Goal: Task Accomplishment & Management: Manage account settings

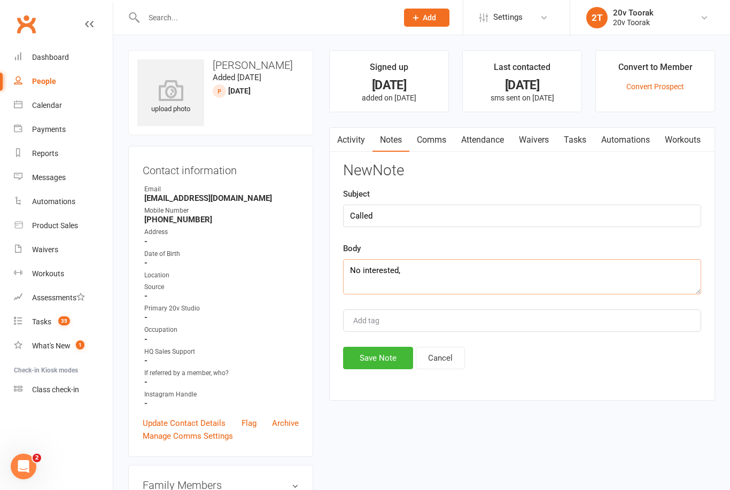
click at [456, 272] on textarea "No interested," at bounding box center [522, 276] width 358 height 35
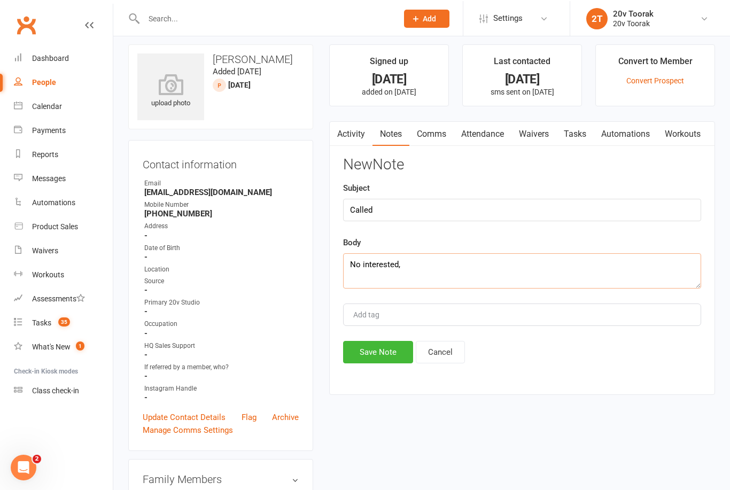
click at [440, 267] on textarea "No interested," at bounding box center [522, 269] width 358 height 35
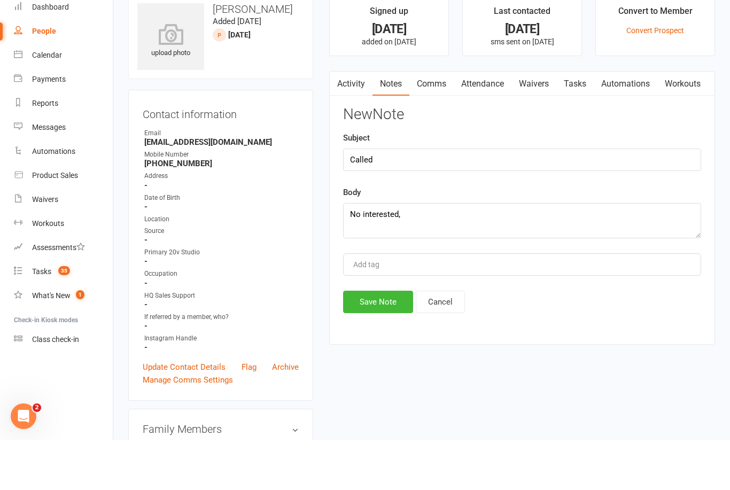
scroll to position [56, 0]
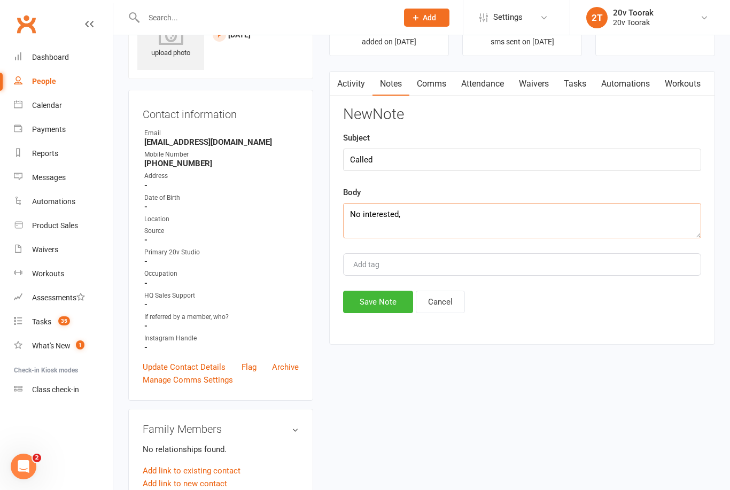
click at [454, 206] on textarea "No interested," at bounding box center [522, 220] width 358 height 35
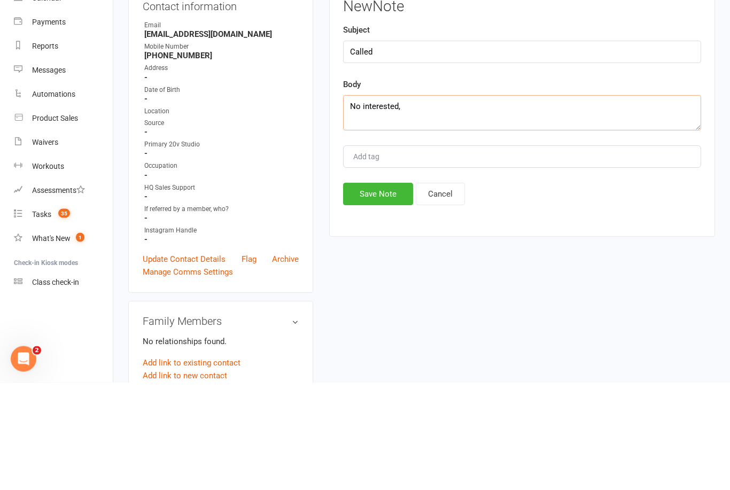
click at [426, 203] on textarea "No interested," at bounding box center [522, 220] width 358 height 35
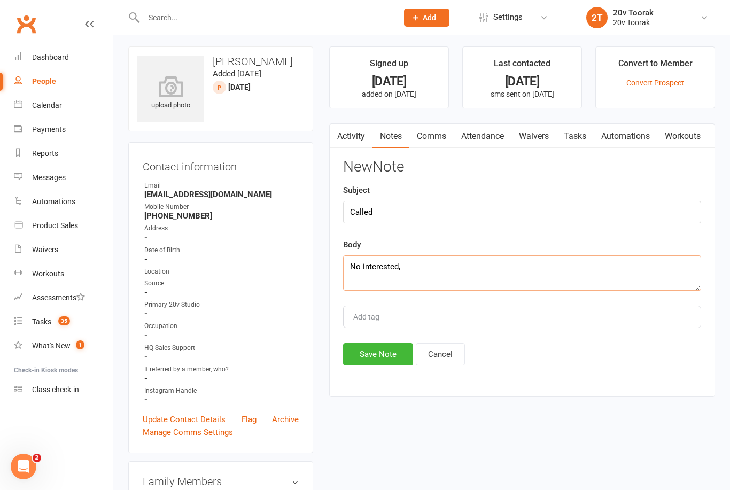
scroll to position [0, 0]
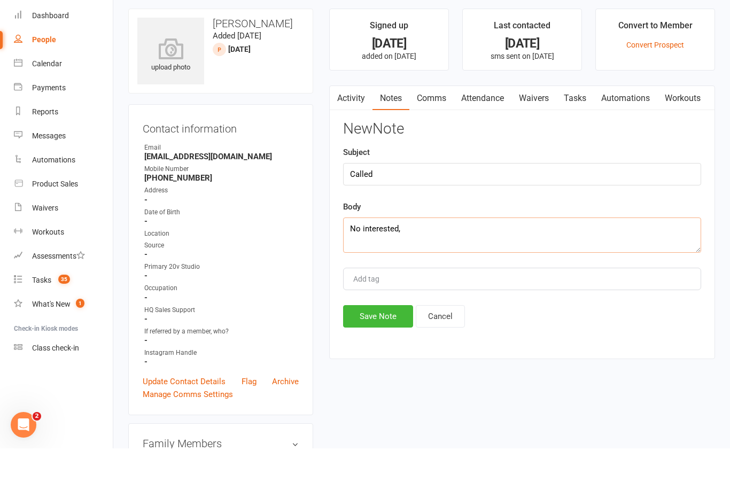
click at [437, 259] on textarea "No interested," at bounding box center [522, 276] width 358 height 35
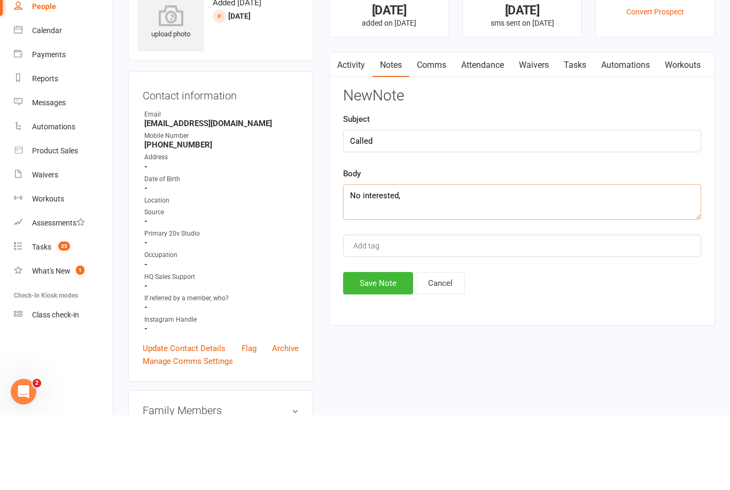
click at [398, 128] on link "Notes" at bounding box center [390, 140] width 37 height 25
click at [351, 128] on link "Activity" at bounding box center [351, 140] width 43 height 25
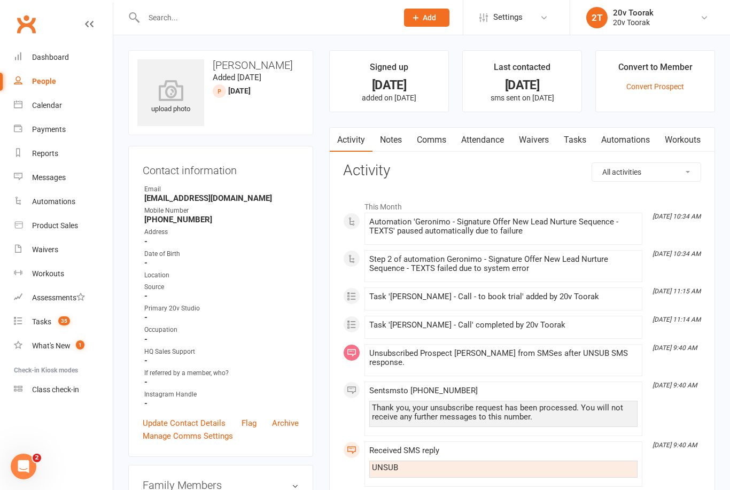
click at [390, 134] on link "Notes" at bounding box center [390, 140] width 37 height 25
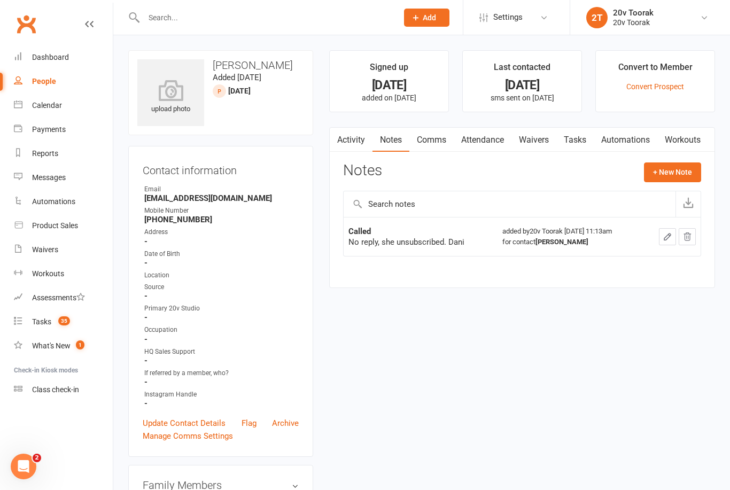
click at [699, 163] on button "+ New Note" at bounding box center [672, 171] width 57 height 19
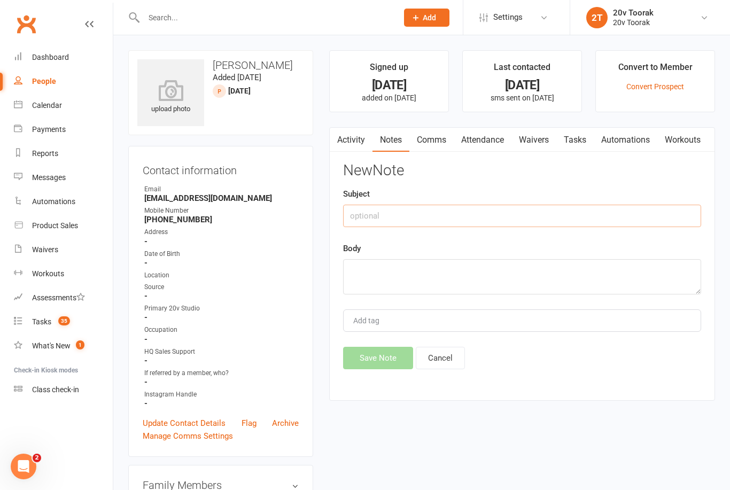
click at [474, 215] on input "text" at bounding box center [522, 216] width 358 height 22
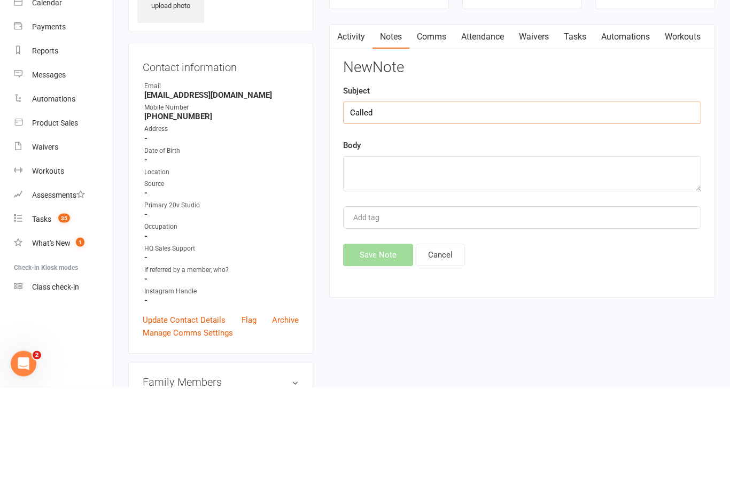
type input "Called"
click at [469, 259] on textarea at bounding box center [522, 276] width 358 height 35
click at [445, 259] on textarea "No interested, he has his one business" at bounding box center [522, 276] width 358 height 35
click at [517, 259] on textarea "No interested, he has his own business" at bounding box center [522, 276] width 358 height 35
click at [465, 259] on textarea "No interested, he has his own business" at bounding box center [522, 276] width 358 height 35
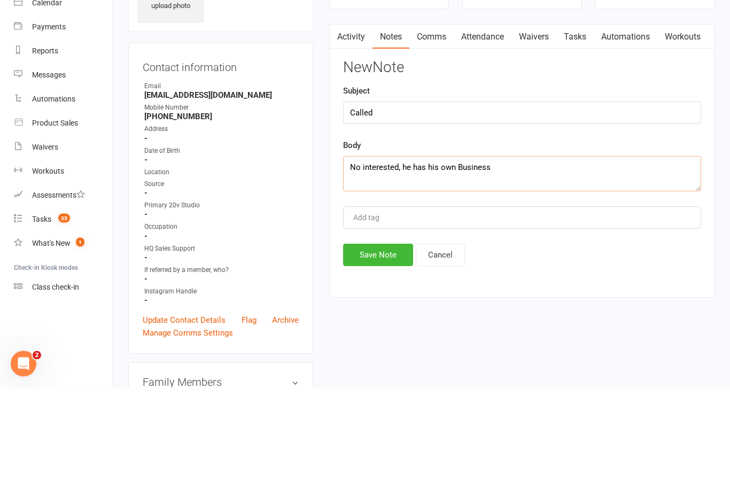
click at [464, 259] on textarea "No interested, he has his own Business" at bounding box center [522, 276] width 358 height 35
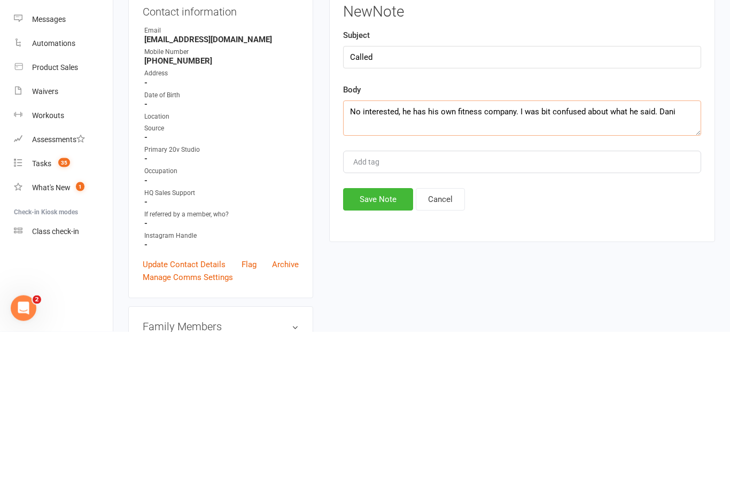
type textarea "No interested, he has his own fitness company. I was bit confused about what he…"
click at [369, 347] on button "Save Note" at bounding box center [378, 358] width 70 height 22
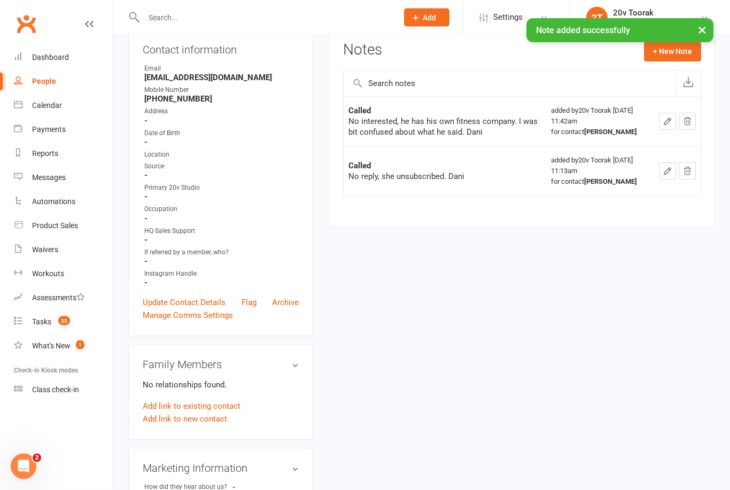
scroll to position [119, 0]
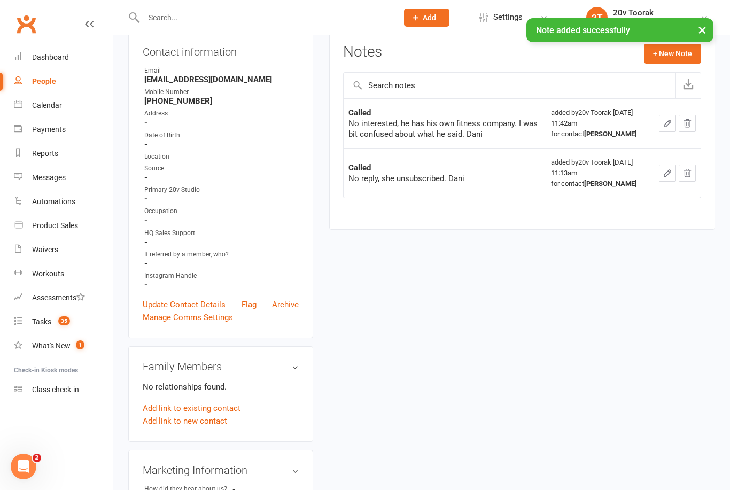
click at [661, 124] on button "button" at bounding box center [667, 123] width 17 height 17
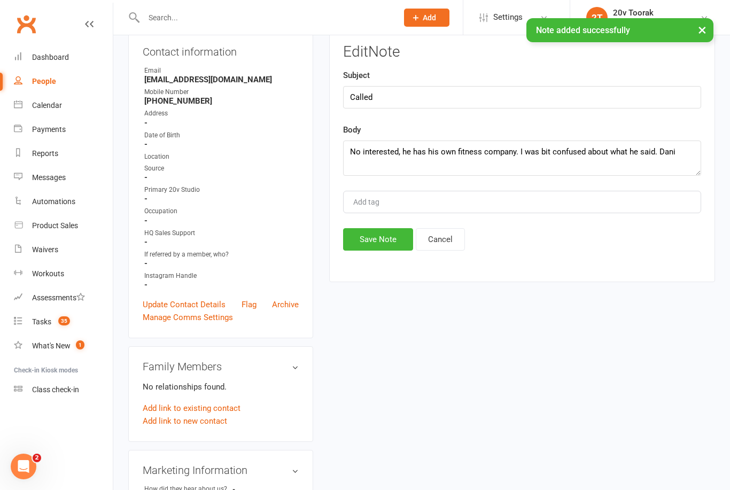
click at [362, 147] on textarea "No interested, he has his own fitness company. I was bit confused about what he…" at bounding box center [522, 158] width 358 height 35
click at [357, 145] on textarea "No interested, he has his own fitness company. I was bit confused about what he…" at bounding box center [522, 158] width 358 height 35
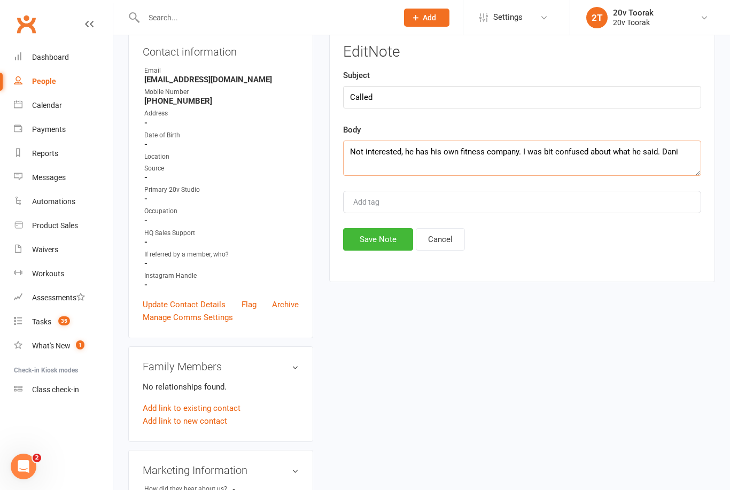
click at [685, 152] on textarea "Not interested, he has his own fitness company. I was bit confused about what h…" at bounding box center [522, 158] width 358 height 35
type textarea "Not interested, he has his own fitness company. I was bit confused about what h…"
click at [388, 249] on button "Save Note" at bounding box center [378, 239] width 70 height 22
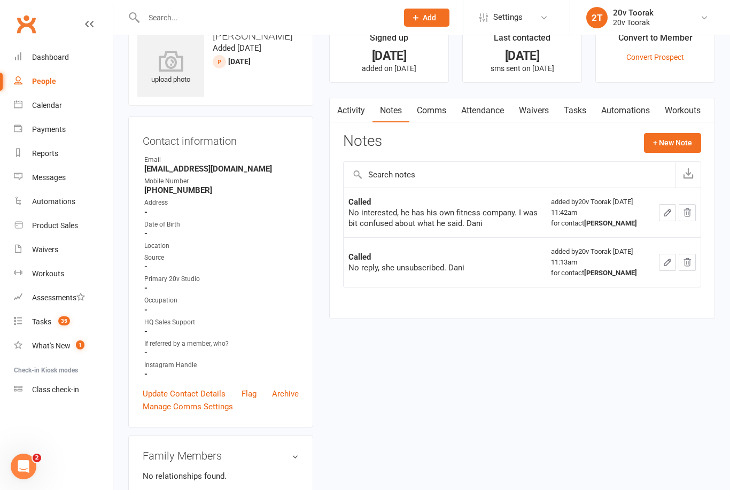
scroll to position [0, 0]
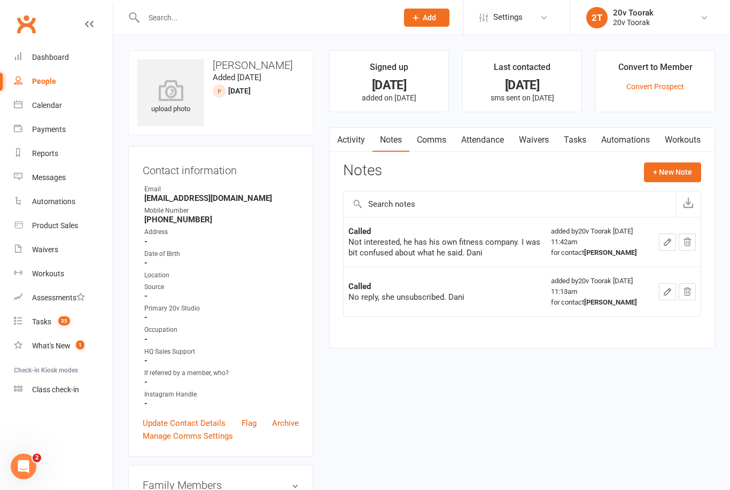
click at [586, 135] on link "Tasks" at bounding box center [574, 140] width 37 height 25
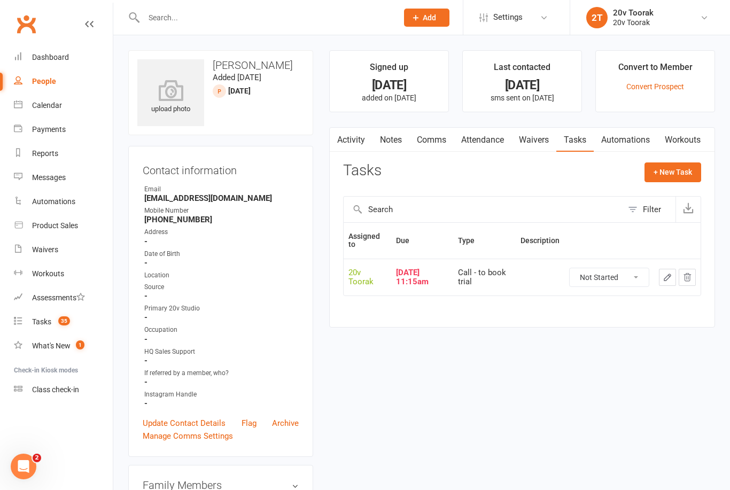
click at [621, 278] on select "Not Started In Progress Waiting Complete" at bounding box center [608, 277] width 79 height 18
select select "unstarted"
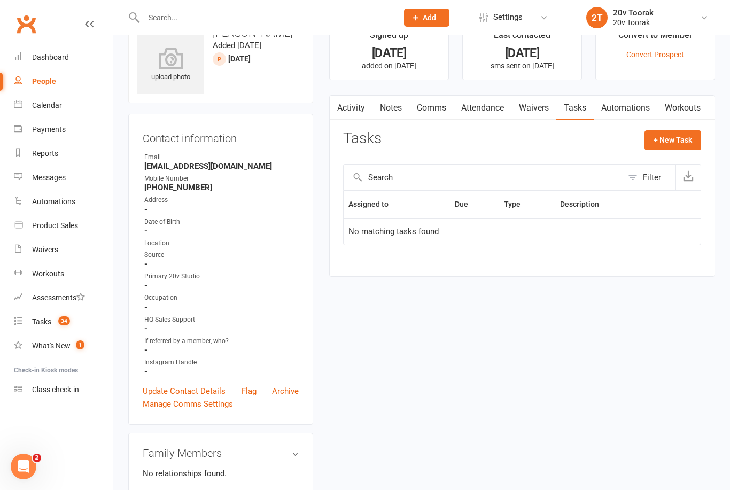
click at [386, 119] on link "Notes" at bounding box center [390, 108] width 37 height 25
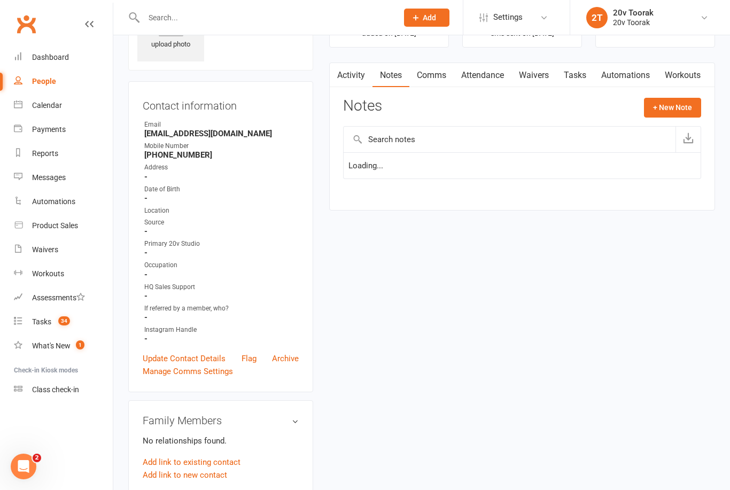
scroll to position [66, 0]
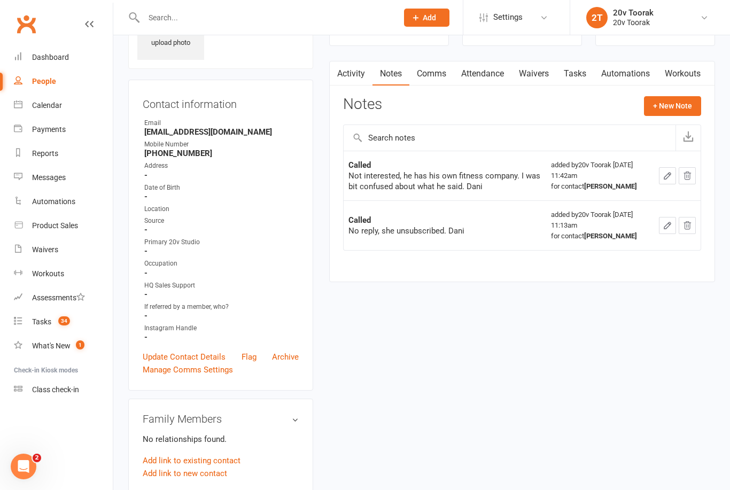
click at [667, 173] on icon "button" at bounding box center [667, 176] width 10 height 10
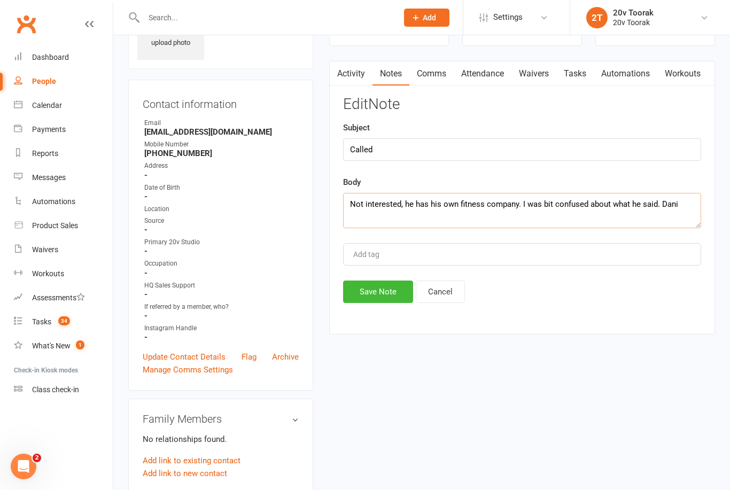
click at [652, 199] on textarea "Not interested, he has his own fitness company. I was bit confused about what h…" at bounding box center [522, 210] width 358 height 35
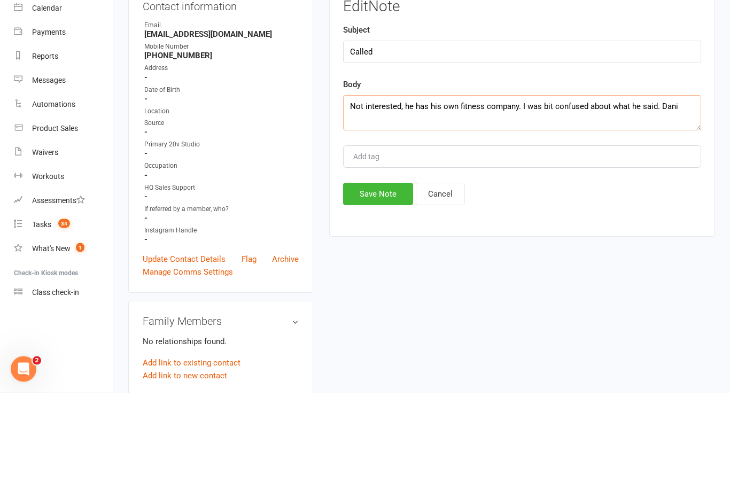
click at [518, 193] on textarea "Not interested, he has his own fitness company. I was bit confused about what h…" at bounding box center [522, 210] width 358 height 35
click at [631, 193] on textarea "Not interested, he has his own fitness company, send him to parachute. I was bi…" at bounding box center [522, 210] width 358 height 35
click at [629, 193] on textarea "Not interested, he has his own fitness company, send him to parachute. I was bi…" at bounding box center [522, 210] width 358 height 35
type textarea "Not interested, he has his own fitness company, send him to parachute. I was a …"
click at [388, 280] on button "Save Note" at bounding box center [378, 291] width 70 height 22
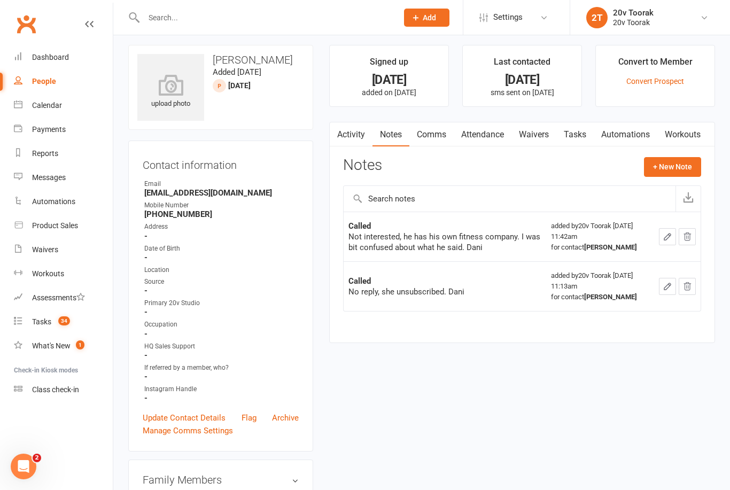
scroll to position [0, 0]
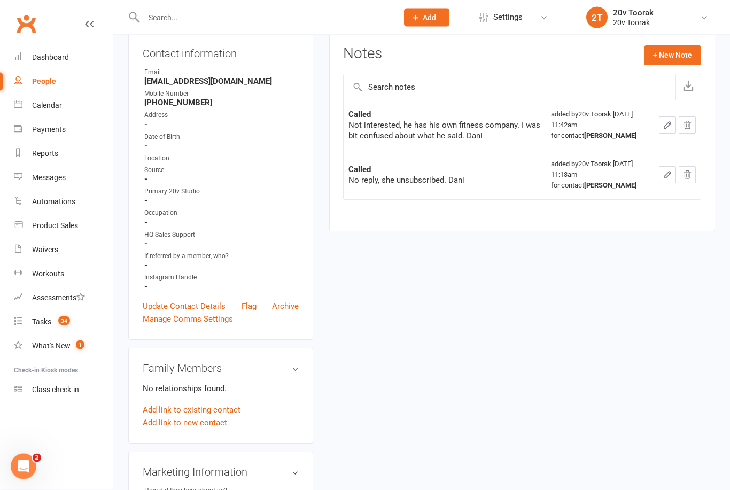
click at [201, 300] on link "Update Contact Details" at bounding box center [184, 306] width 83 height 13
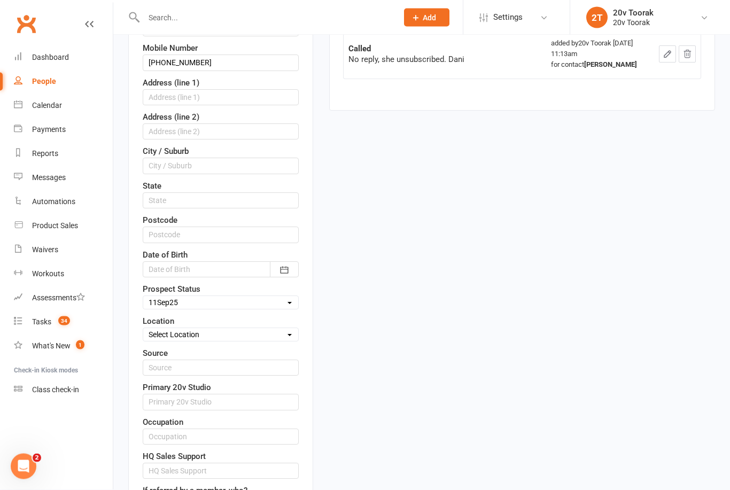
scroll to position [239, 0]
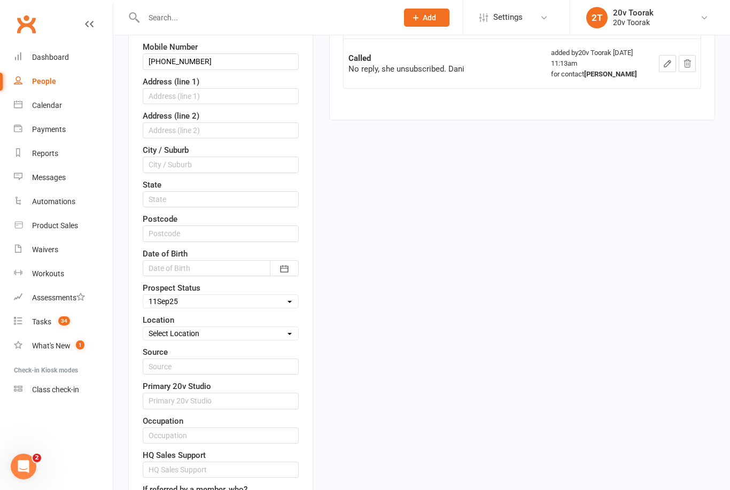
click at [286, 299] on select "Select Parachute Referrals In Communication Call Lter Task Comms 28 Aug 25 4 Se…" at bounding box center [220, 301] width 155 height 12
select select "Parachute"
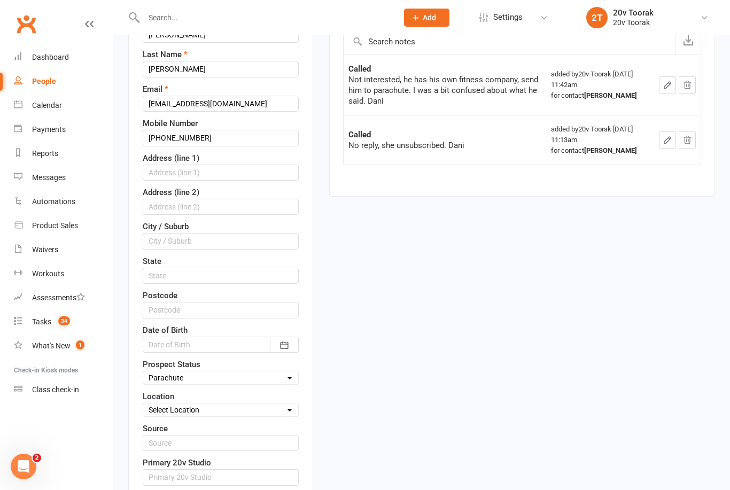
scroll to position [0, 0]
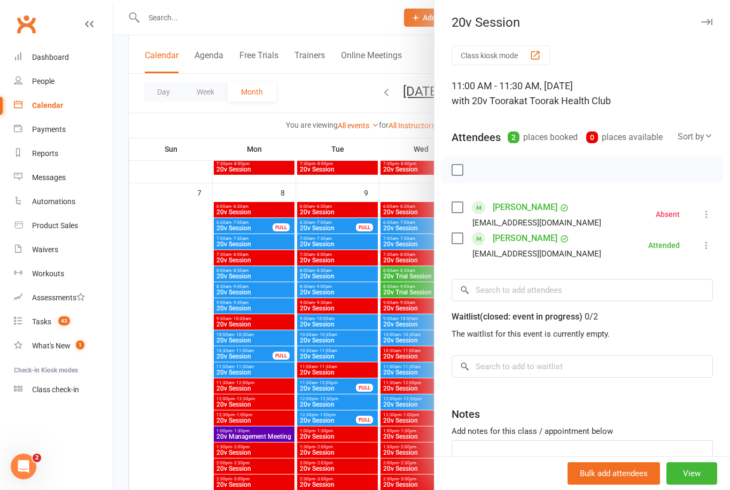
click at [712, 209] on icon at bounding box center [706, 214] width 11 height 11
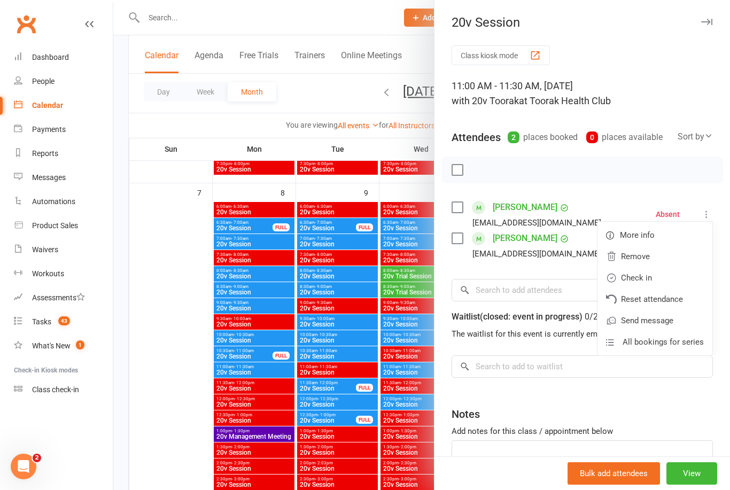
click at [171, 381] on div at bounding box center [421, 245] width 616 height 490
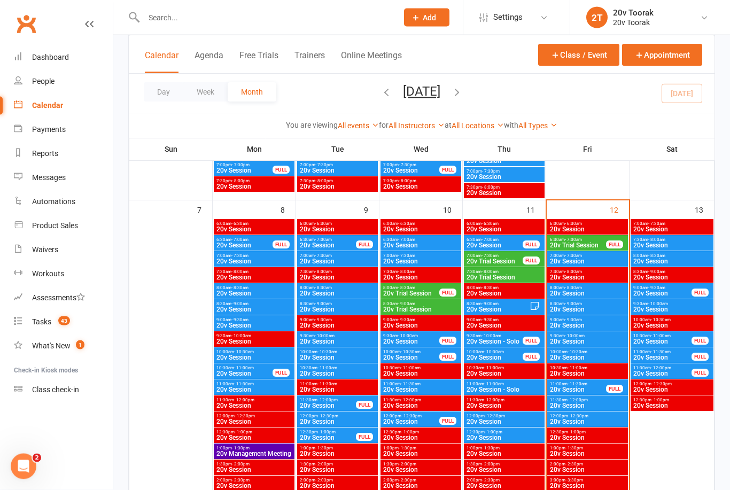
scroll to position [502, 0]
click at [591, 388] on span "20v Session" at bounding box center [577, 389] width 57 height 6
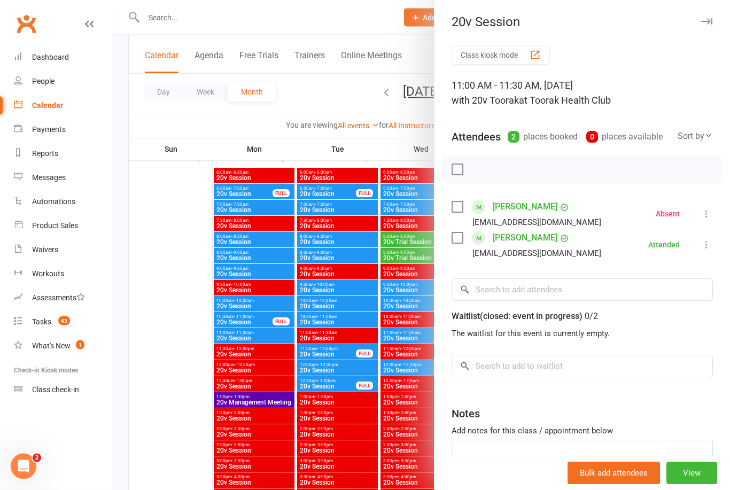
scroll to position [553, 0]
click at [182, 379] on div at bounding box center [421, 245] width 616 height 490
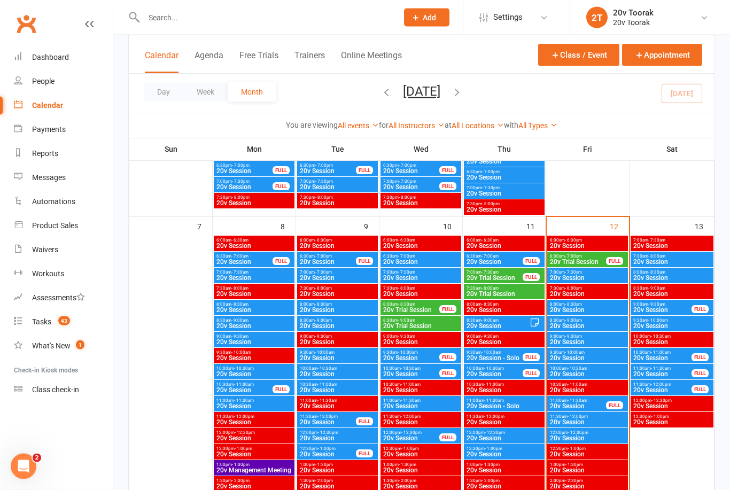
scroll to position [488, 0]
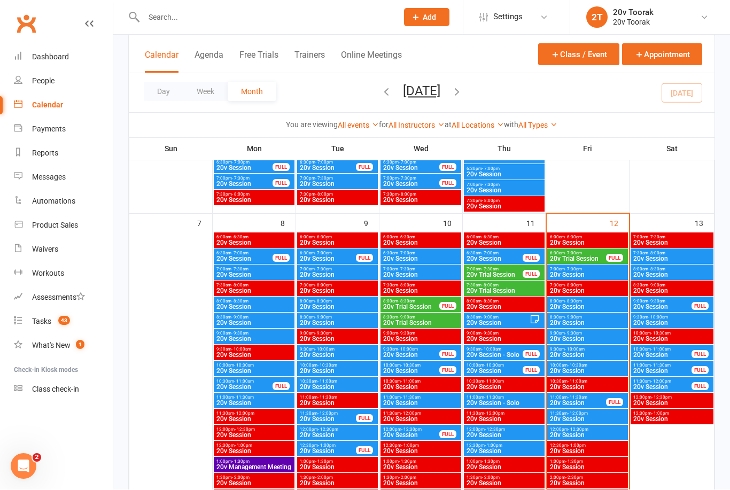
click at [59, 324] on span "43" at bounding box center [64, 320] width 12 height 9
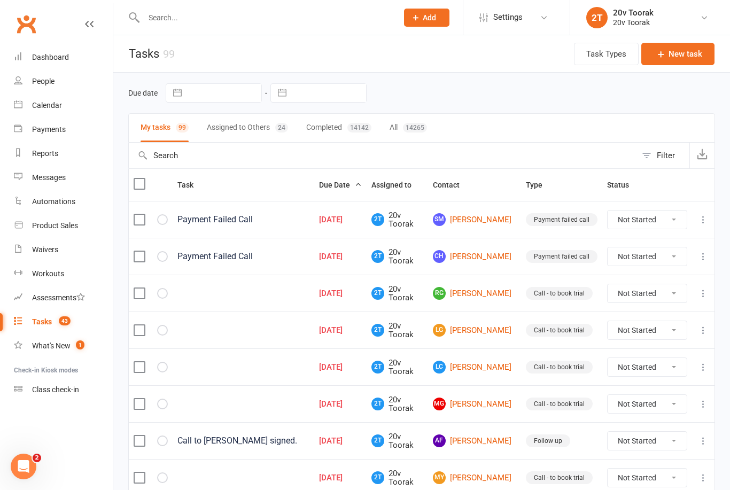
click at [65, 108] on link "Calendar" at bounding box center [63, 105] width 99 height 24
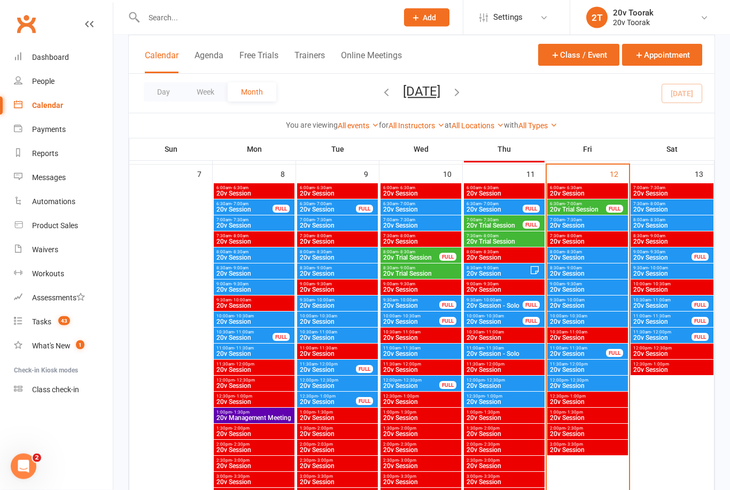
scroll to position [540, 0]
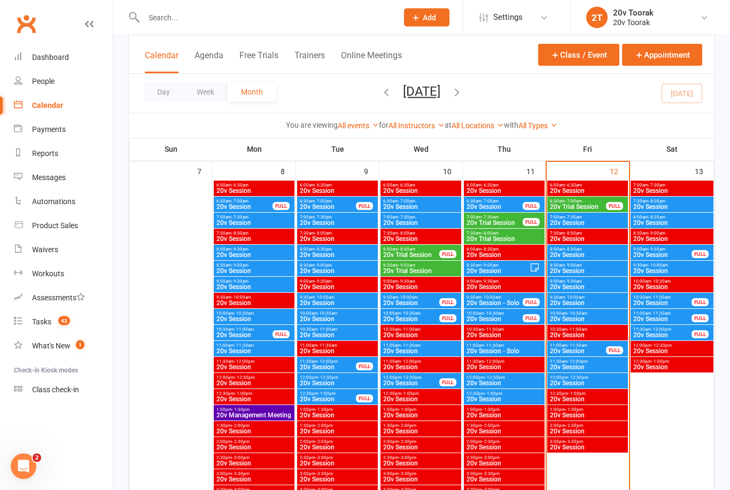
click at [583, 367] on span "20v Session" at bounding box center [587, 367] width 76 height 6
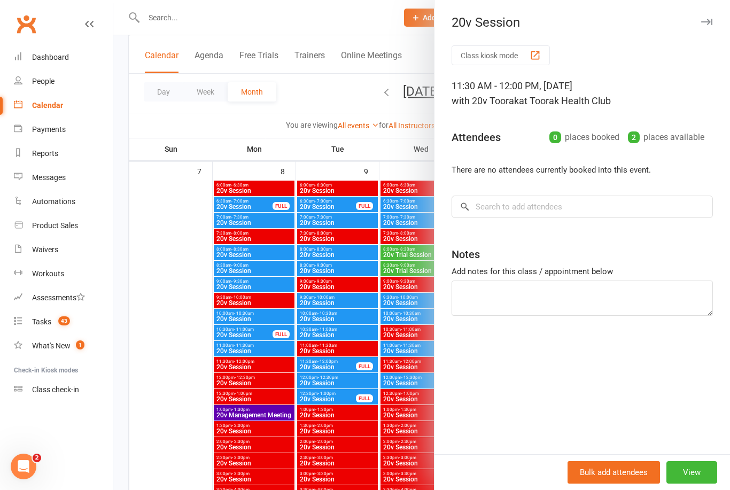
click at [179, 363] on div at bounding box center [421, 245] width 616 height 490
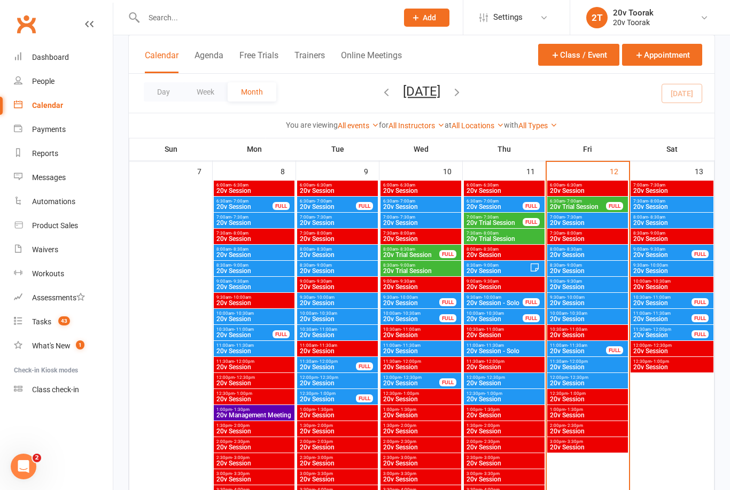
click at [575, 345] on span "- 11:30am" at bounding box center [577, 345] width 20 height 5
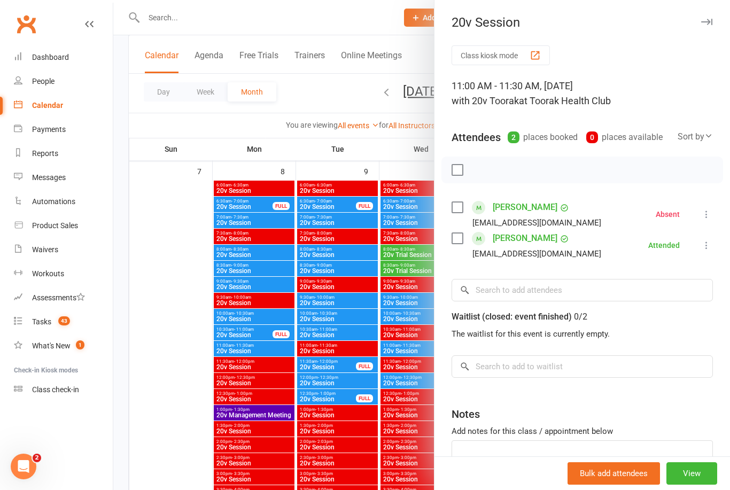
click at [182, 370] on div at bounding box center [421, 245] width 616 height 490
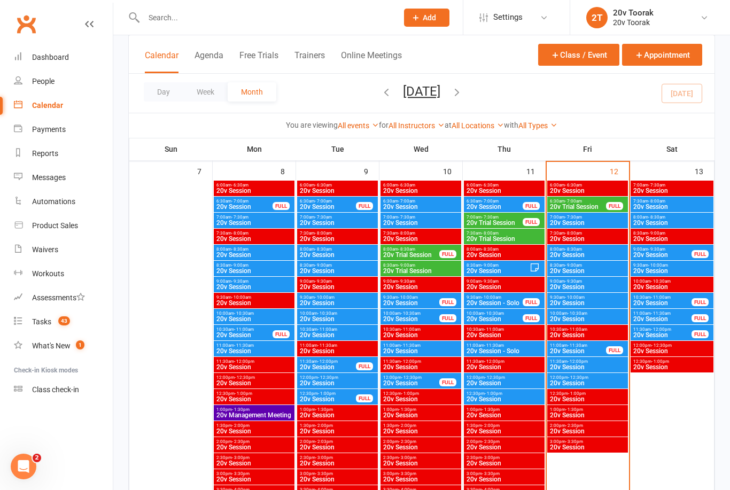
click at [561, 365] on span "20v Session" at bounding box center [587, 367] width 76 height 6
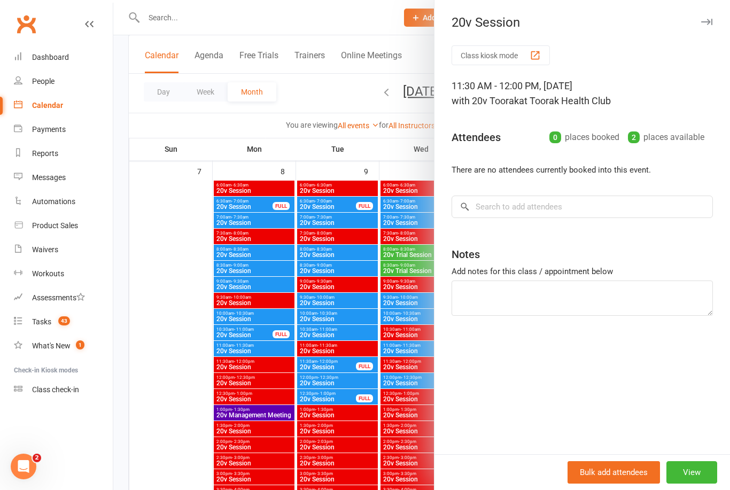
click at [197, 426] on div at bounding box center [421, 245] width 616 height 490
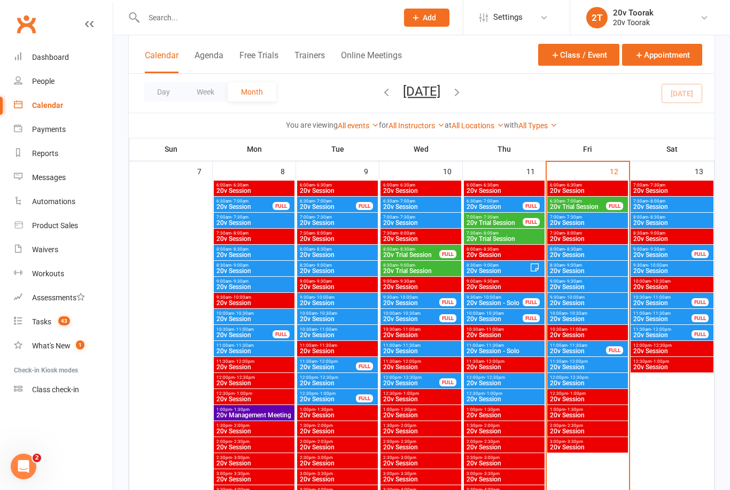
click at [592, 380] on span "20v Session" at bounding box center [587, 383] width 76 height 6
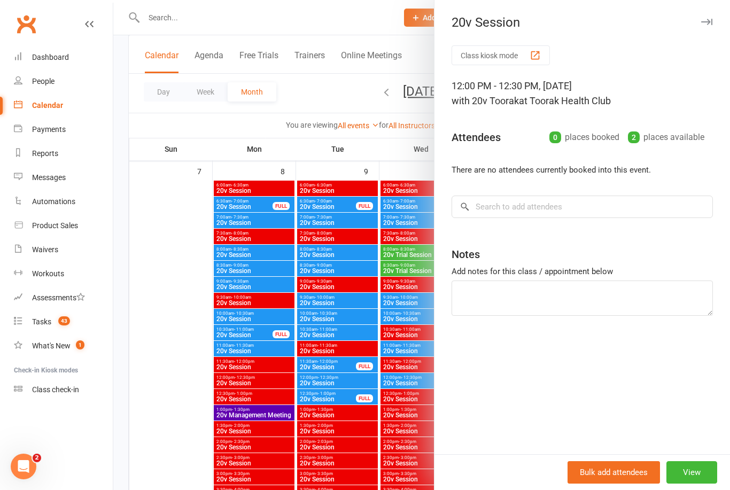
click at [177, 418] on div at bounding box center [421, 245] width 616 height 490
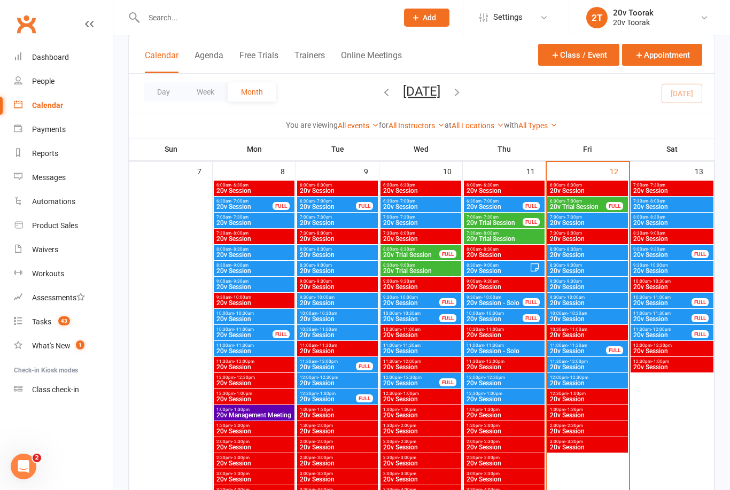
click at [596, 385] on span "20v Session" at bounding box center [587, 383] width 76 height 6
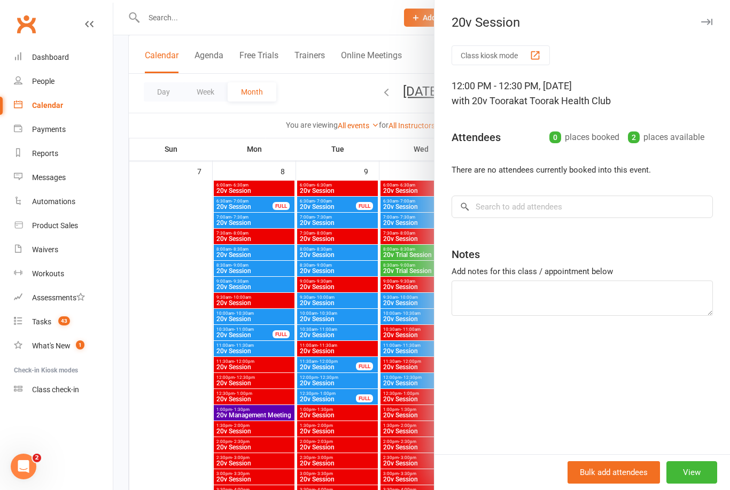
click at [176, 359] on div at bounding box center [421, 245] width 616 height 490
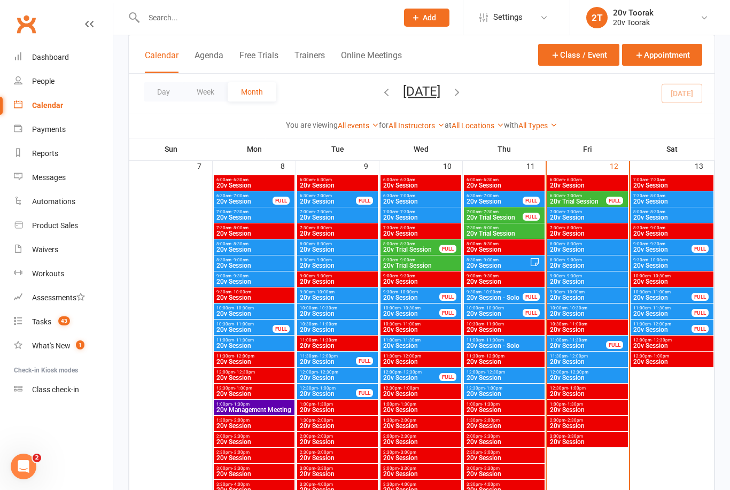
scroll to position [540, 0]
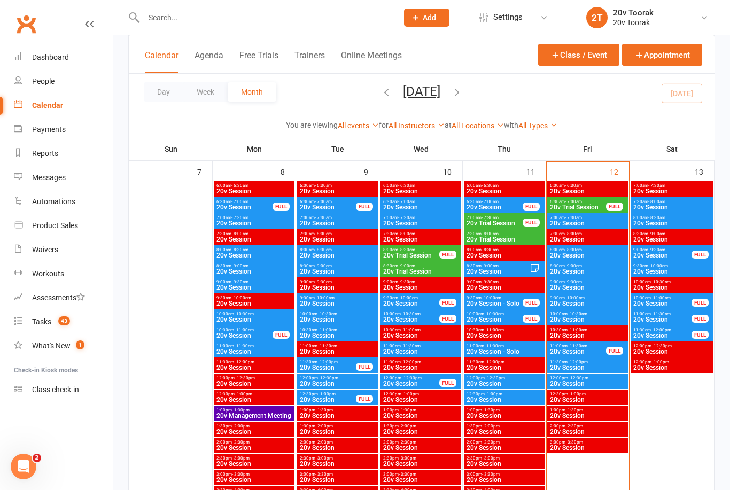
click at [597, 370] on span "20v Session" at bounding box center [587, 367] width 76 height 6
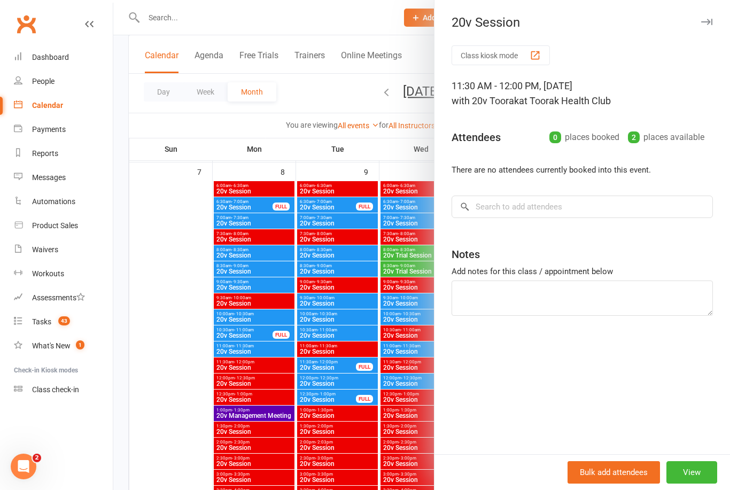
click at [184, 381] on div at bounding box center [421, 245] width 616 height 490
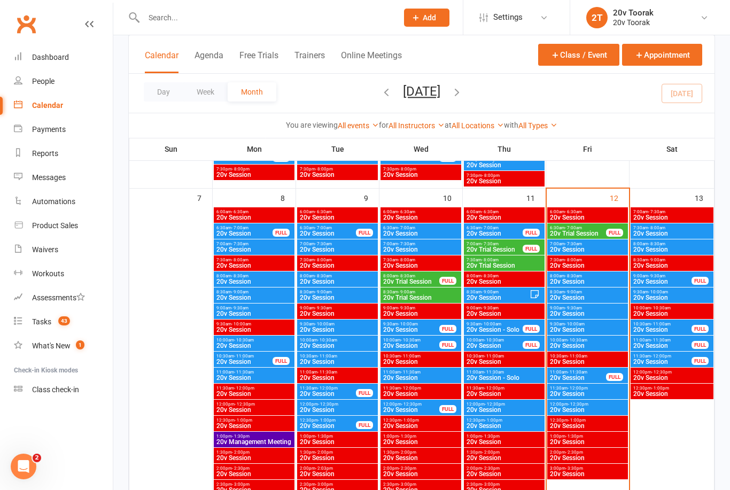
scroll to position [513, 0]
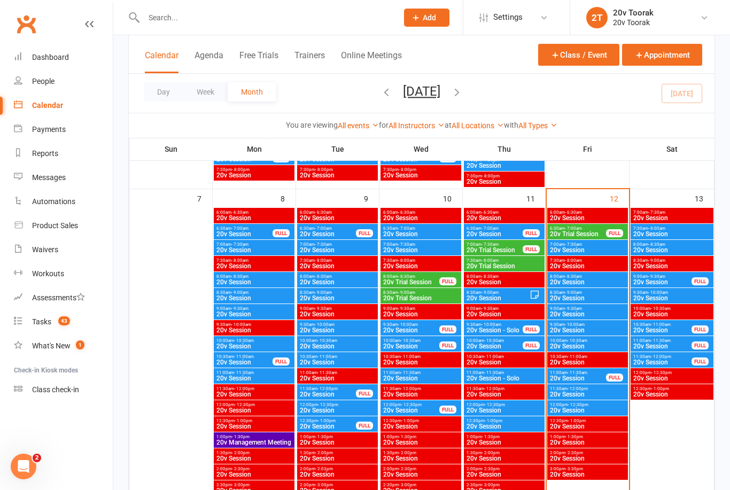
click at [685, 232] on span "20v Session" at bounding box center [672, 234] width 79 height 6
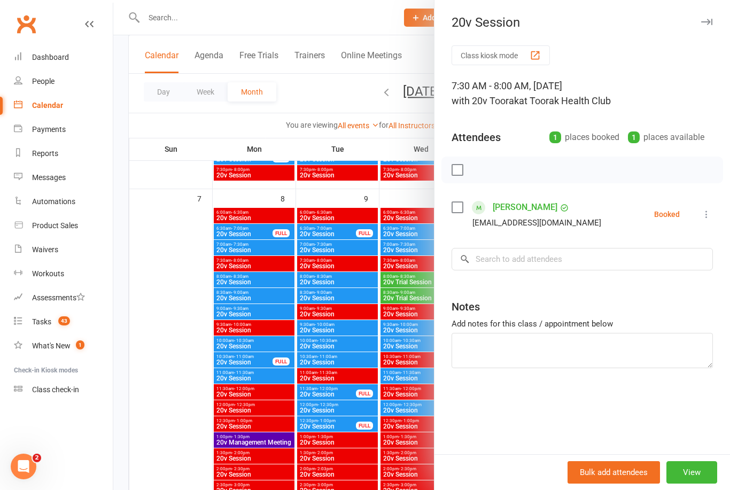
click at [185, 431] on div at bounding box center [421, 245] width 616 height 490
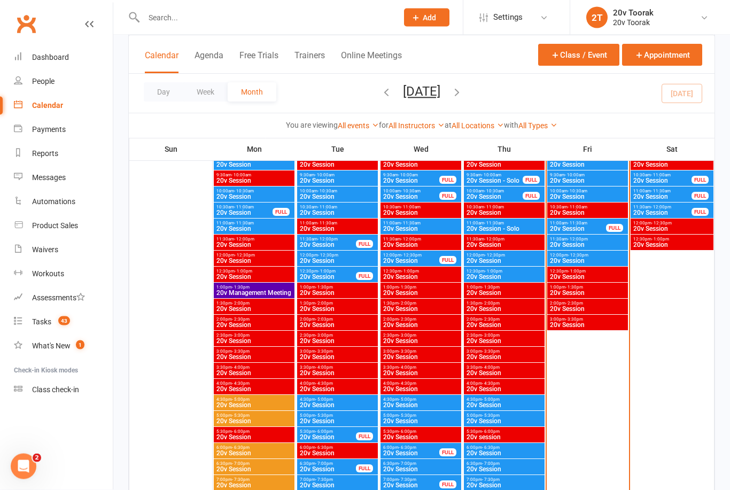
scroll to position [664, 0]
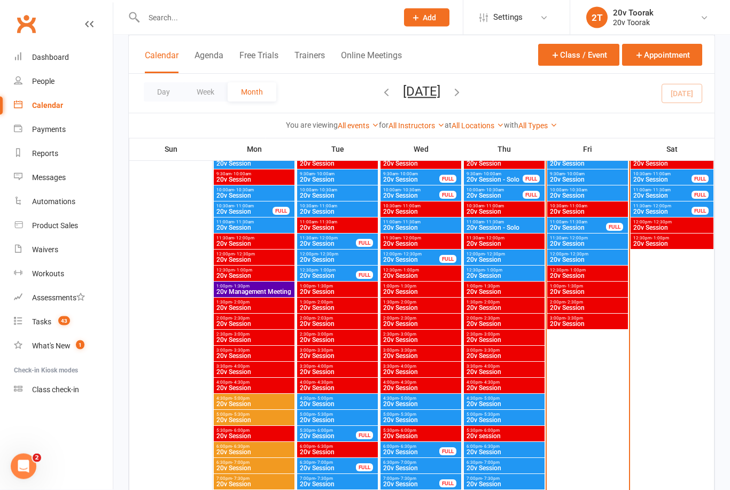
click at [49, 83] on div "People" at bounding box center [43, 81] width 22 height 9
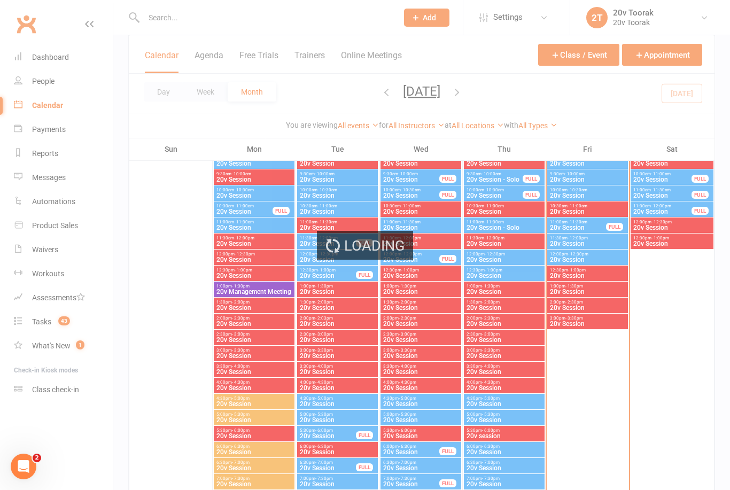
select select "100"
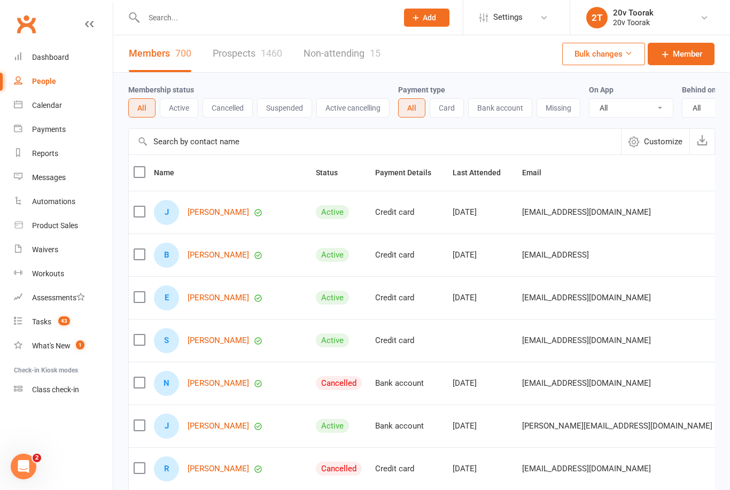
click at [62, 177] on div "Messages" at bounding box center [49, 177] width 34 height 9
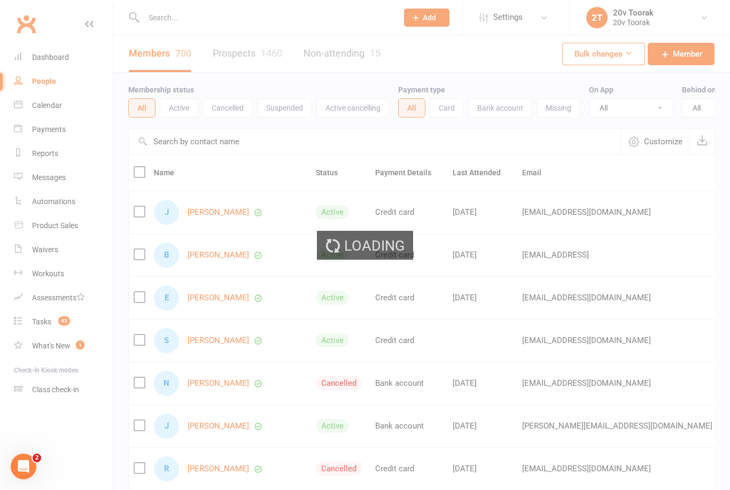
click at [65, 187] on div "Loading" at bounding box center [365, 245] width 730 height 490
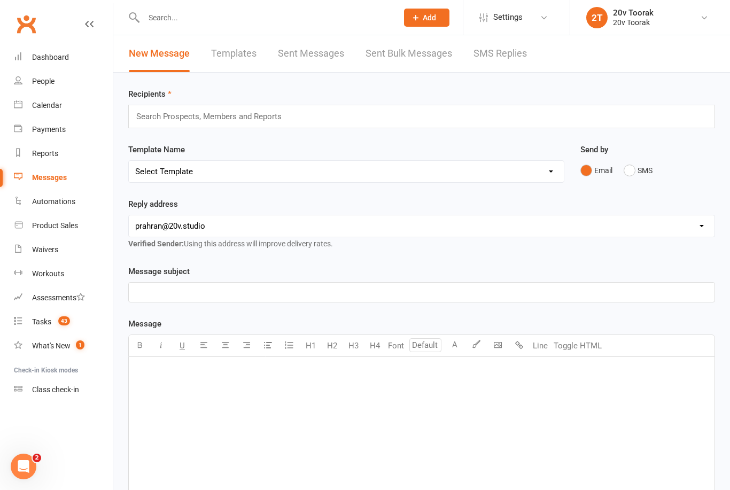
click at [491, 63] on link "SMS Replies" at bounding box center [499, 53] width 53 height 37
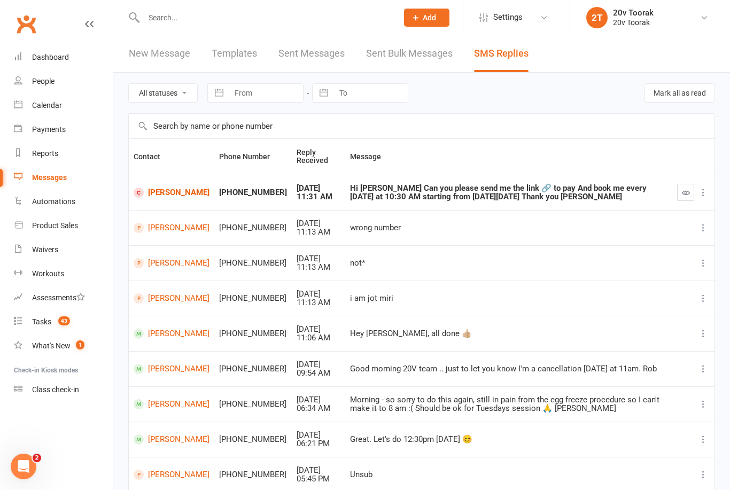
click at [168, 335] on link "[PERSON_NAME]" at bounding box center [172, 334] width 76 height 10
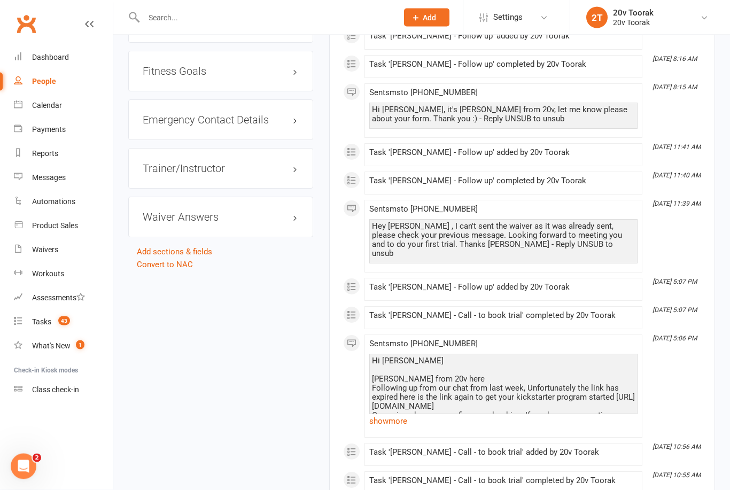
scroll to position [1100, 0]
click at [387, 413] on link "show more" at bounding box center [503, 420] width 268 height 15
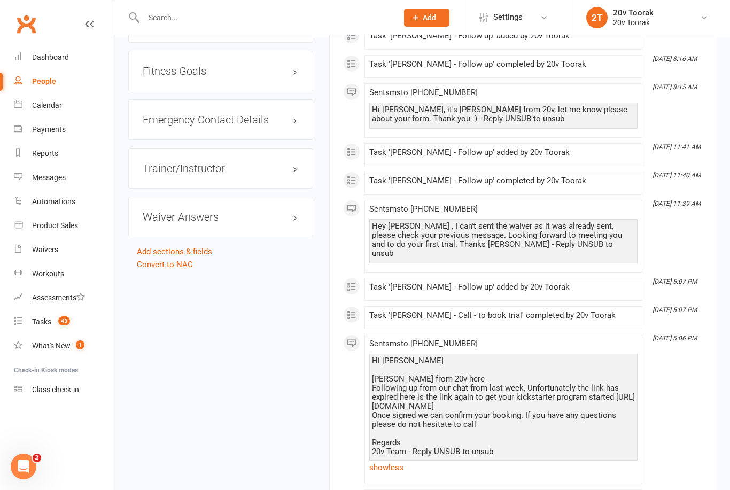
click at [380, 369] on div "Hi Steven Miguel from 20v here Following up from our chat from last week, Unfor…" at bounding box center [503, 406] width 263 height 100
click at [422, 389] on div "Hi Steven Miguel from 20v here Following up from our chat from last week, Unfor…" at bounding box center [503, 406] width 263 height 100
copy div "https://app.clubworx.com/websites/20v-1-2/waivers/membership-sign-up-1/signed_w…"
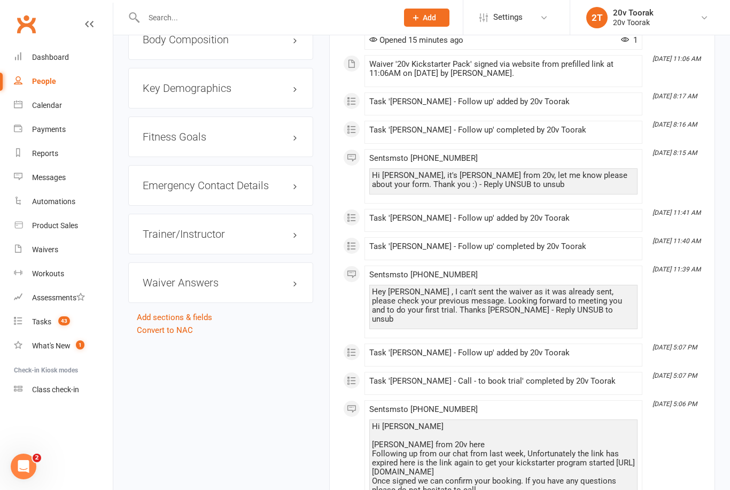
scroll to position [1034, 0]
click at [605, 349] on div "Task '[PERSON_NAME] - Follow up' added by 20v Toorak" at bounding box center [503, 353] width 268 height 9
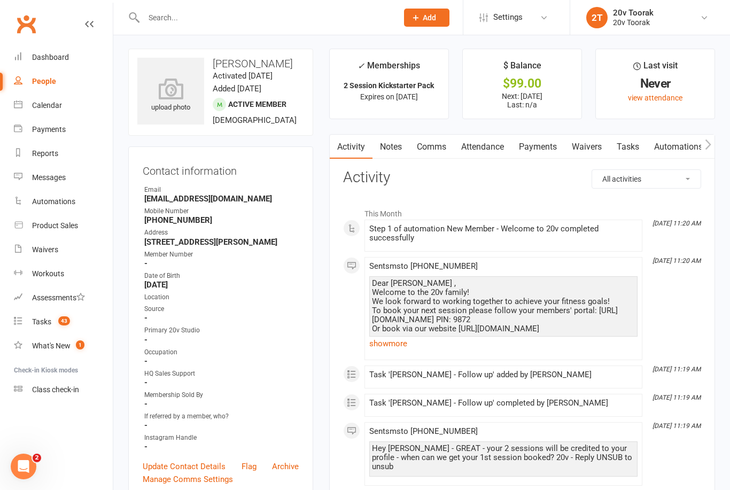
scroll to position [0, 0]
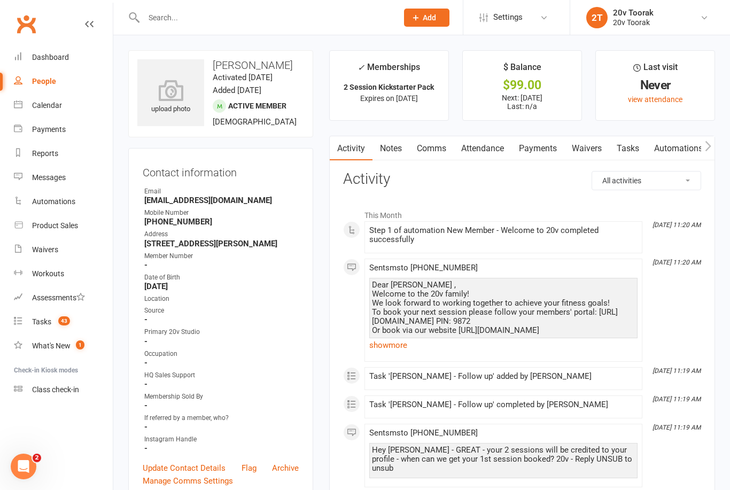
click at [594, 139] on link "Waivers" at bounding box center [586, 148] width 45 height 25
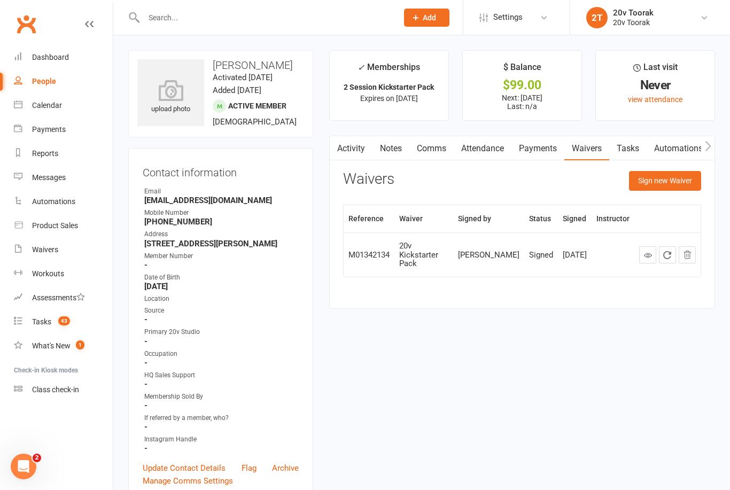
click at [352, 141] on link "Activity" at bounding box center [351, 148] width 43 height 25
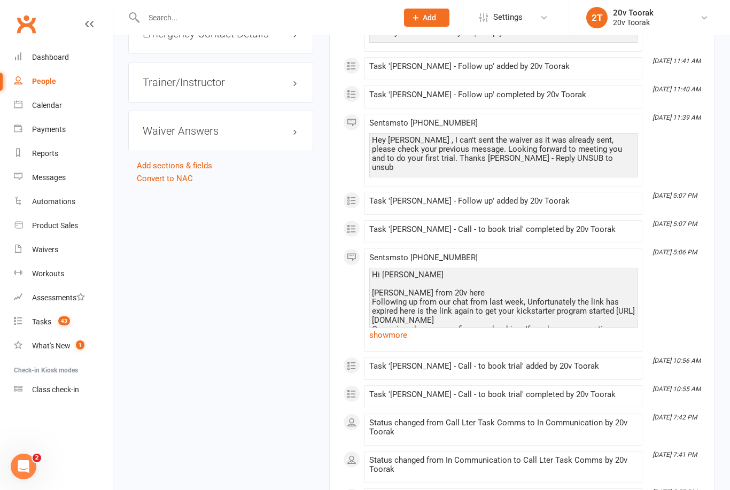
scroll to position [1191, 0]
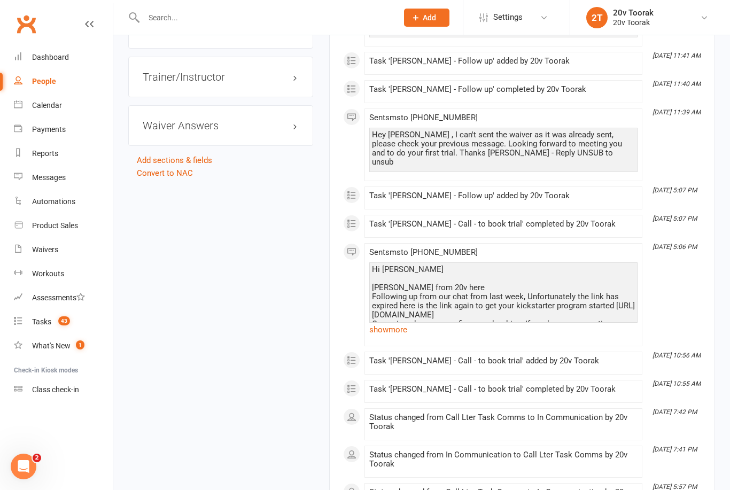
click at [394, 322] on link "show more" at bounding box center [503, 329] width 268 height 15
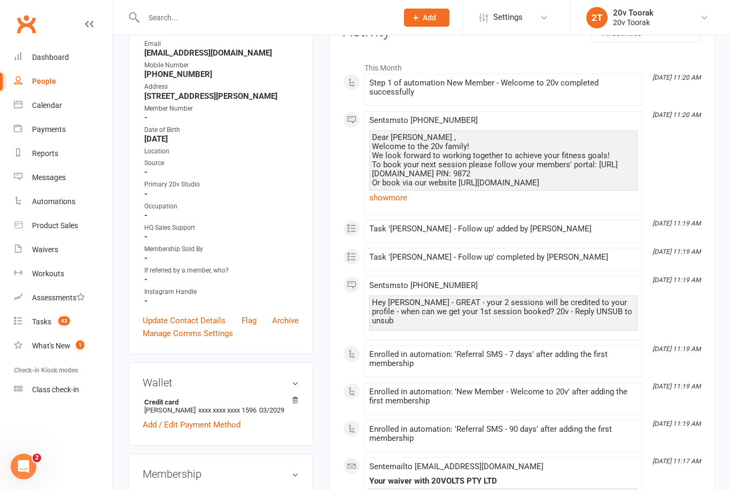
scroll to position [0, 0]
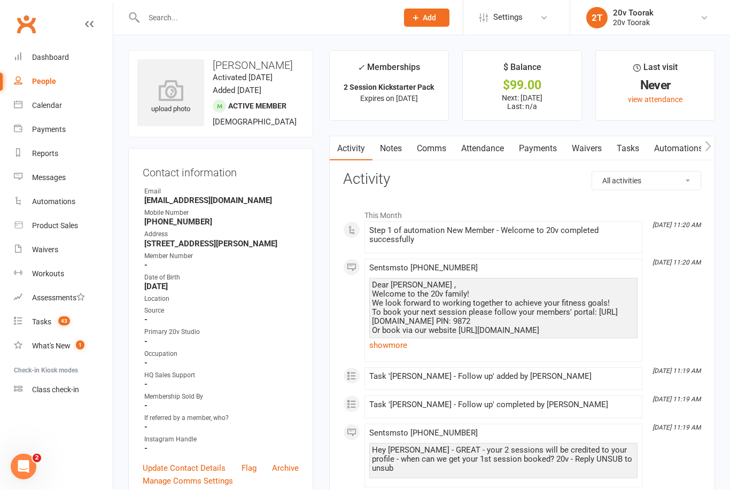
click at [607, 142] on link "Waivers" at bounding box center [586, 148] width 45 height 25
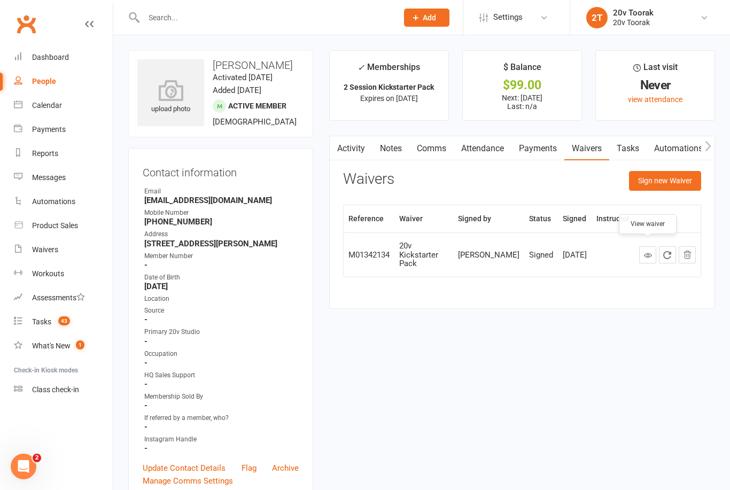
click at [647, 246] on link at bounding box center [647, 254] width 17 height 17
click at [295, 19] on input "text" at bounding box center [265, 17] width 249 height 15
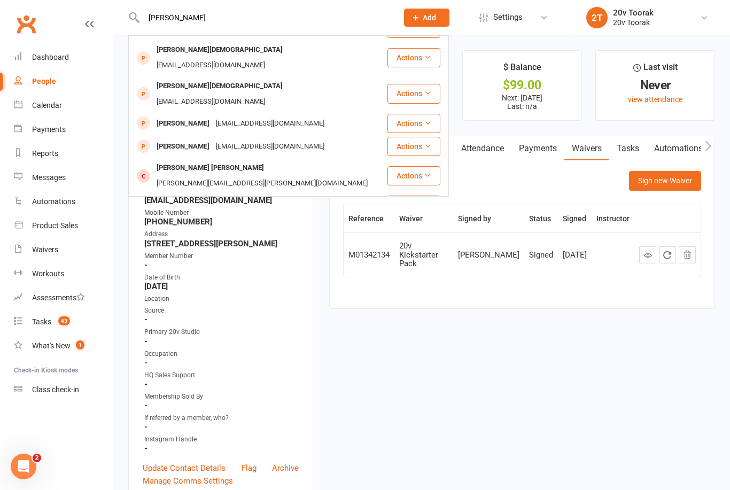
scroll to position [26, 0]
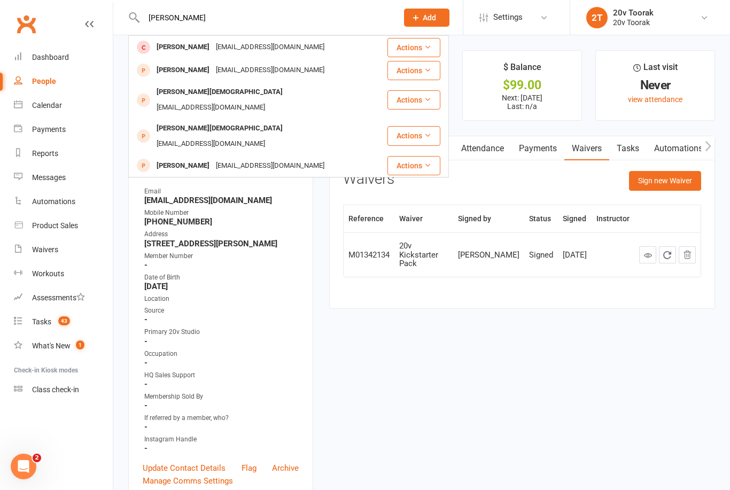
click at [234, 11] on input "Jaime" at bounding box center [265, 17] width 249 height 15
click at [208, 13] on input "Jaime" at bounding box center [265, 17] width 249 height 15
type input "Jaime"
click at [56, 105] on div "Calendar" at bounding box center [47, 105] width 30 height 9
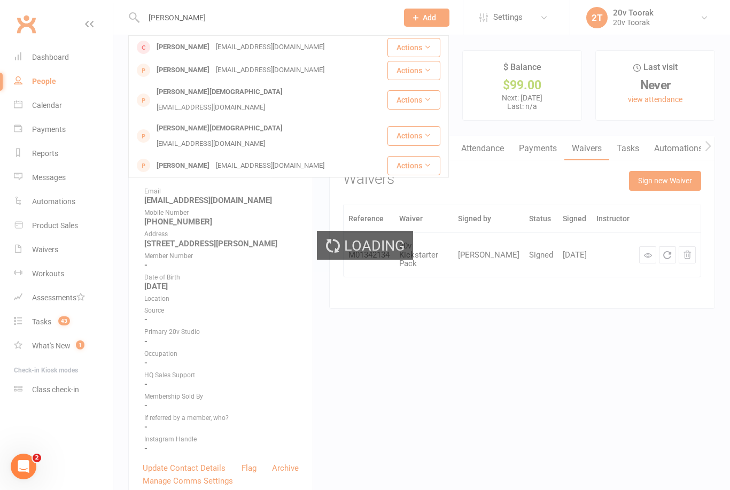
scroll to position [0, 0]
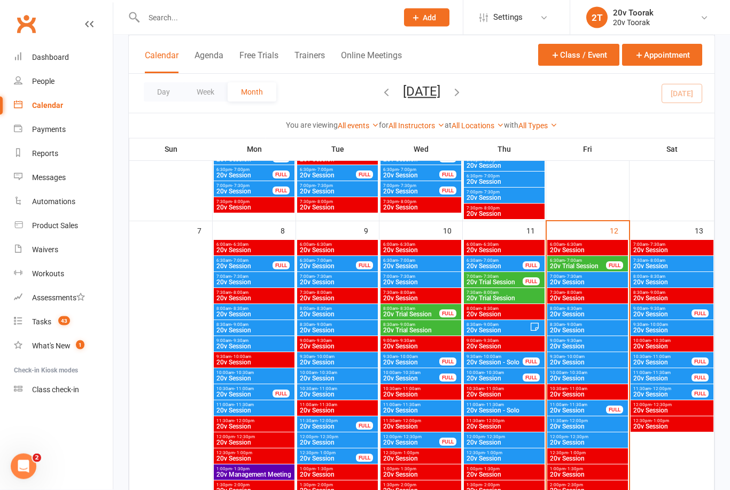
scroll to position [497, 0]
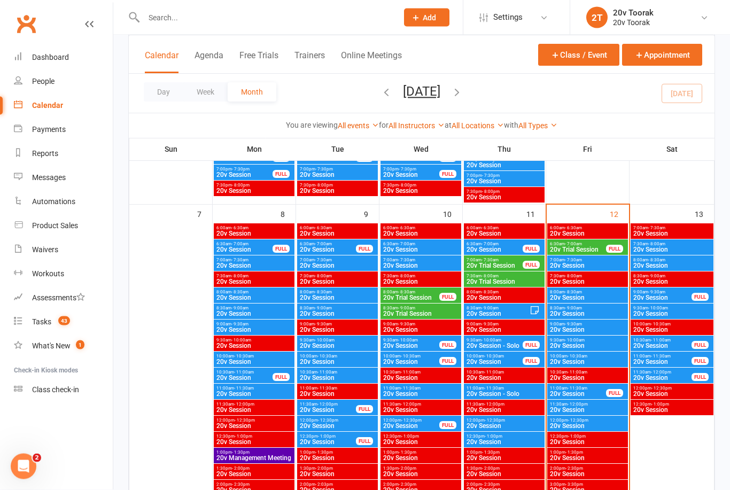
click at [664, 302] on div "9:00am - 9:30am 20v Session FULL" at bounding box center [671, 295] width 83 height 15
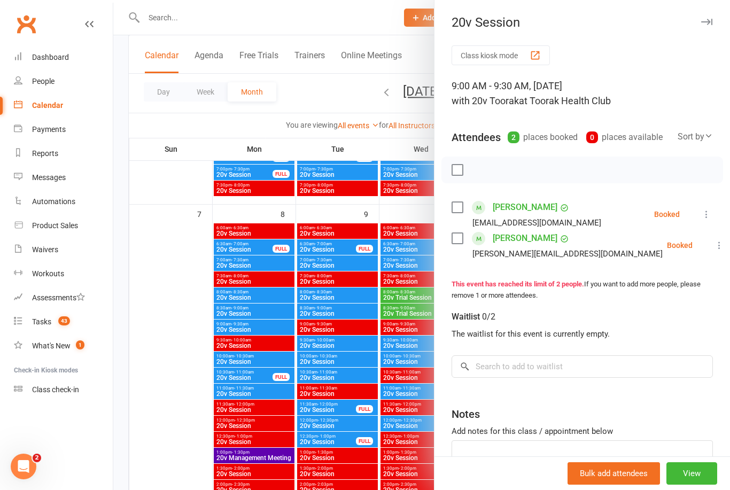
click at [537, 239] on link "[PERSON_NAME]" at bounding box center [525, 238] width 65 height 17
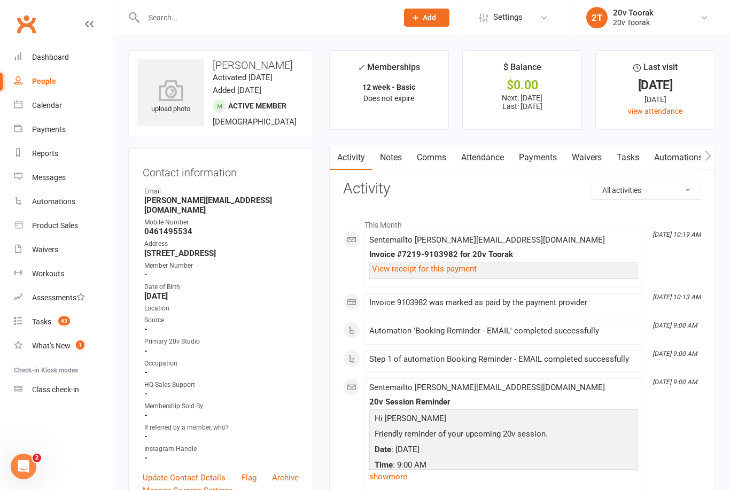
click at [593, 162] on link "Waivers" at bounding box center [586, 157] width 45 height 25
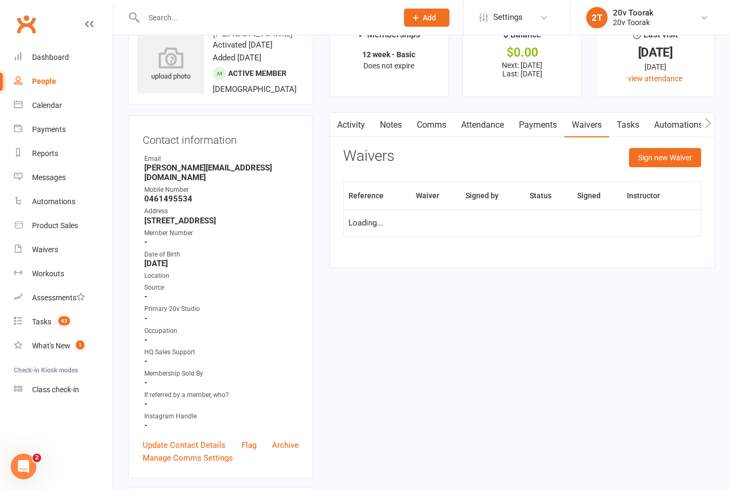
scroll to position [34, 0]
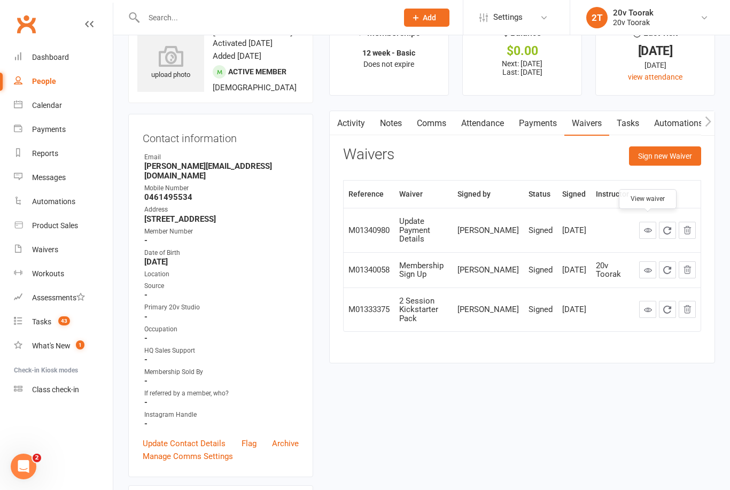
click at [649, 226] on icon at bounding box center [648, 230] width 8 height 8
click at [650, 263] on link at bounding box center [647, 269] width 17 height 17
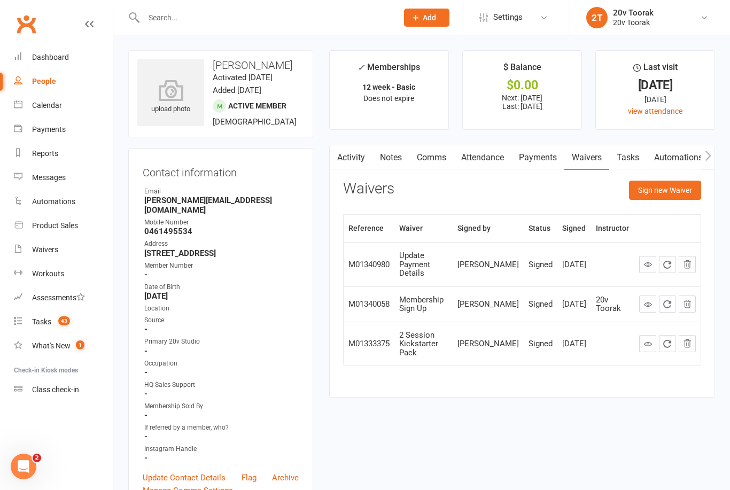
click at [58, 79] on link "People" at bounding box center [63, 81] width 99 height 24
select select "100"
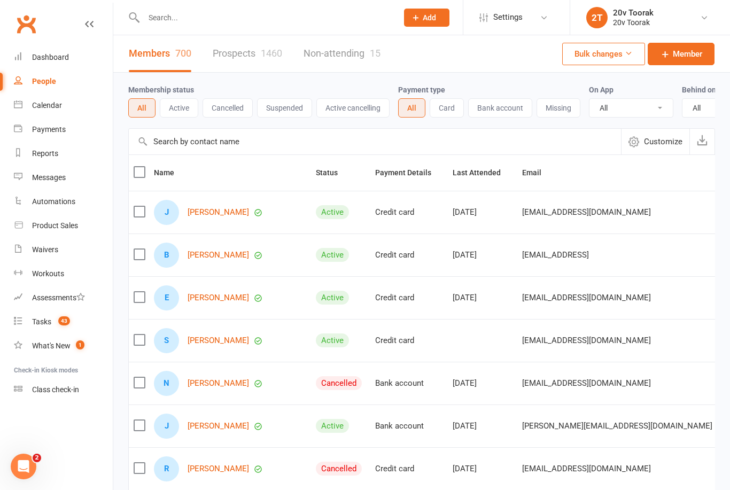
click at [51, 79] on div "People" at bounding box center [44, 81] width 24 height 9
click at [56, 85] on link "People" at bounding box center [63, 81] width 99 height 24
click at [68, 84] on link "People" at bounding box center [63, 81] width 99 height 24
click at [69, 83] on link "People" at bounding box center [63, 81] width 99 height 24
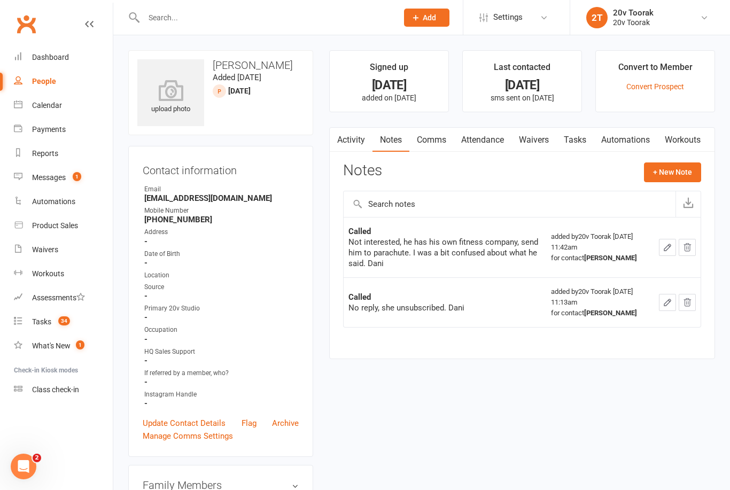
click at [43, 168] on link "Messages 1" at bounding box center [63, 178] width 99 height 24
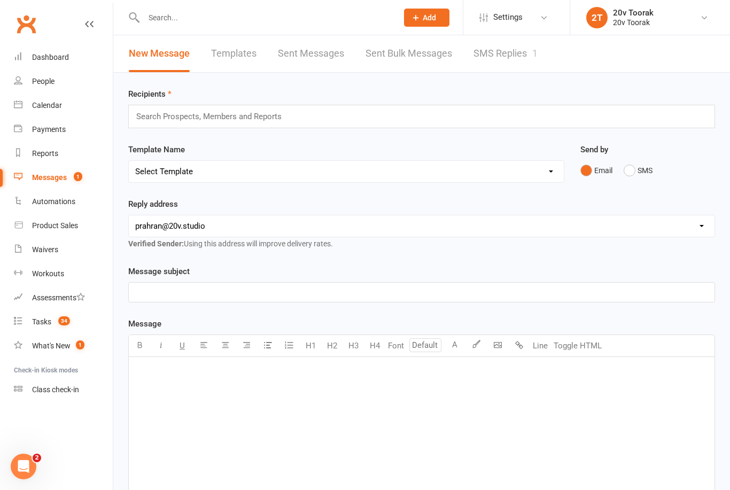
click at [48, 103] on div "Calendar" at bounding box center [47, 105] width 30 height 9
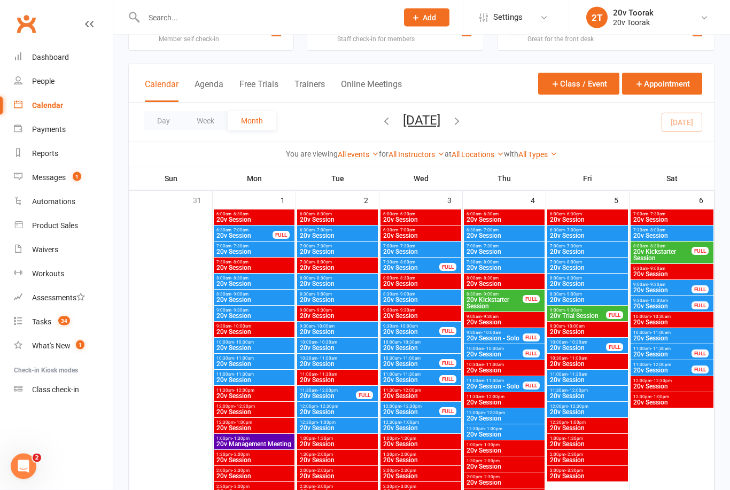
scroll to position [28, 0]
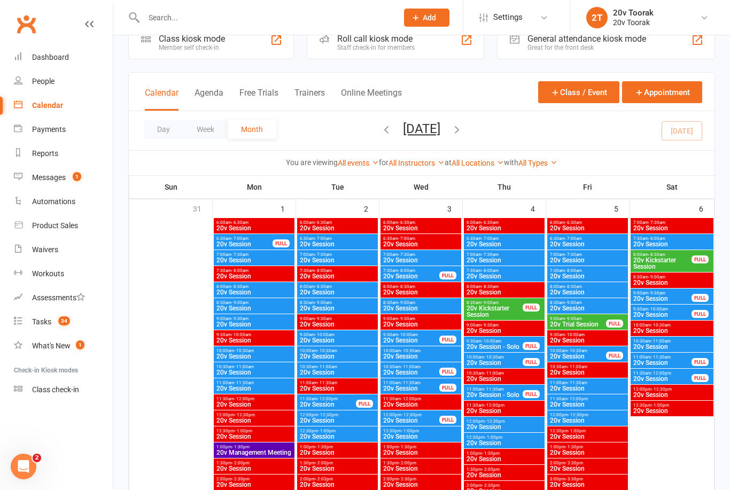
click at [674, 245] on span "20v Session" at bounding box center [672, 244] width 79 height 6
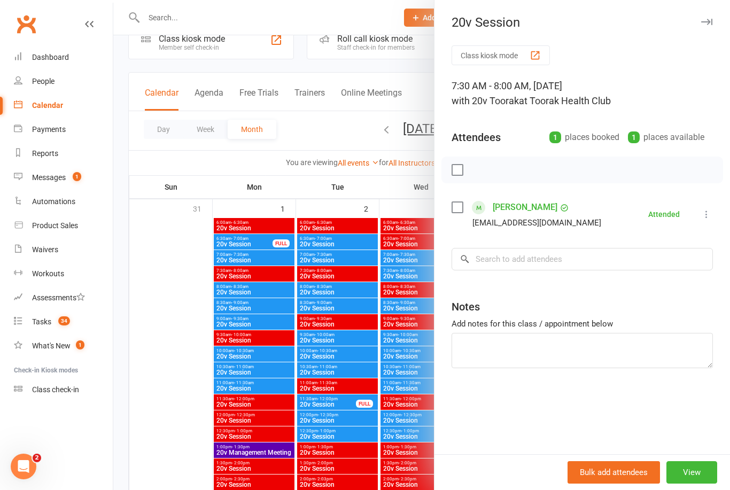
click at [162, 361] on div at bounding box center [421, 245] width 616 height 490
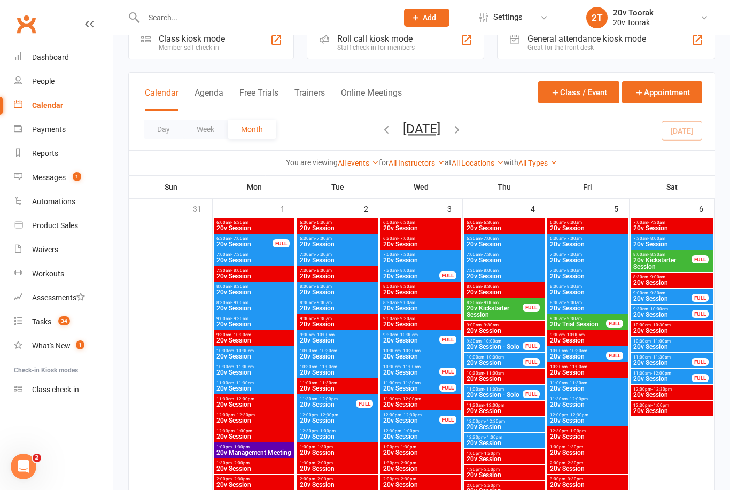
click at [668, 261] on span "20v Kickstarter Session" at bounding box center [662, 263] width 59 height 13
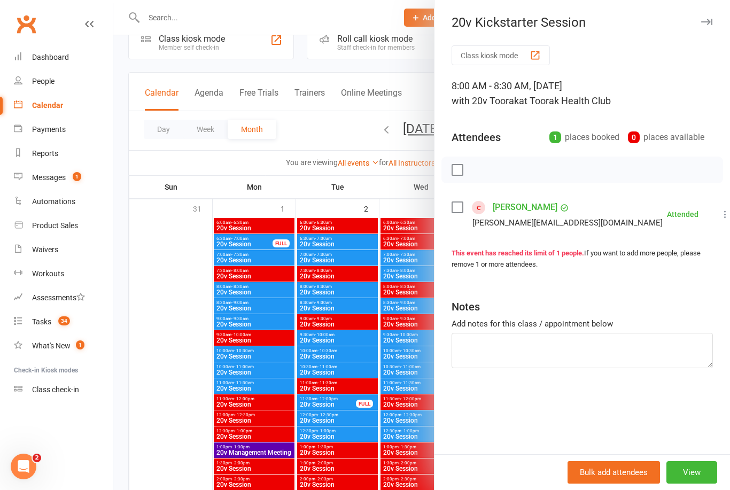
click at [160, 406] on div at bounding box center [421, 245] width 616 height 490
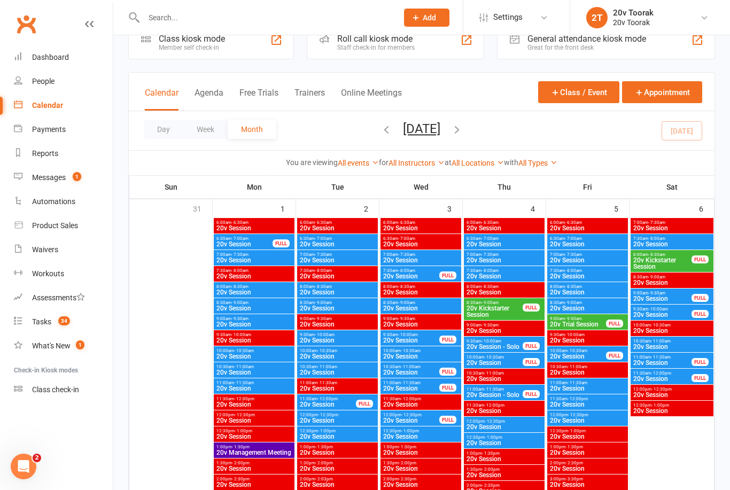
click at [659, 300] on span "20v Session" at bounding box center [662, 298] width 59 height 6
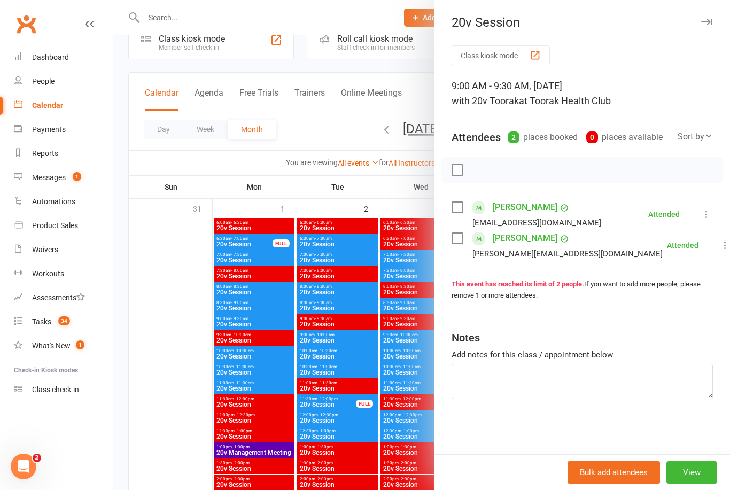
click at [143, 363] on div at bounding box center [421, 245] width 616 height 490
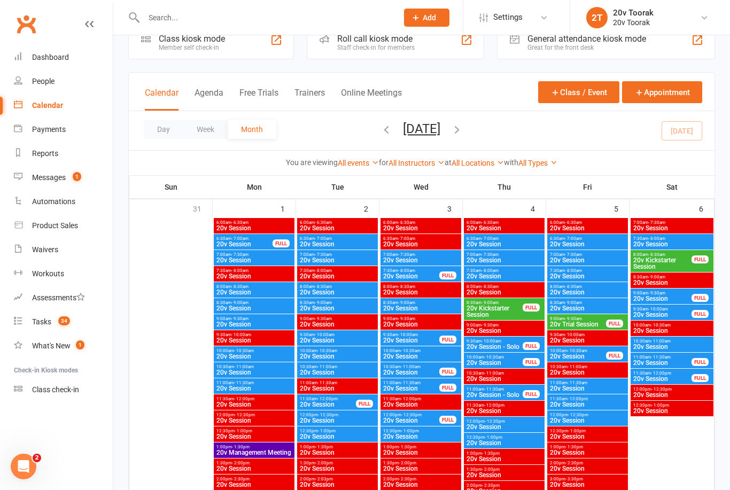
click at [670, 303] on div "9:00am - 9:30am 20v Session FULL" at bounding box center [671, 295] width 83 height 15
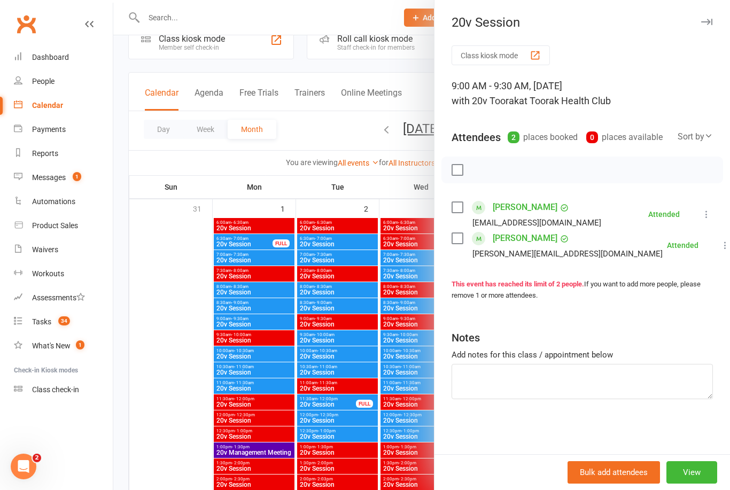
click at [168, 381] on div at bounding box center [421, 245] width 616 height 490
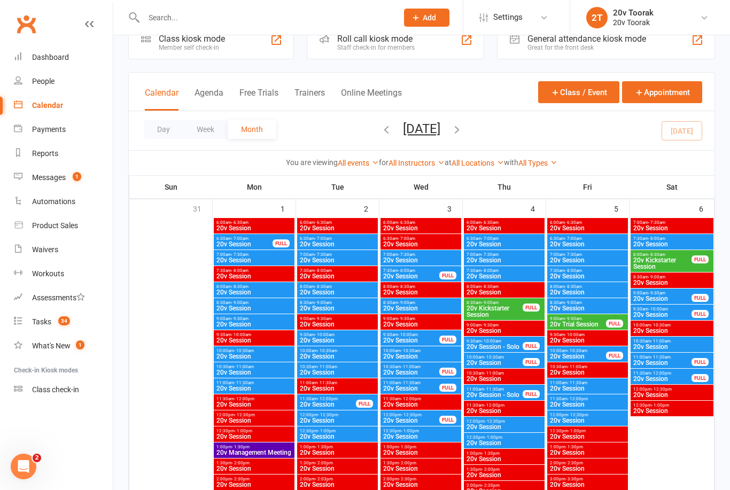
click at [664, 319] on div "9:30am - 10:00am 20v Session FULL" at bounding box center [671, 312] width 83 height 15
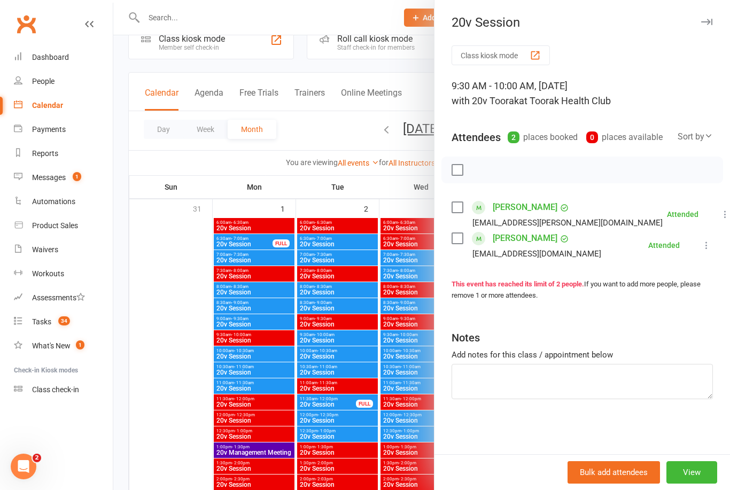
click at [187, 395] on div at bounding box center [421, 245] width 616 height 490
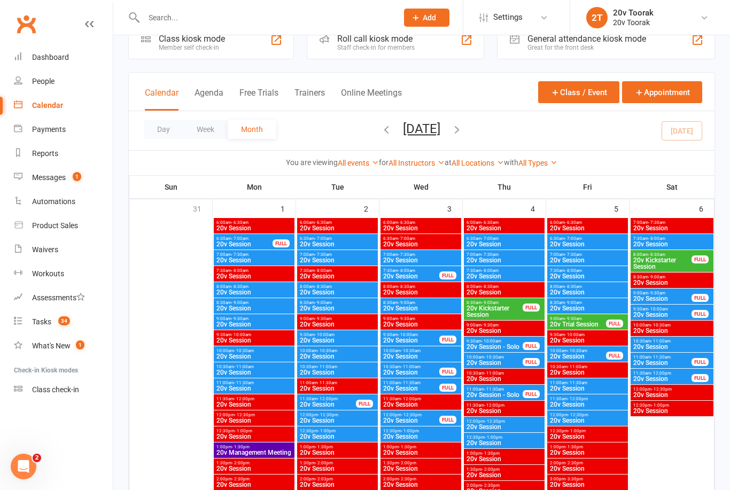
click at [673, 344] on span "20v Session" at bounding box center [672, 347] width 79 height 6
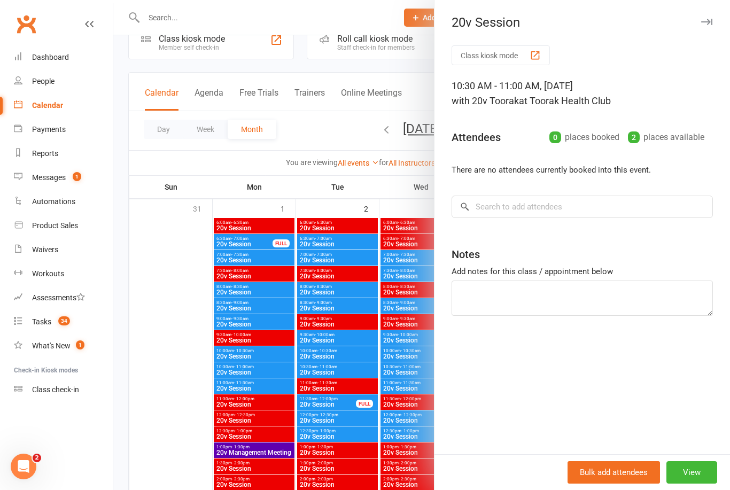
click at [162, 372] on div at bounding box center [421, 245] width 616 height 490
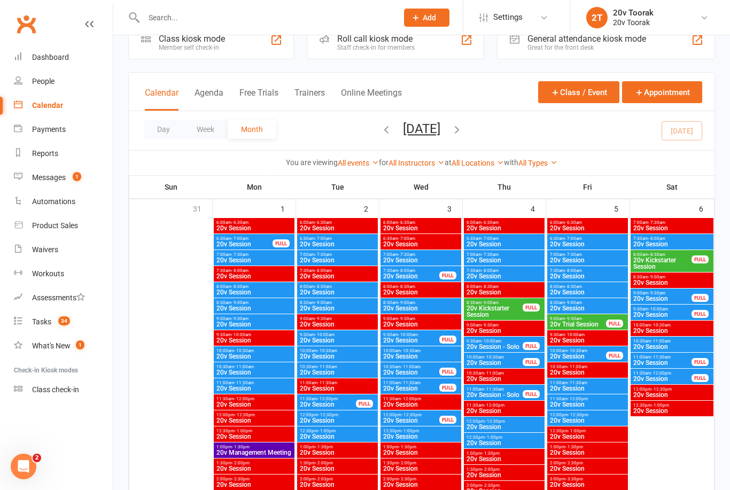
click at [660, 360] on span "20v Session" at bounding box center [662, 363] width 59 height 6
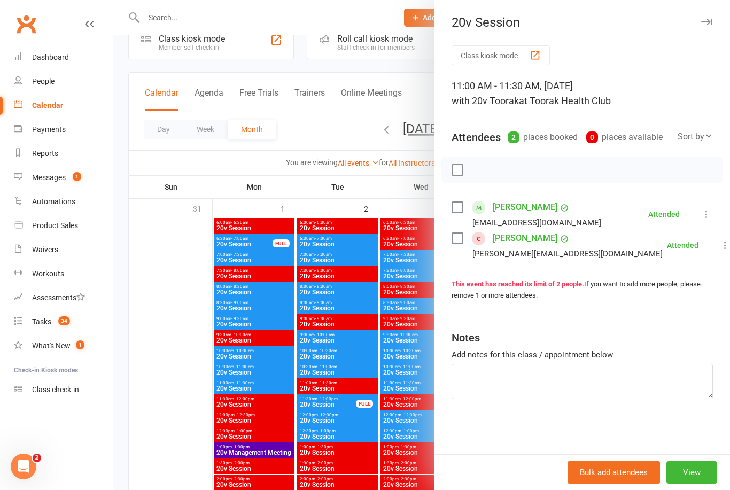
click at [179, 408] on div at bounding box center [421, 245] width 616 height 490
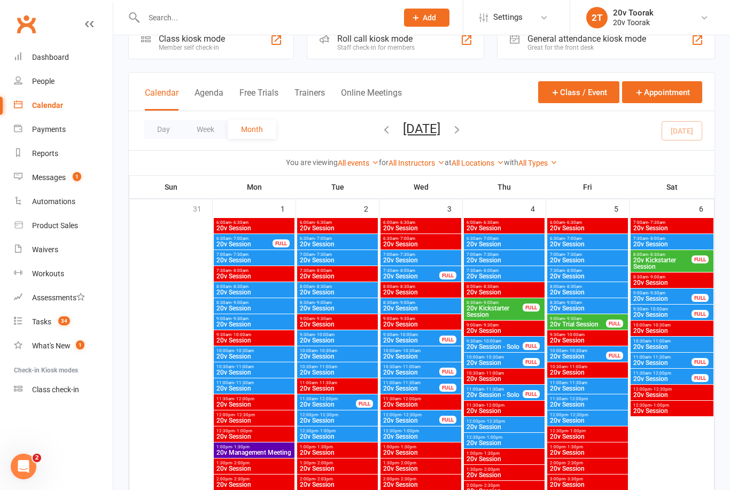
click at [676, 352] on div "10:30am - 11:00am 20v Session" at bounding box center [671, 344] width 83 height 15
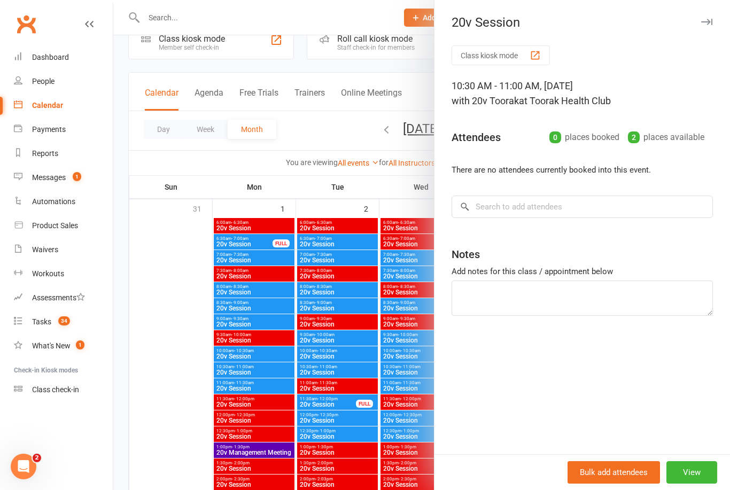
click at [174, 388] on div at bounding box center [421, 245] width 616 height 490
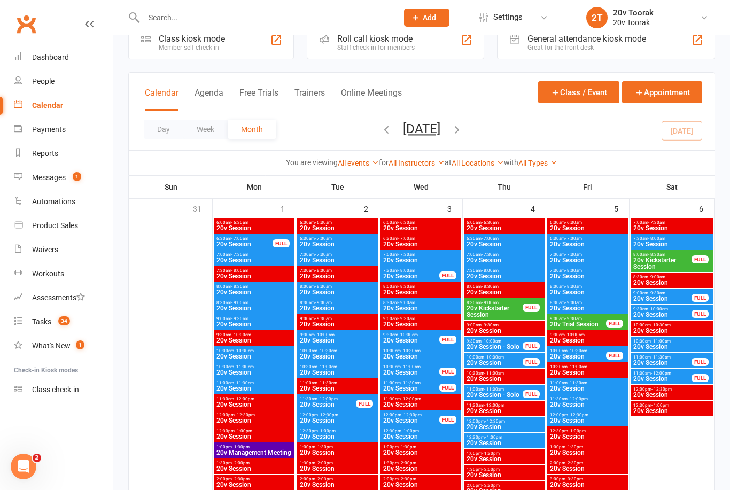
click at [673, 344] on span "20v Session" at bounding box center [672, 347] width 79 height 6
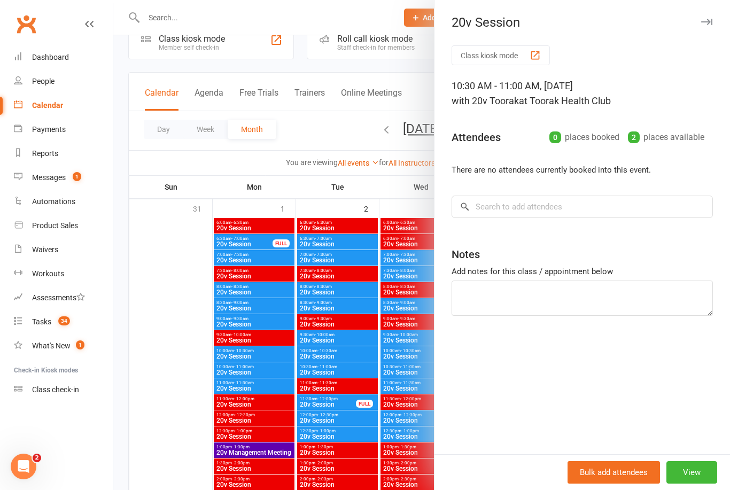
click at [173, 398] on div at bounding box center [421, 245] width 616 height 490
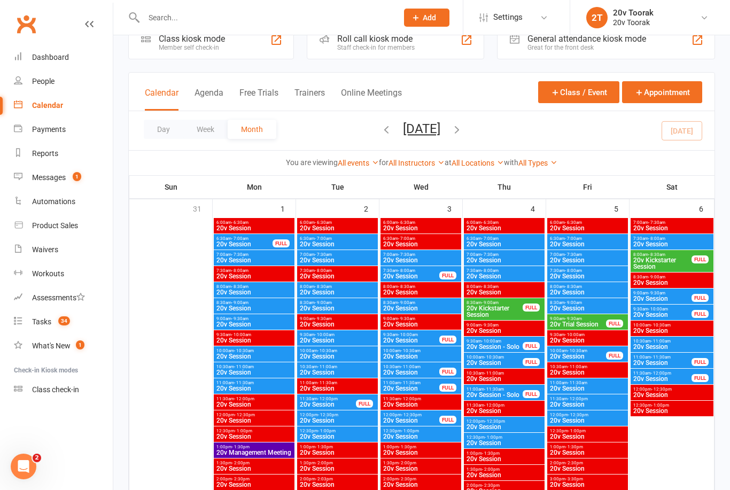
click at [665, 347] on span "20v Session" at bounding box center [672, 347] width 79 height 6
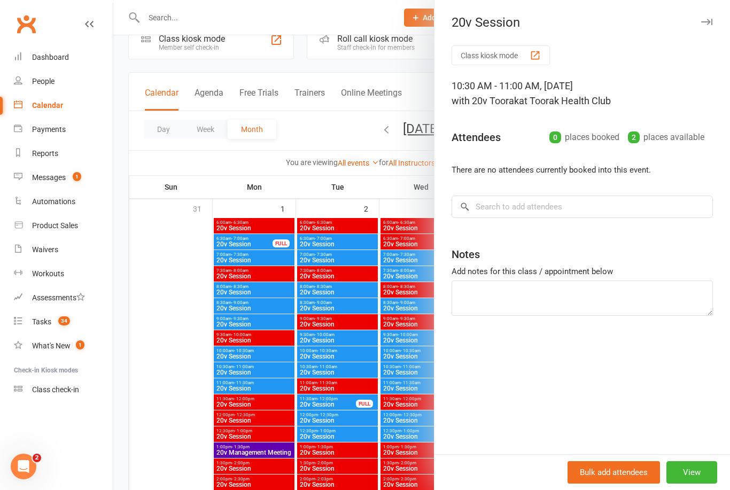
click at [178, 419] on div at bounding box center [421, 245] width 616 height 490
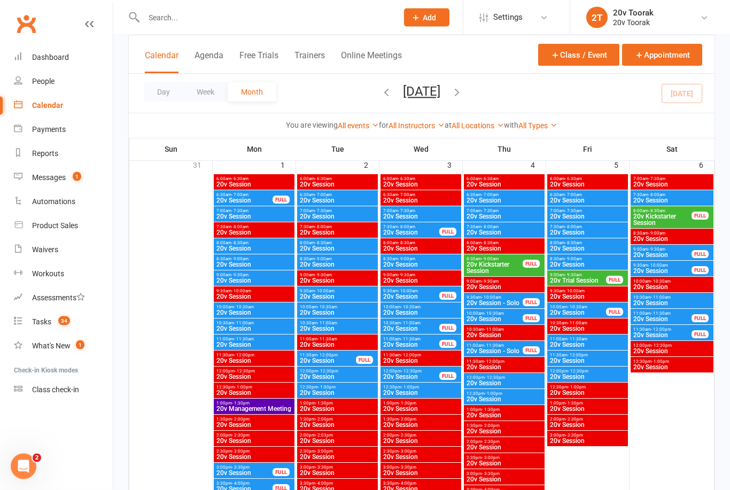
scroll to position [69, 0]
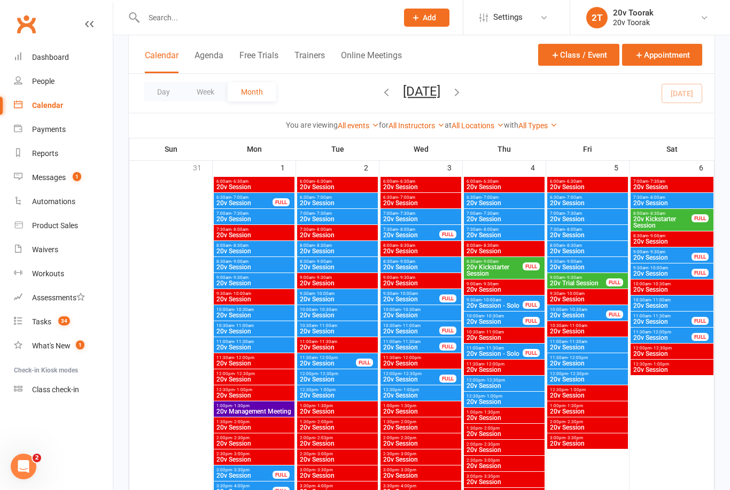
click at [669, 323] on span "20v Session" at bounding box center [662, 321] width 59 height 6
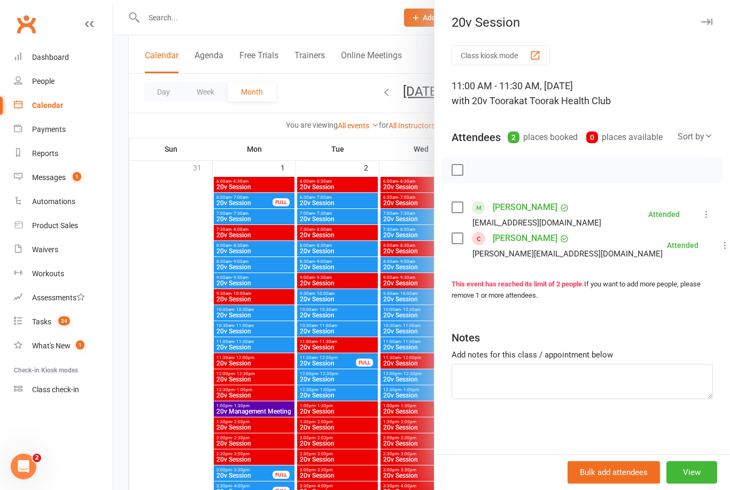
click at [165, 459] on div at bounding box center [421, 245] width 616 height 490
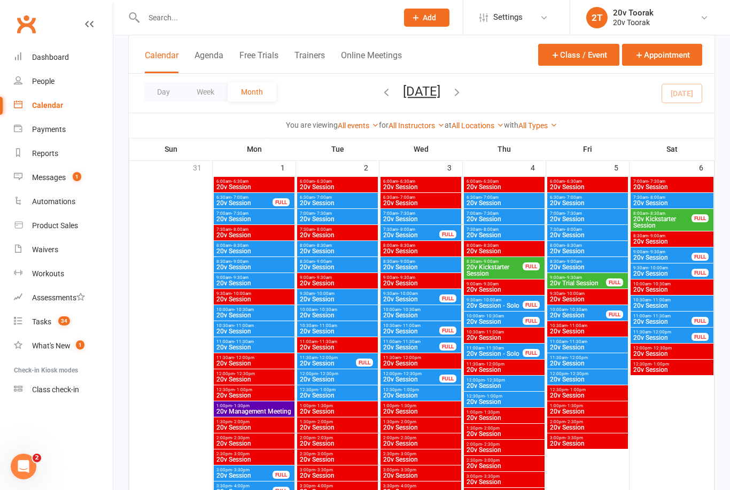
click at [668, 324] on span "20v Session" at bounding box center [662, 321] width 59 height 6
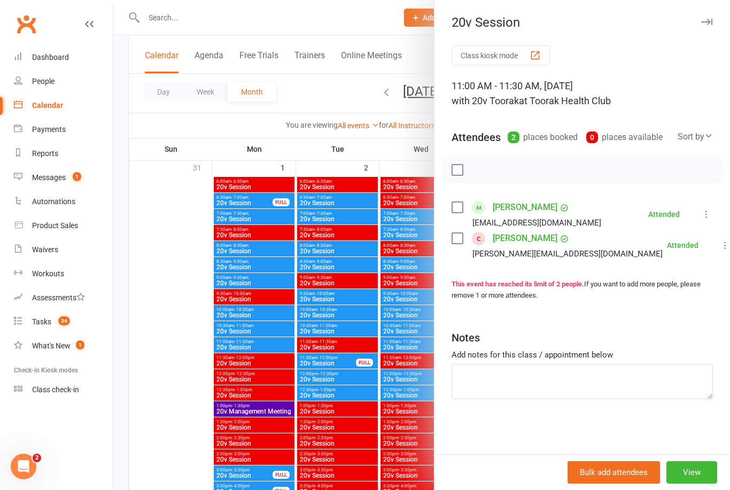
click at [196, 422] on div at bounding box center [421, 245] width 616 height 490
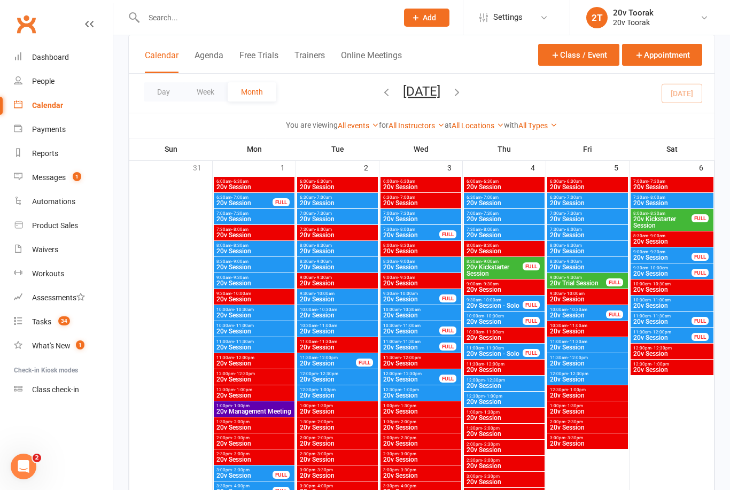
click at [670, 342] on div "11:30am - 12:00pm 20v Session FULL" at bounding box center [671, 334] width 83 height 15
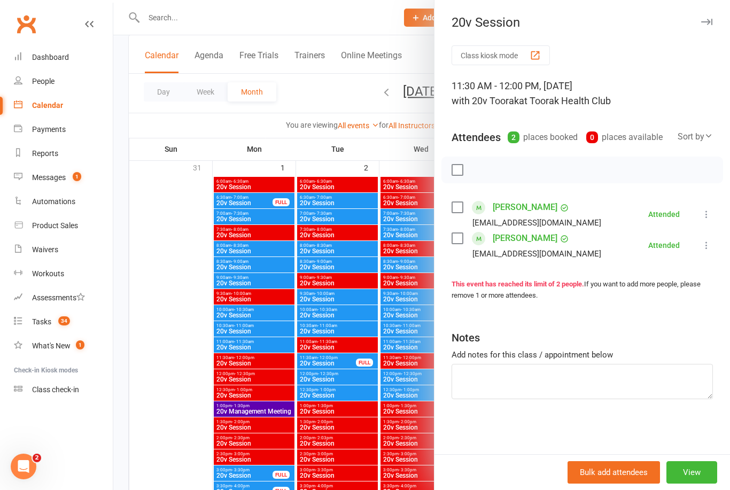
click at [173, 352] on div at bounding box center [421, 245] width 616 height 490
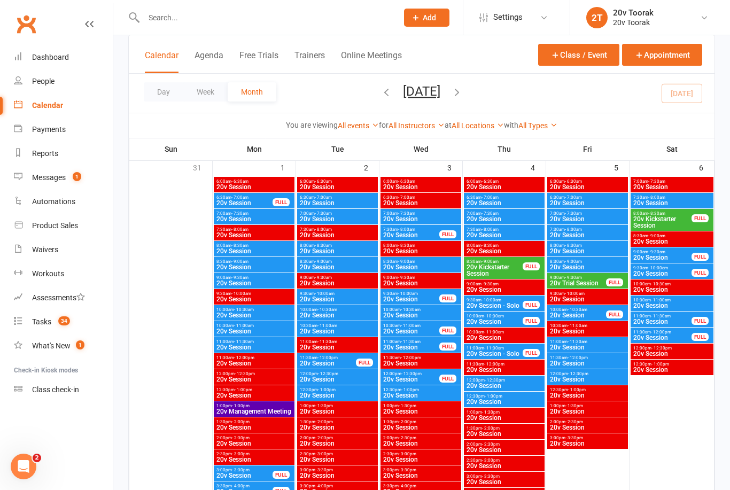
click at [671, 321] on span "20v Session" at bounding box center [662, 321] width 59 height 6
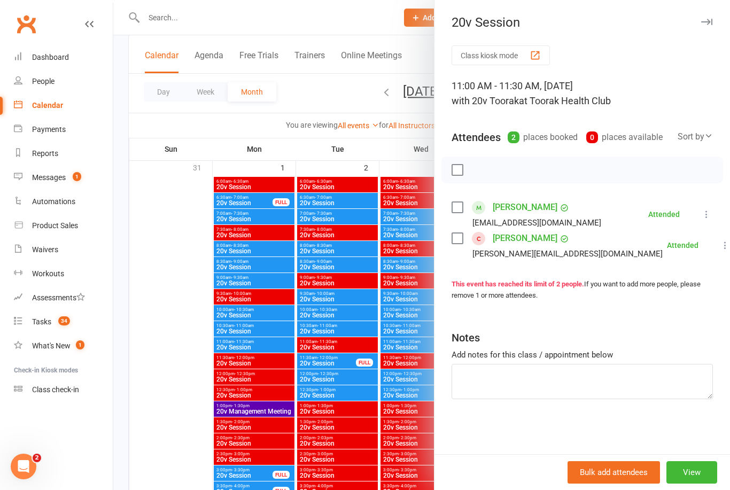
click at [185, 371] on div at bounding box center [421, 245] width 616 height 490
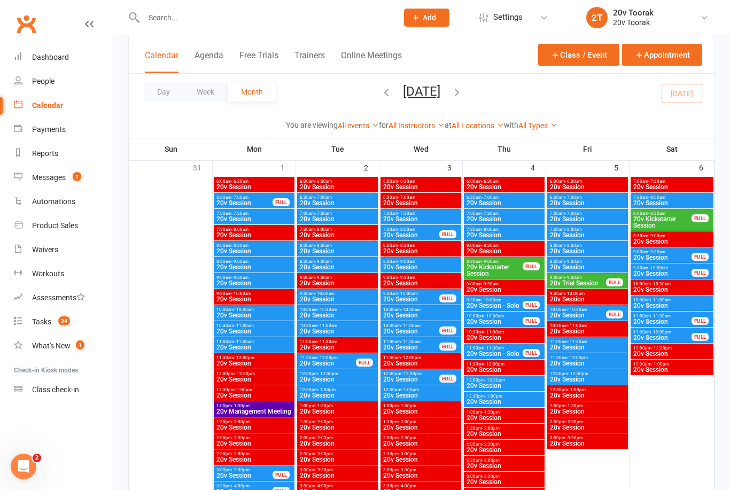
click at [672, 322] on span "20v Session" at bounding box center [662, 321] width 59 height 6
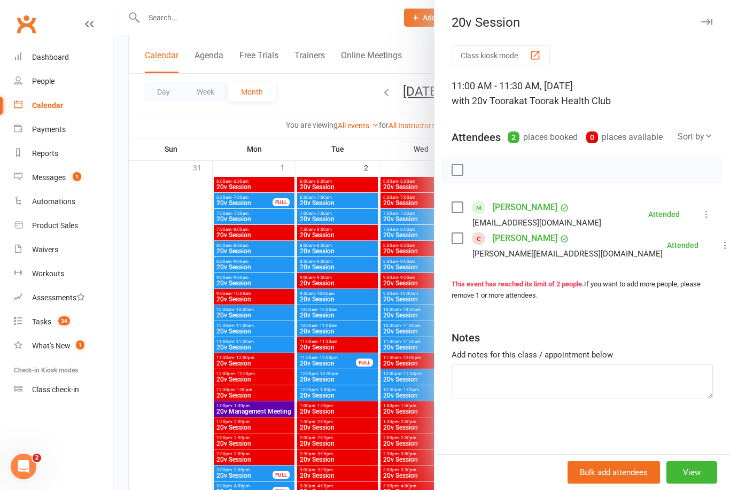
click at [535, 238] on link "Sara Grayson" at bounding box center [525, 238] width 65 height 17
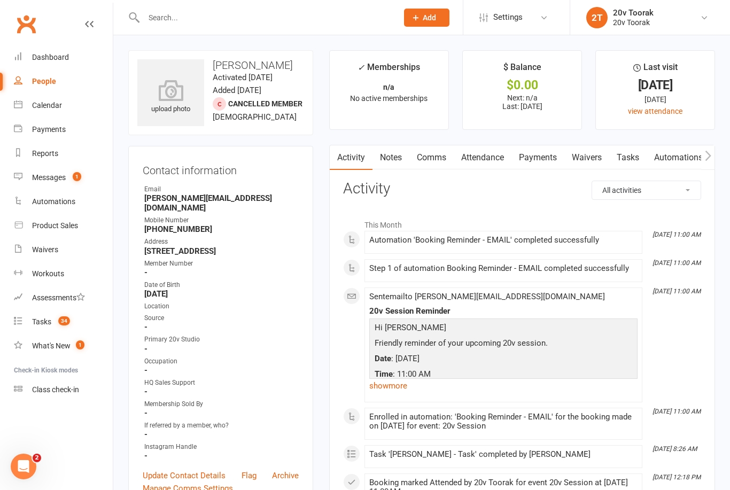
click at [396, 161] on link "Notes" at bounding box center [390, 157] width 37 height 25
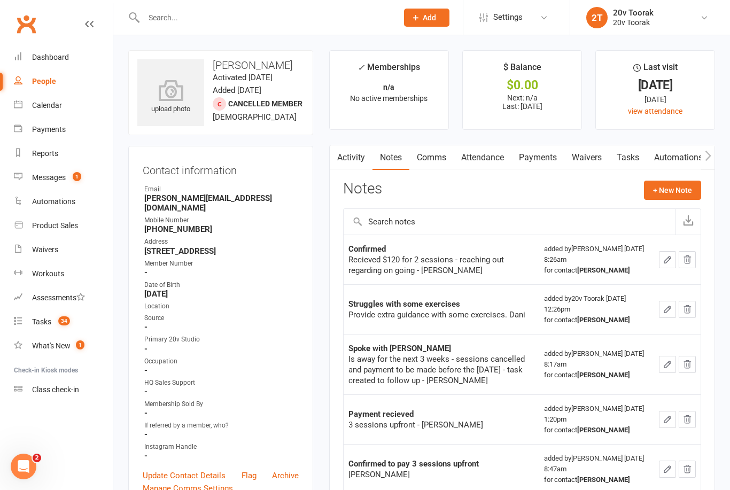
click at [631, 160] on link "Tasks" at bounding box center [627, 157] width 37 height 25
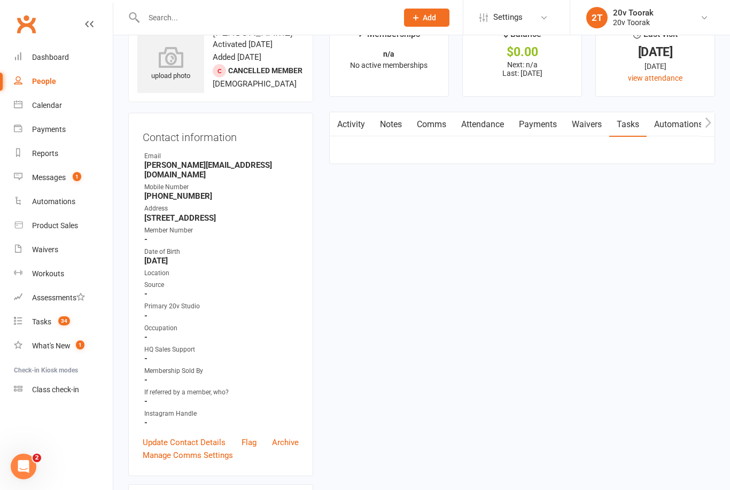
scroll to position [34, 0]
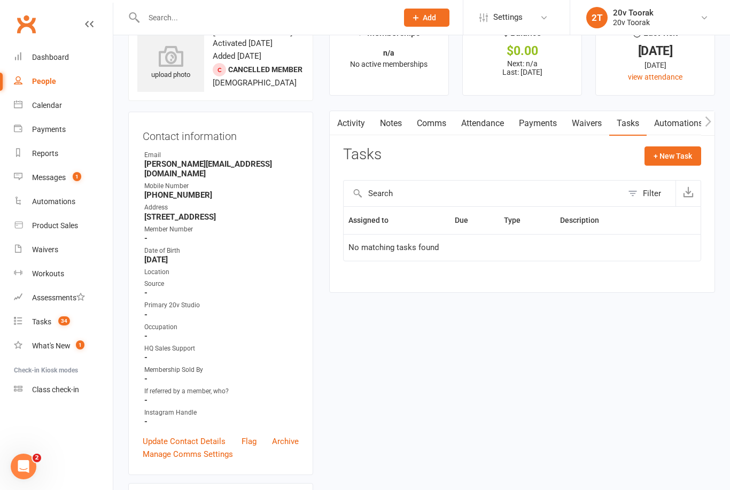
click at [394, 124] on link "Notes" at bounding box center [390, 123] width 37 height 25
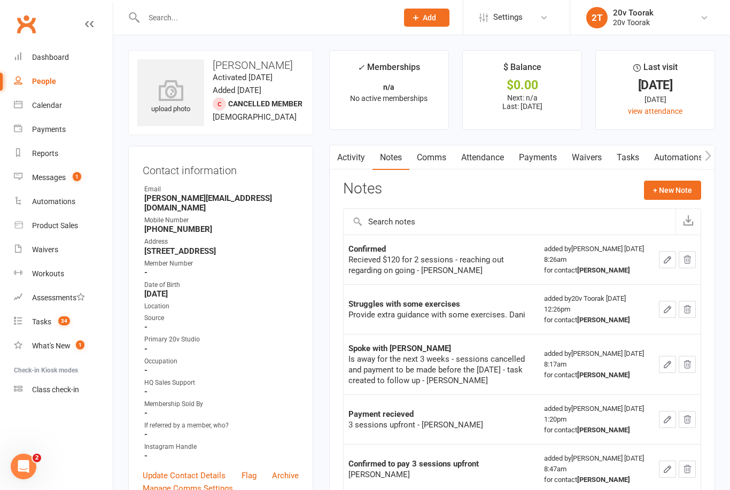
click at [635, 161] on link "Tasks" at bounding box center [627, 157] width 37 height 25
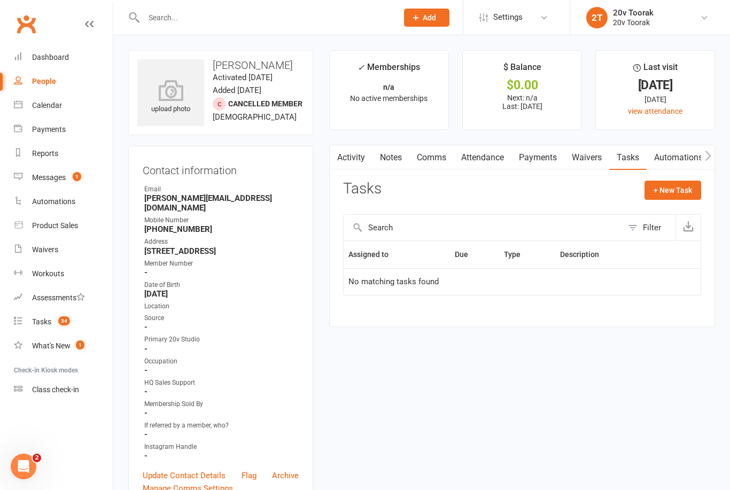
click at [397, 161] on link "Notes" at bounding box center [390, 157] width 37 height 25
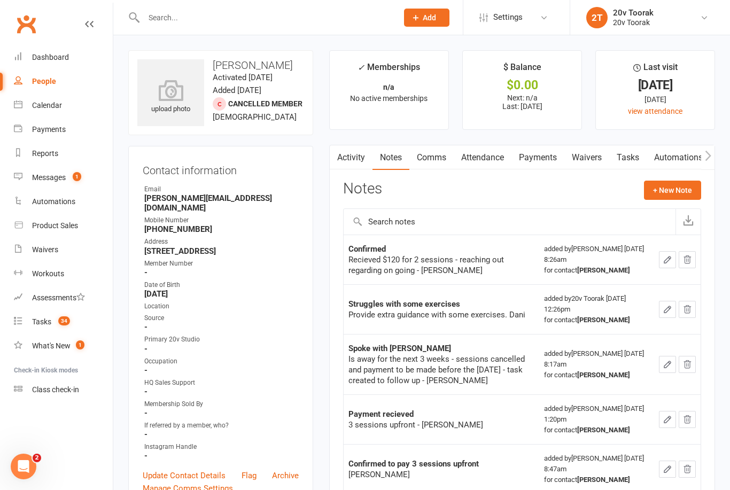
click at [52, 79] on div "People" at bounding box center [44, 81] width 24 height 9
select select "100"
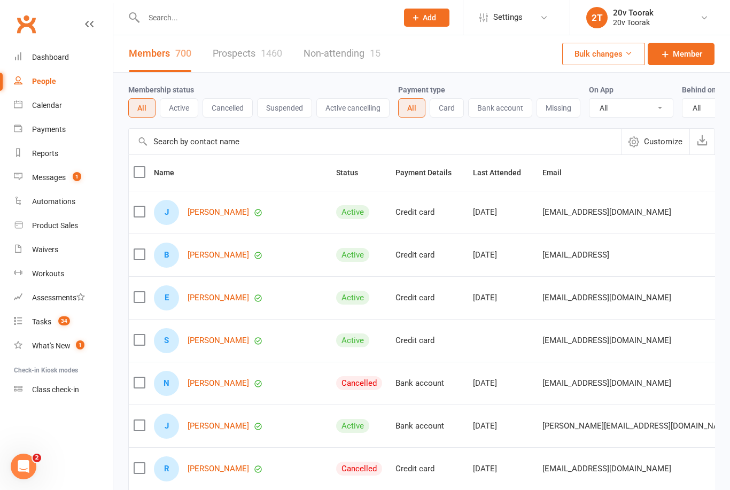
click at [50, 331] on link "Tasks 34" at bounding box center [63, 322] width 99 height 24
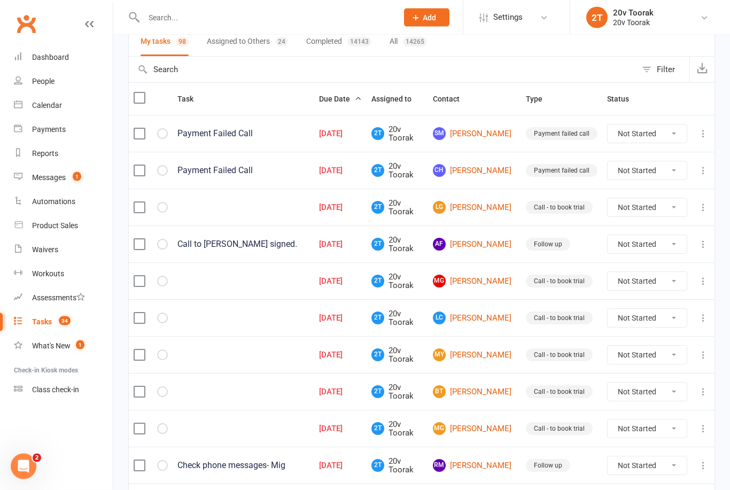
scroll to position [84, 0]
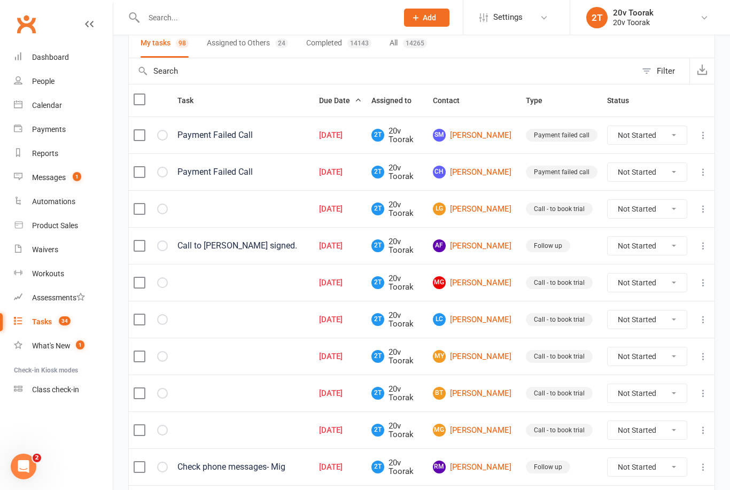
click at [490, 248] on link "AF Anna Fok" at bounding box center [474, 245] width 83 height 13
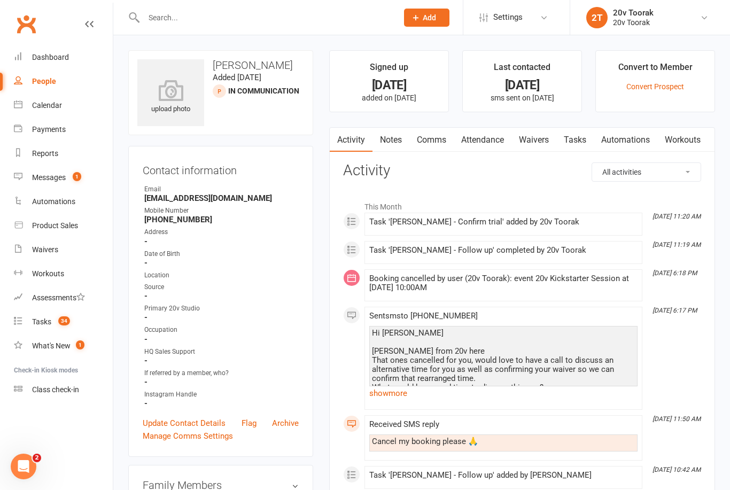
click at [53, 318] on count-badge "34" at bounding box center [61, 321] width 17 height 9
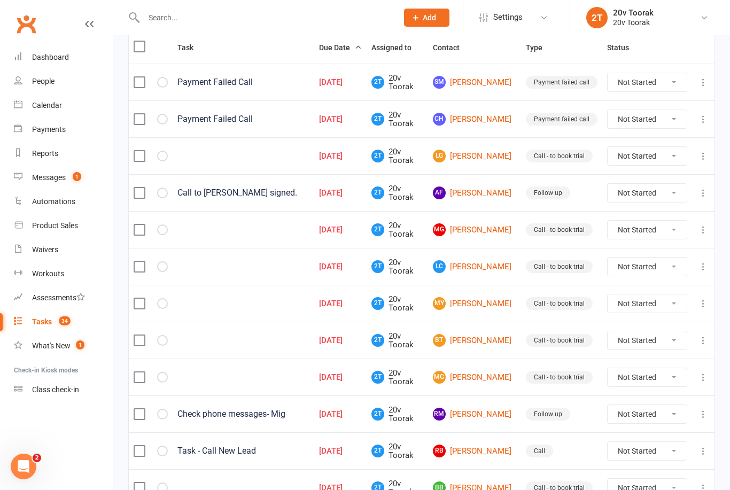
scroll to position [126, 0]
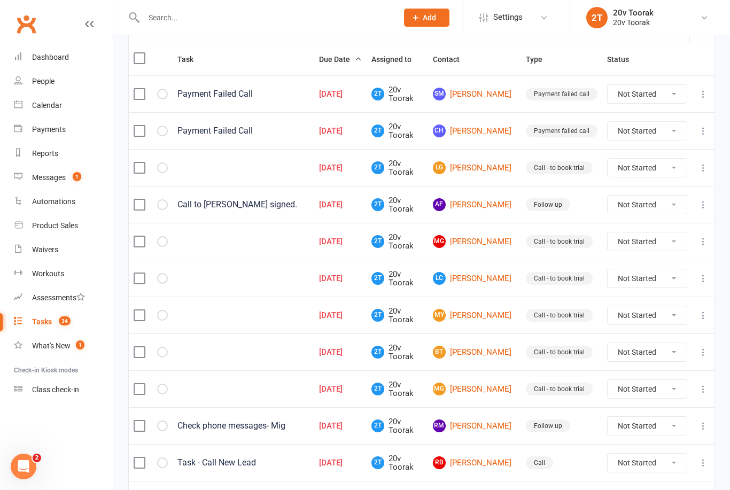
click at [489, 205] on link "AF Anna Fok" at bounding box center [474, 204] width 83 height 13
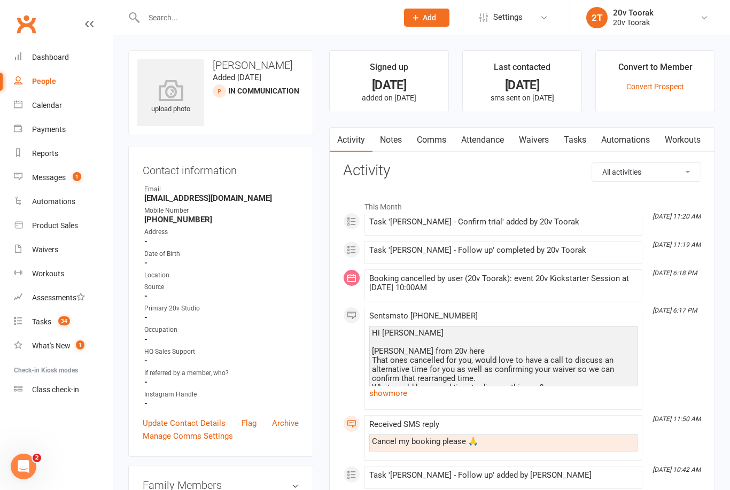
click at [397, 138] on link "Notes" at bounding box center [390, 140] width 37 height 25
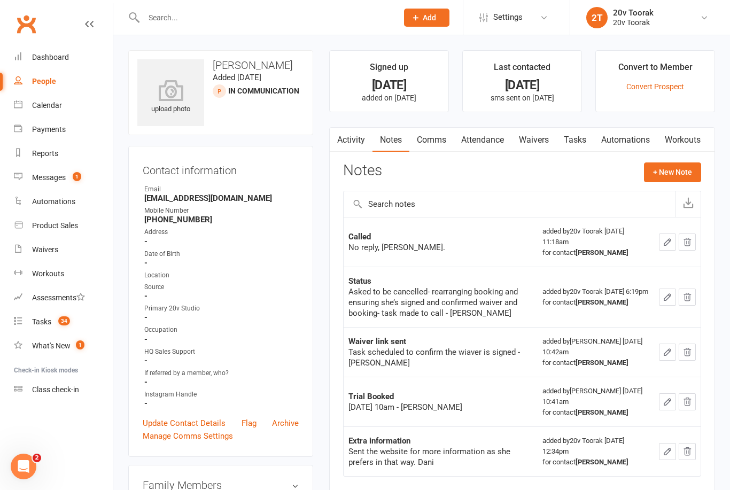
click at [54, 319] on count-badge "34" at bounding box center [61, 321] width 17 height 9
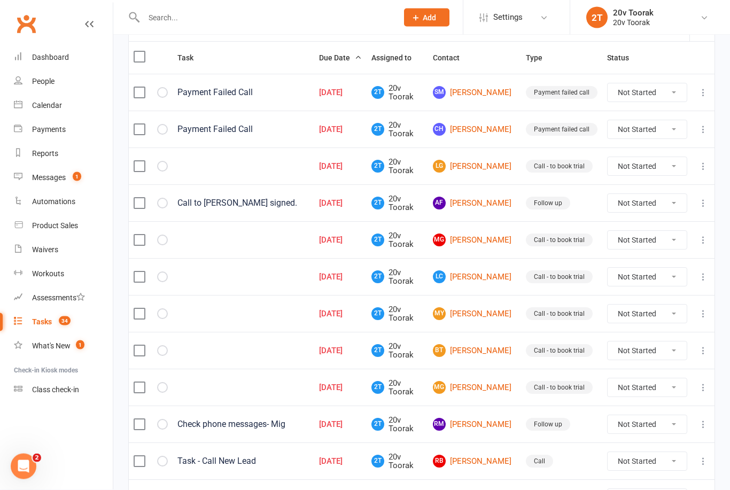
scroll to position [128, 0]
click at [483, 205] on link "AF Anna Fok" at bounding box center [474, 202] width 83 height 13
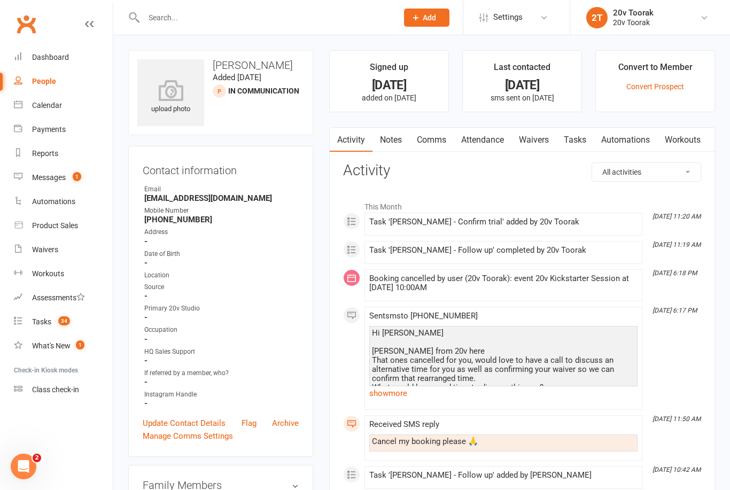
click at [396, 139] on link "Notes" at bounding box center [390, 140] width 37 height 25
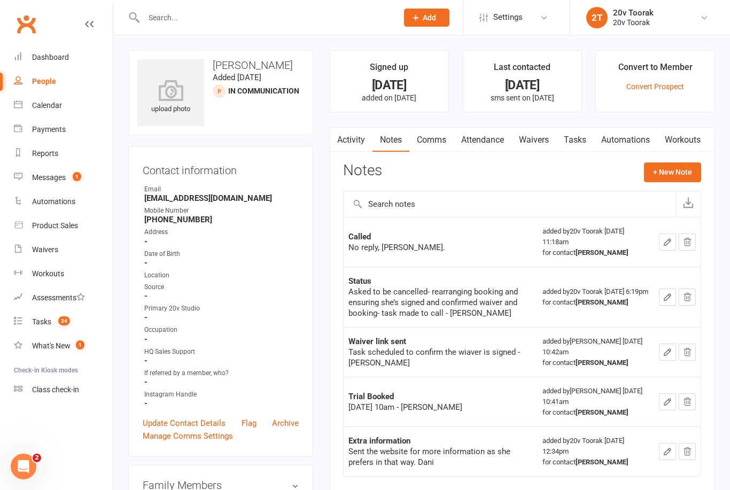
click at [44, 321] on div "Tasks" at bounding box center [41, 321] width 19 height 9
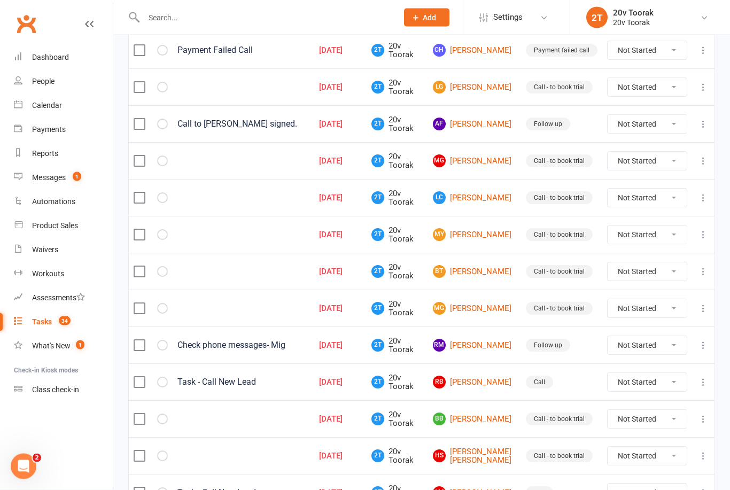
scroll to position [208, 0]
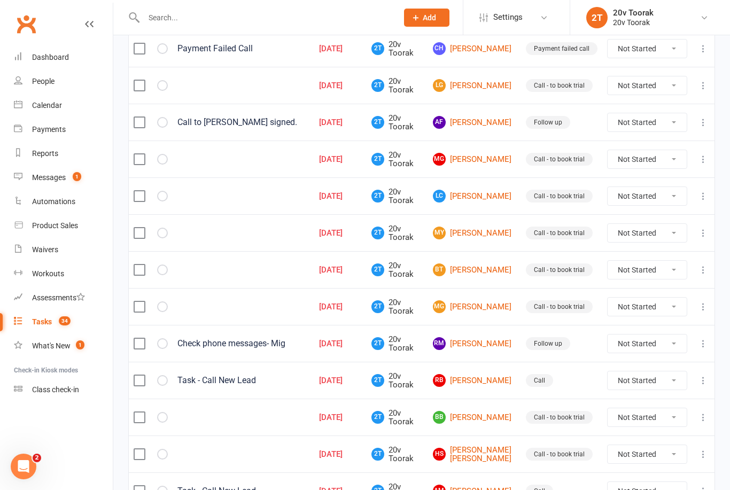
click at [493, 122] on link "AF Anna Fok" at bounding box center [474, 122] width 83 height 13
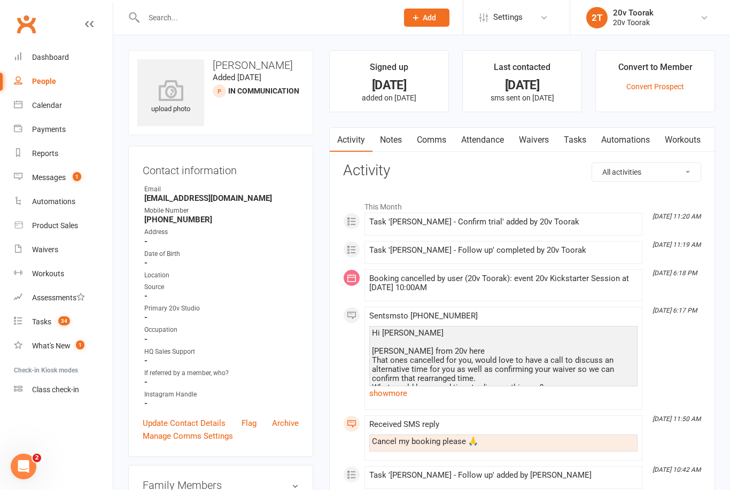
click at [399, 144] on link "Notes" at bounding box center [390, 140] width 37 height 25
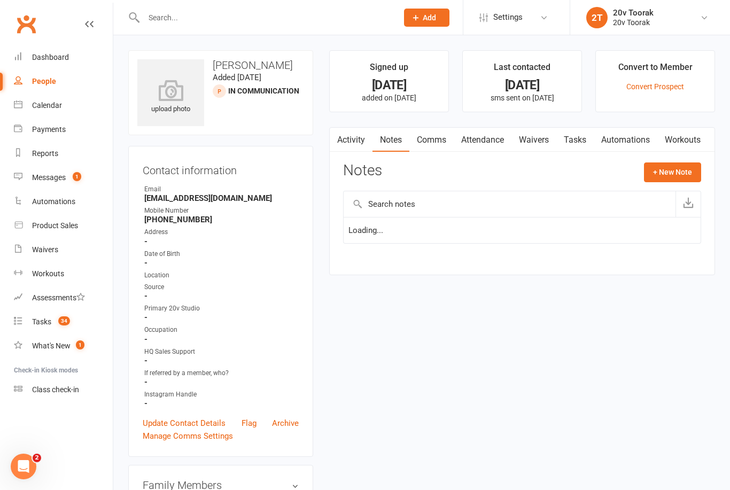
scroll to position [34, 0]
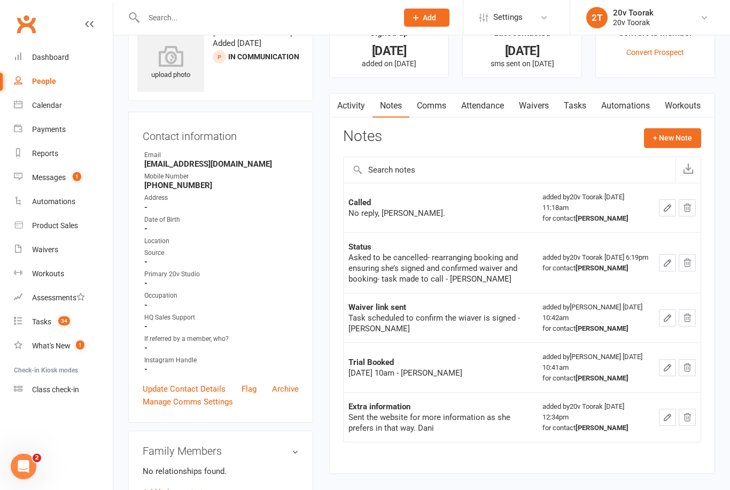
click at [540, 108] on link "Waivers" at bounding box center [533, 105] width 45 height 25
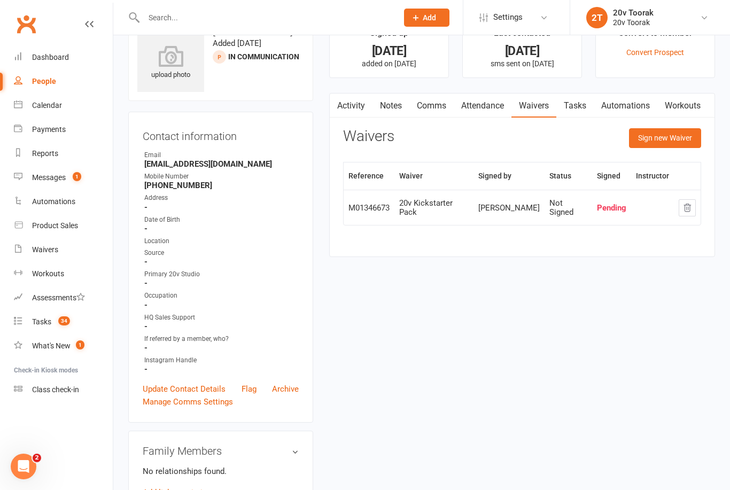
click at [397, 105] on link "Notes" at bounding box center [390, 105] width 37 height 25
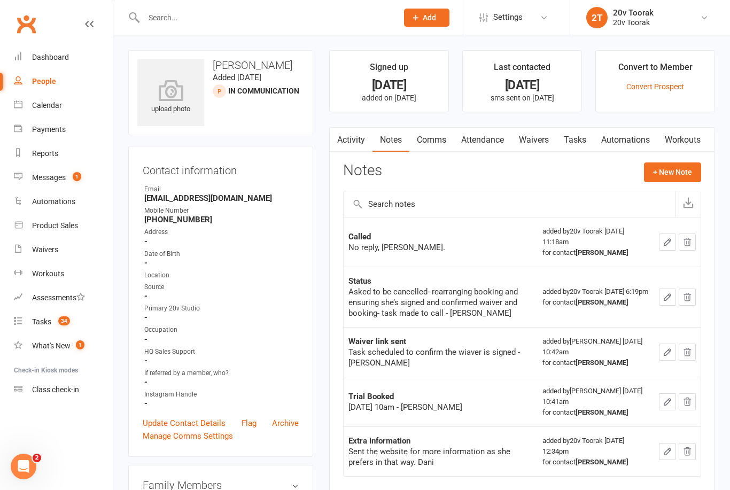
click at [675, 171] on button "+ New Note" at bounding box center [672, 171] width 57 height 19
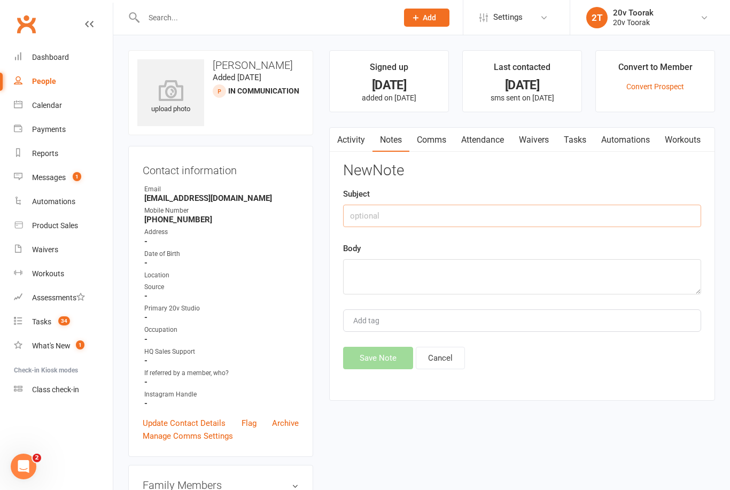
click at [428, 210] on input "text" at bounding box center [522, 216] width 358 height 22
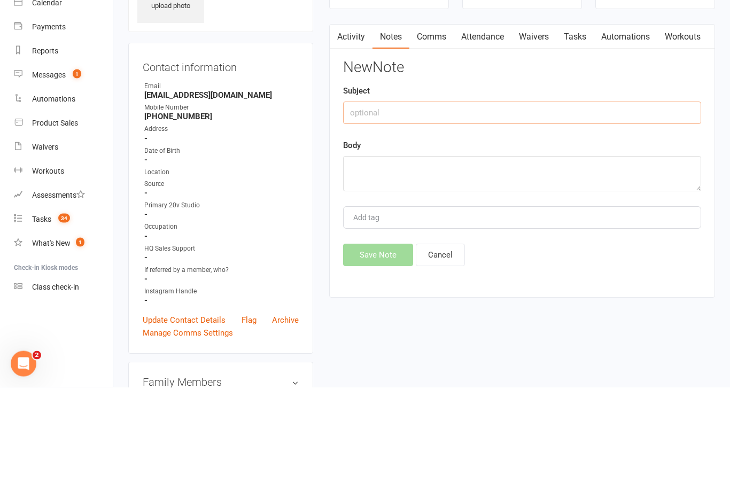
type input "V"
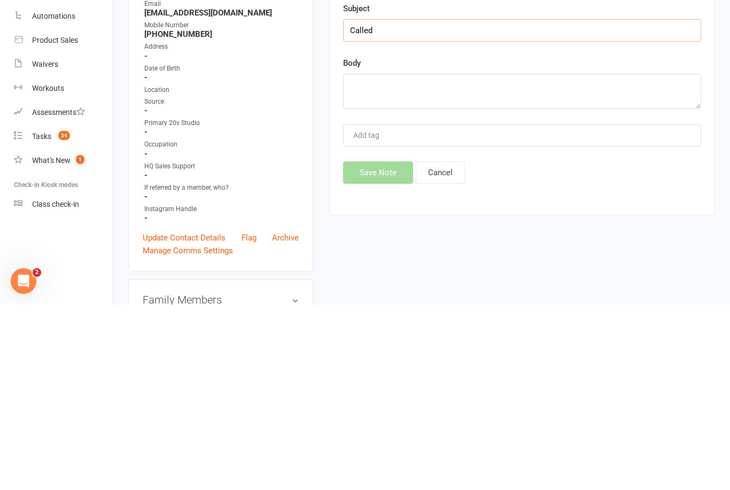
type input "Called"
click at [388, 259] on textarea at bounding box center [522, 276] width 358 height 35
type textarea "No reply. Dani"
click at [378, 347] on button "Save Note" at bounding box center [378, 358] width 70 height 22
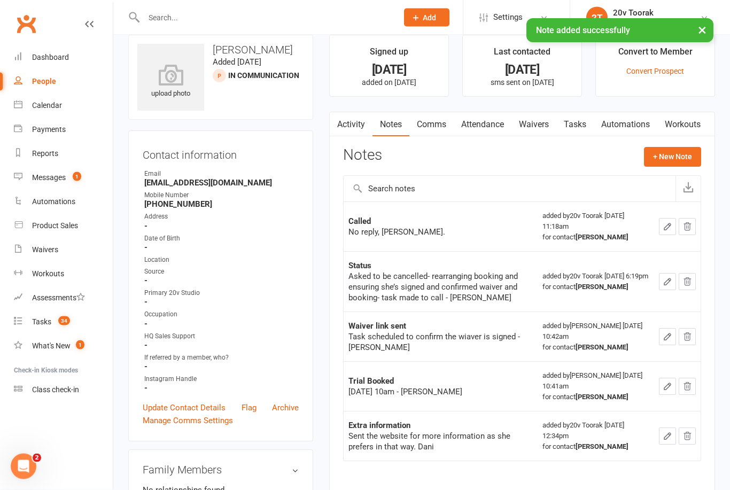
scroll to position [17, 0]
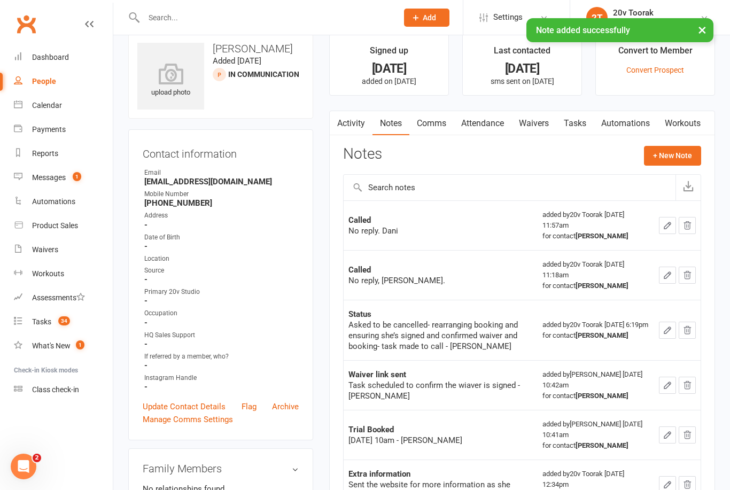
click at [582, 123] on link "Tasks" at bounding box center [574, 123] width 37 height 25
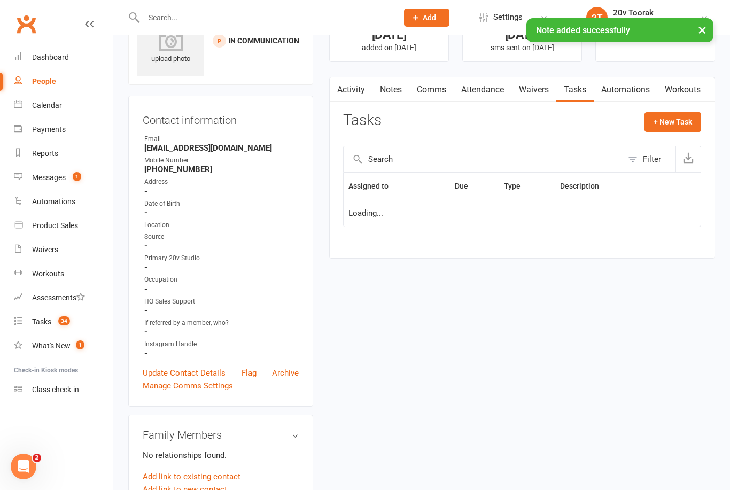
scroll to position [51, 0]
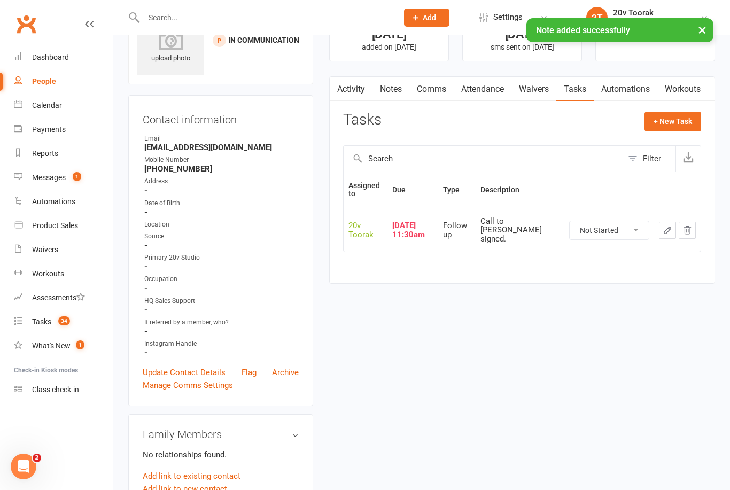
click at [621, 225] on select "Not Started In Progress Waiting Complete" at bounding box center [608, 230] width 79 height 18
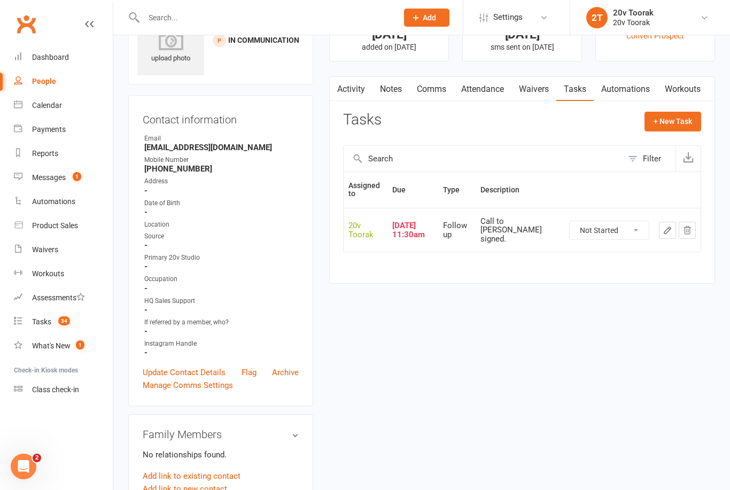
click at [669, 227] on icon "button" at bounding box center [667, 230] width 10 height 10
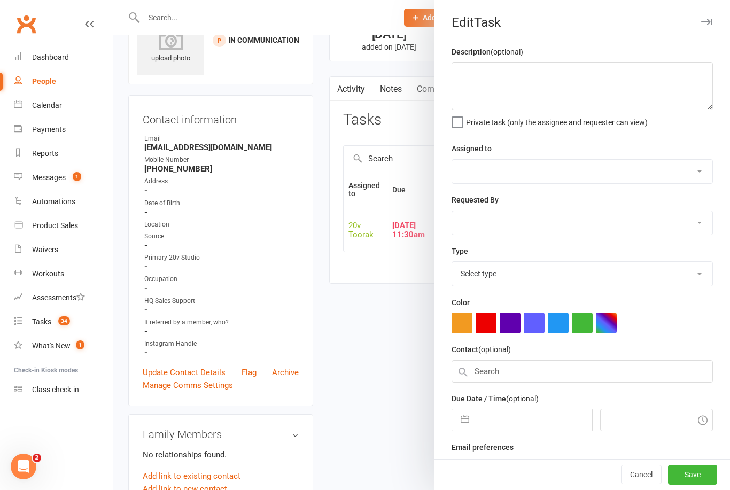
type textarea "Call to confim waiver signed."
select select "45736"
type input "12 Sep 2025"
type input "11:30am"
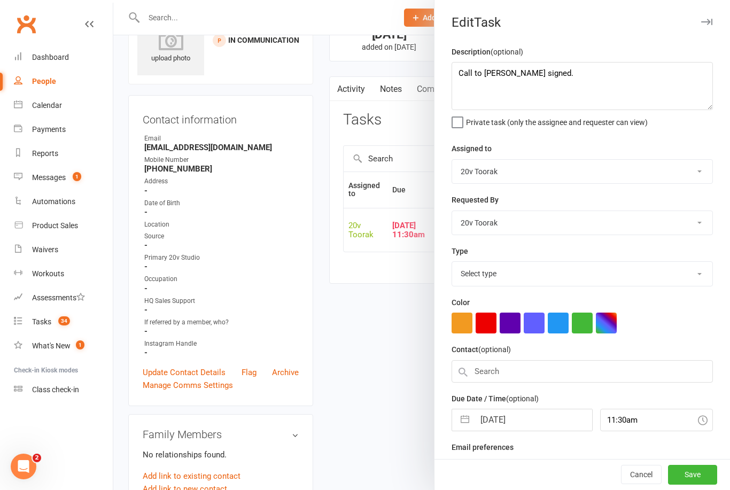
select select "23277"
click at [517, 75] on textarea "Call to confim waiver signed." at bounding box center [581, 86] width 261 height 48
click at [494, 78] on textarea "Call to confim waiver signed." at bounding box center [581, 86] width 261 height 48
click at [489, 79] on textarea "Call to confim waiver signed." at bounding box center [581, 86] width 261 height 48
click at [696, 482] on button "Save" at bounding box center [692, 474] width 49 height 19
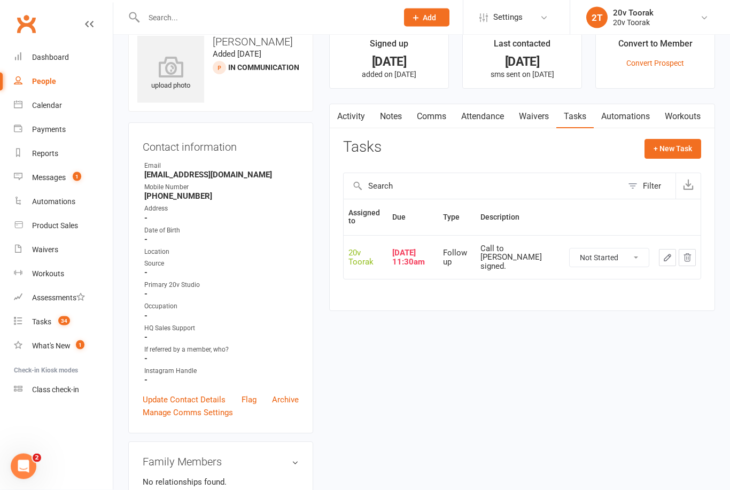
scroll to position [0, 0]
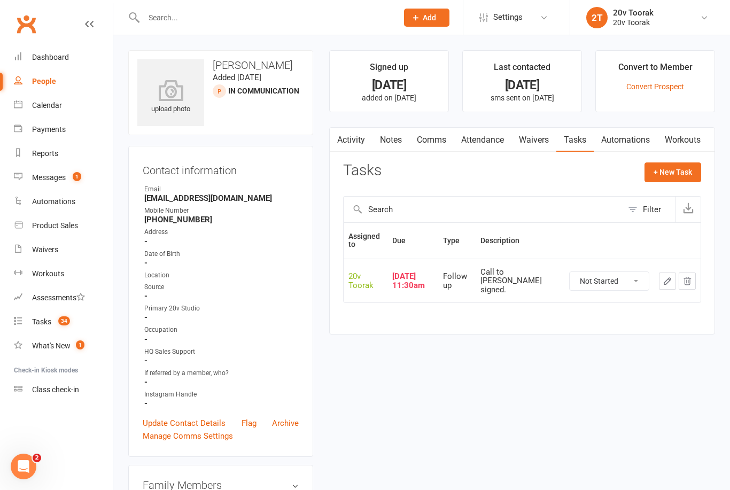
click at [676, 167] on button "+ New Task" at bounding box center [672, 171] width 57 height 19
select select "45736"
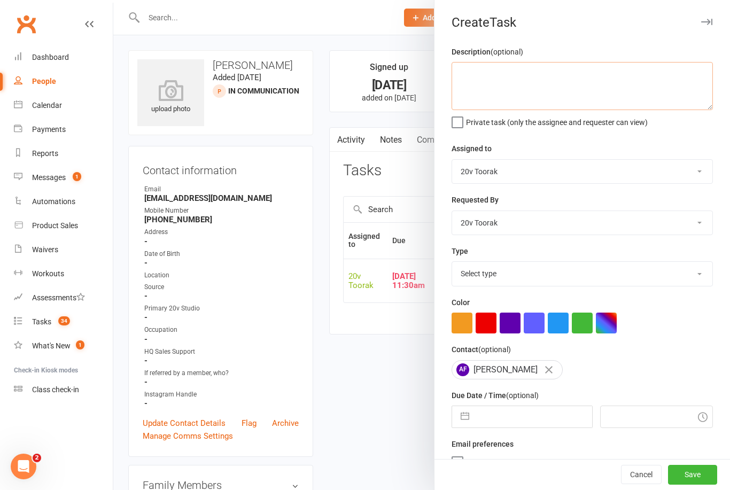
click at [542, 79] on textarea at bounding box center [581, 86] width 261 height 48
click at [510, 68] on textarea at bounding box center [581, 86] width 261 height 48
paste textarea "Call to confim waiver signed."
type textarea "Call to confim waiver signed."
click at [537, 413] on input "text" at bounding box center [532, 416] width 117 height 21
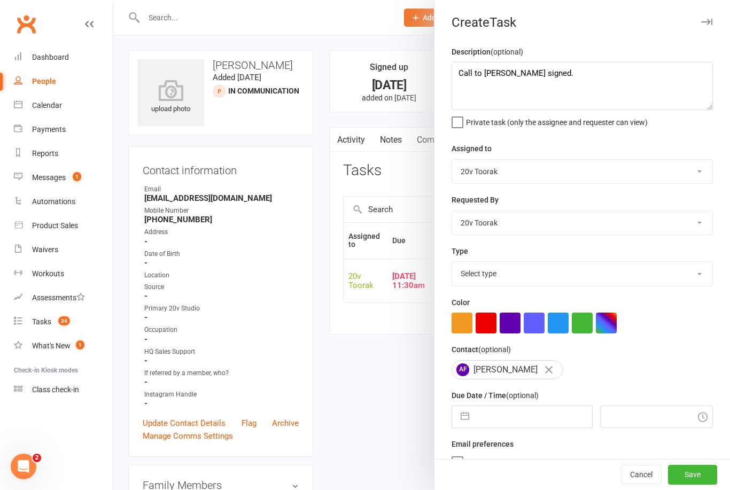
select select "7"
select select "2025"
select select "8"
select select "2025"
select select "9"
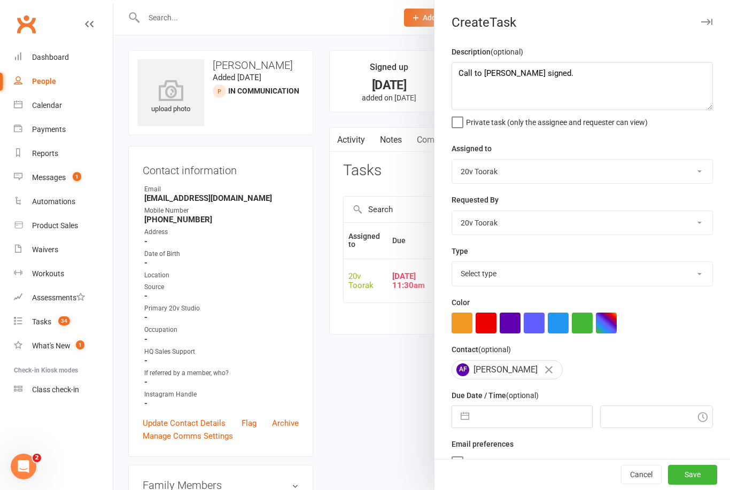
select select "2025"
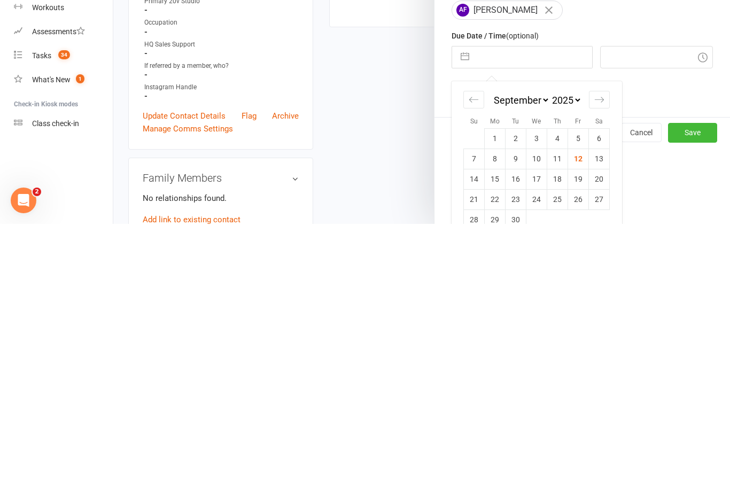
scroll to position [103, 0]
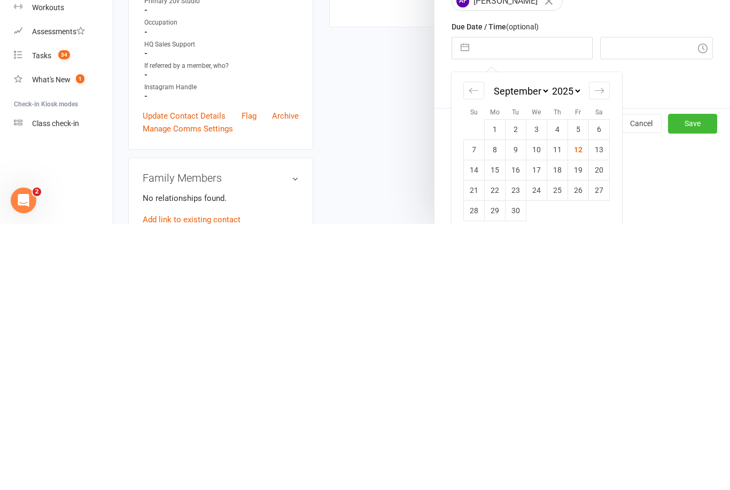
click at [597, 405] on td "13" at bounding box center [599, 415] width 21 height 20
type input "[DATE]"
type input "12:00pm"
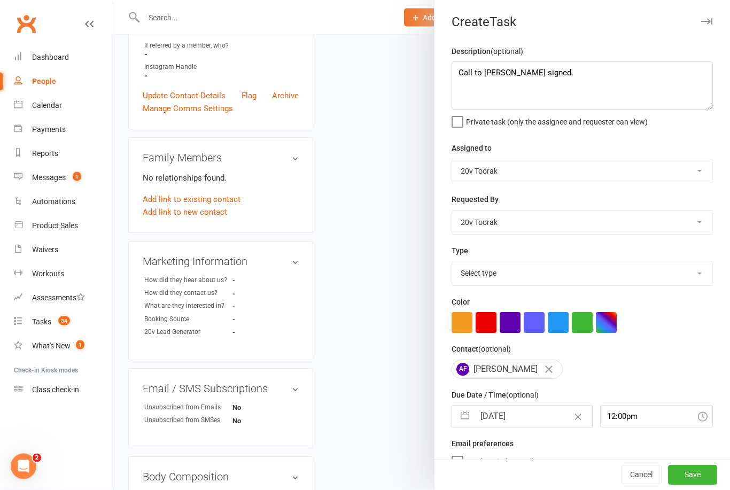
scroll to position [348, 0]
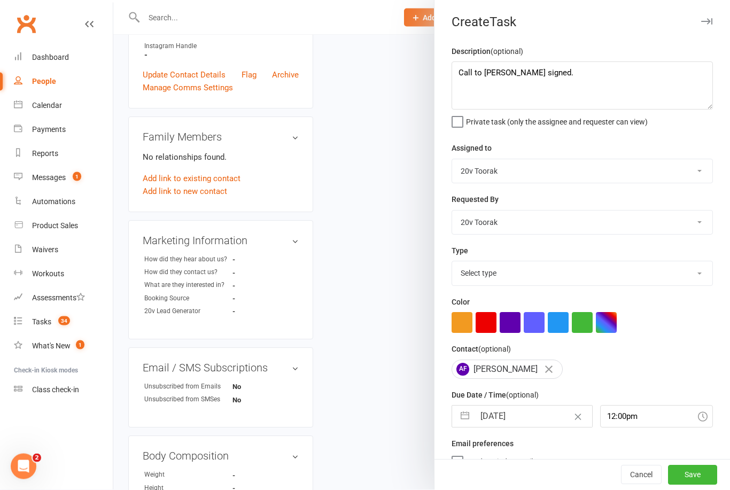
click at [697, 485] on button "Save" at bounding box center [692, 474] width 49 height 19
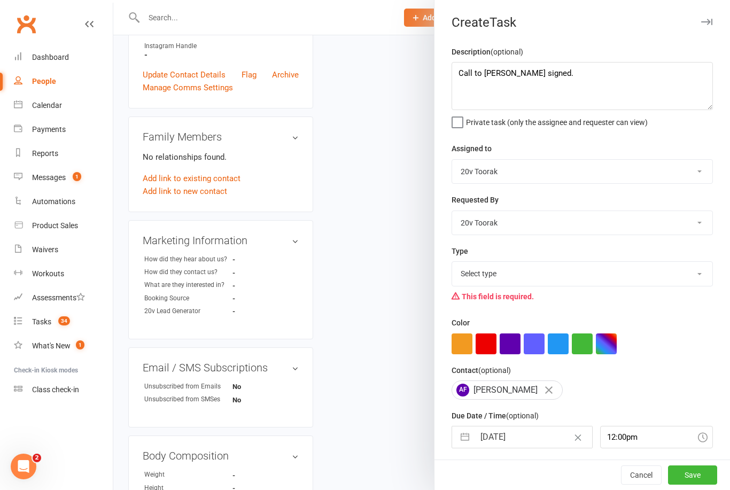
click at [696, 485] on button "Save" at bounding box center [692, 474] width 49 height 19
click at [682, 278] on select "Select type Call Call - to book trial Confirm session attendance Confirm trial …" at bounding box center [582, 274] width 260 height 24
select select "23277"
click at [697, 485] on button "Save" at bounding box center [692, 474] width 49 height 19
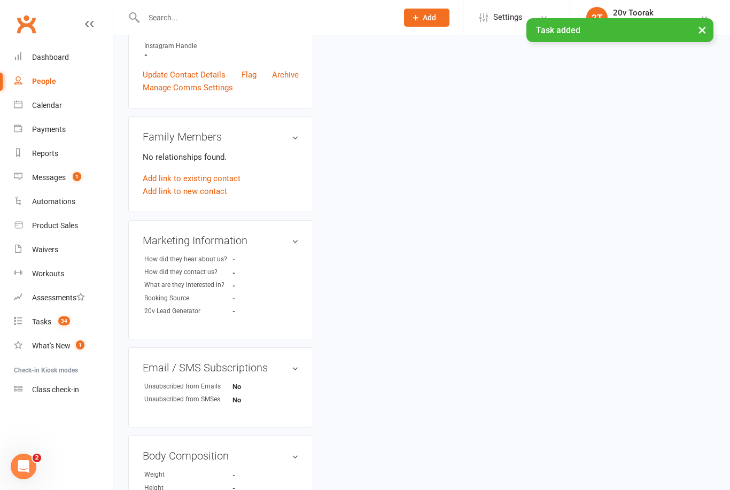
click at [50, 317] on link "Tasks 34" at bounding box center [63, 322] width 99 height 24
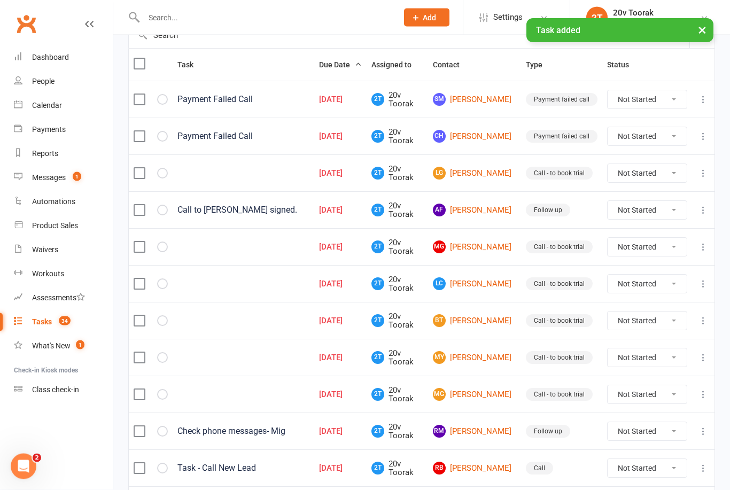
scroll to position [120, 0]
click at [473, 215] on link "AF Anna Fok" at bounding box center [474, 210] width 83 height 13
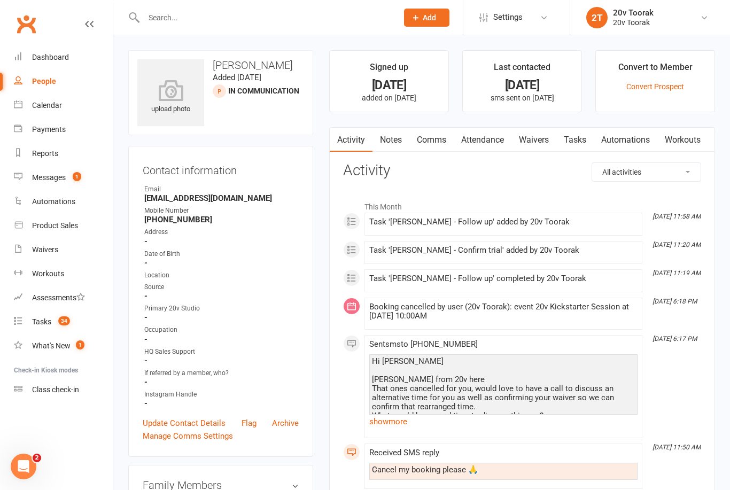
click at [386, 141] on link "Notes" at bounding box center [390, 140] width 37 height 25
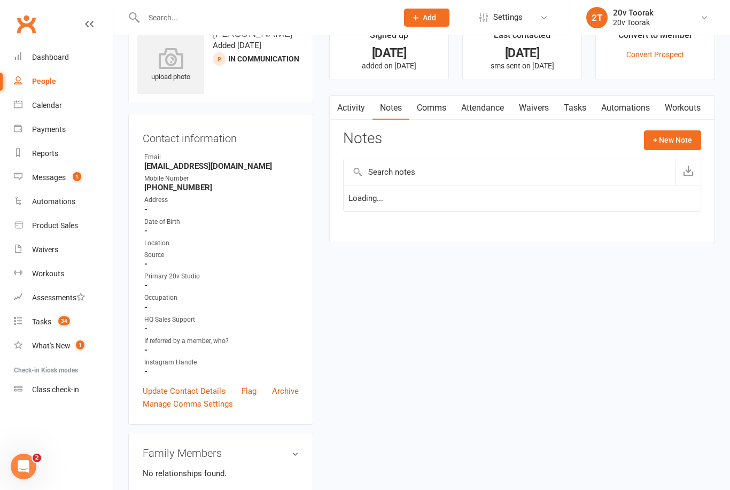
scroll to position [34, 0]
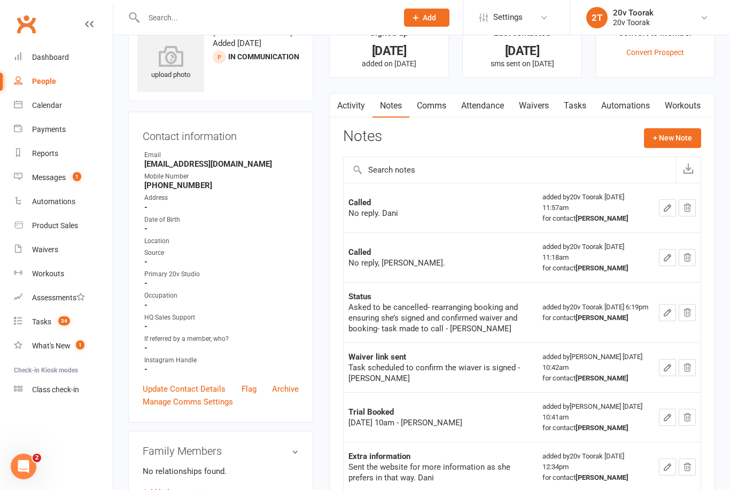
click at [564, 106] on link "Tasks" at bounding box center [574, 105] width 37 height 25
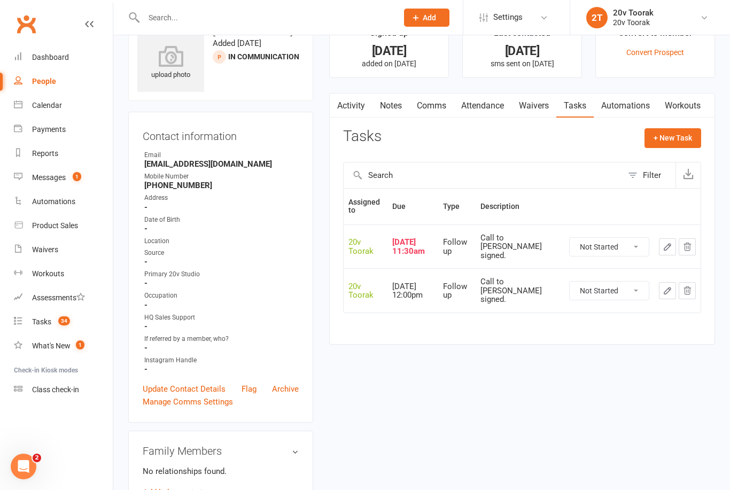
click at [636, 238] on select "Not Started In Progress Waiting Complete" at bounding box center [608, 247] width 79 height 18
select select "unstarted"
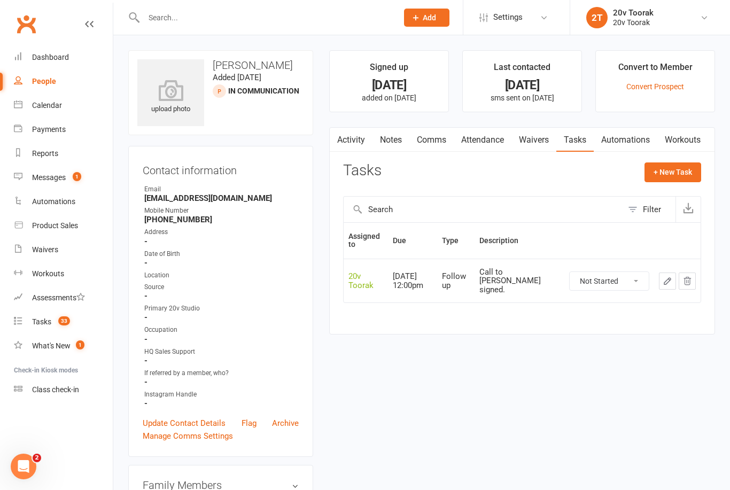
click at [56, 324] on count-badge "33" at bounding box center [61, 321] width 17 height 9
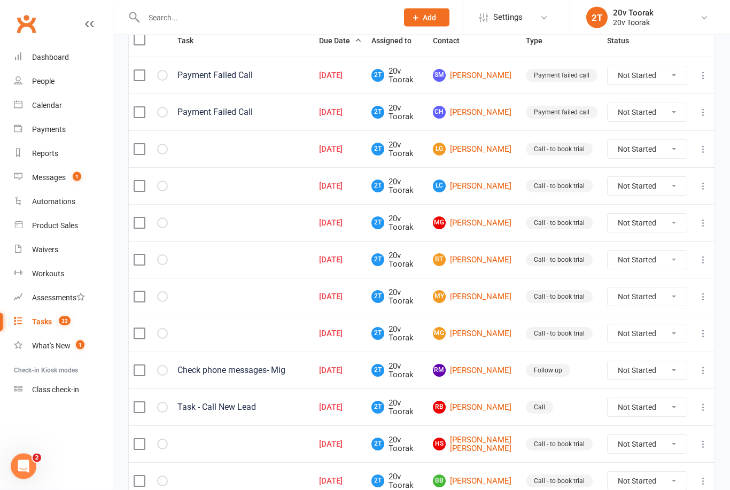
scroll to position [142, 0]
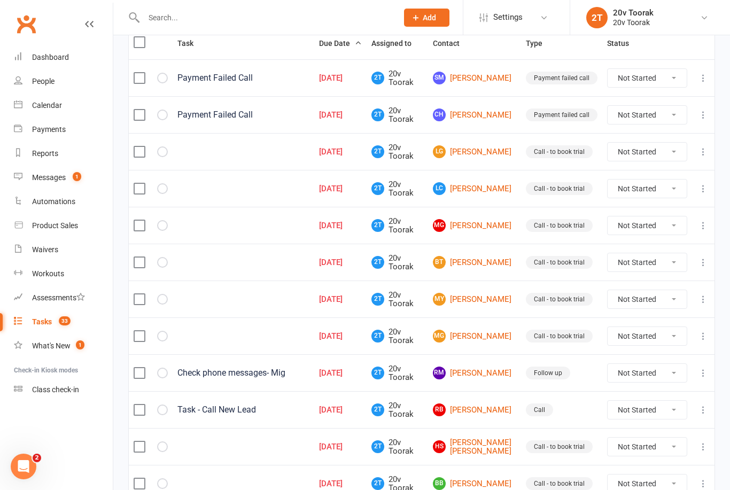
click at [489, 153] on link "LG Lisa Gamboni" at bounding box center [474, 151] width 83 height 13
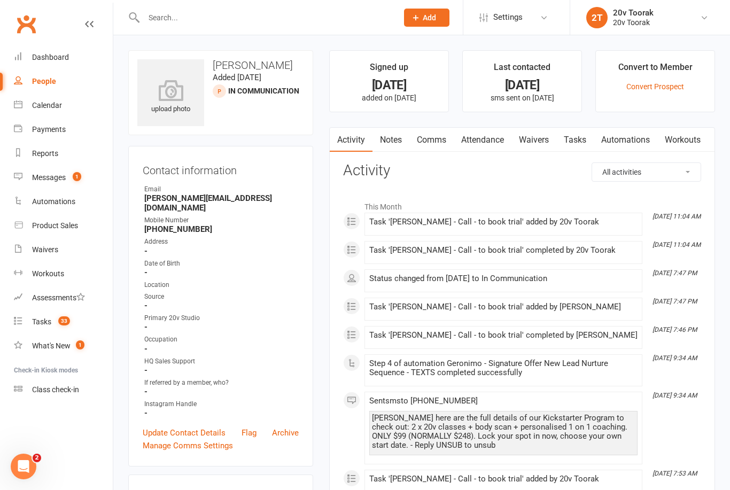
click at [393, 146] on link "Notes" at bounding box center [390, 140] width 37 height 25
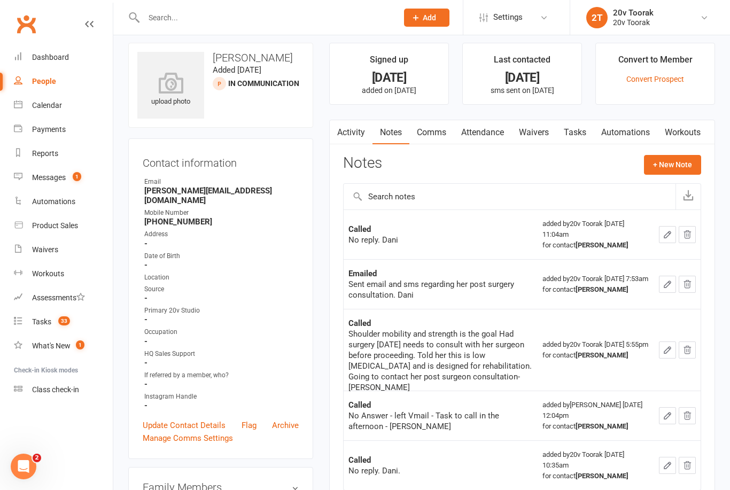
scroll to position [8, 0]
click at [534, 136] on link "Waivers" at bounding box center [533, 132] width 45 height 25
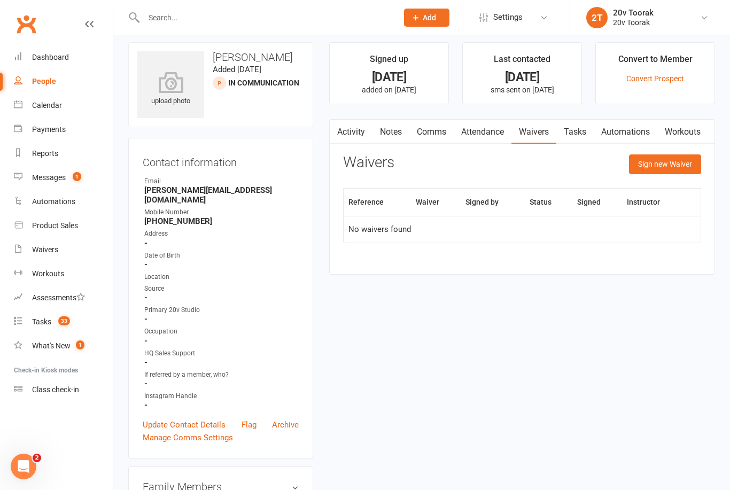
click at [388, 134] on link "Notes" at bounding box center [390, 132] width 37 height 25
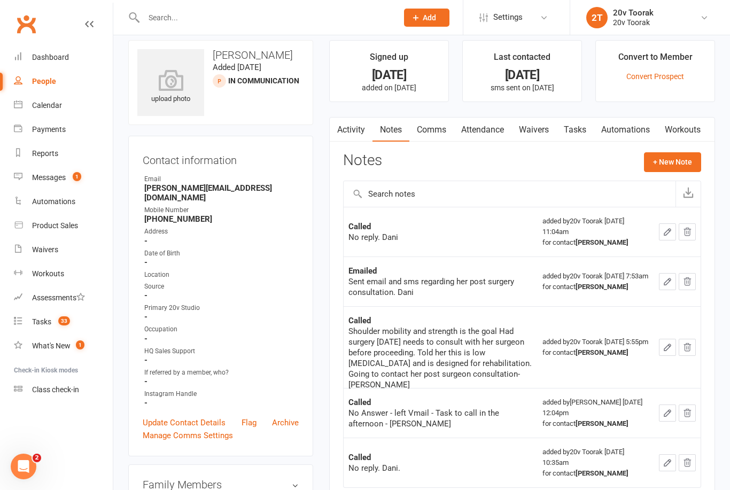
scroll to position [11, 0]
click at [677, 163] on button "+ New Note" at bounding box center [672, 161] width 57 height 19
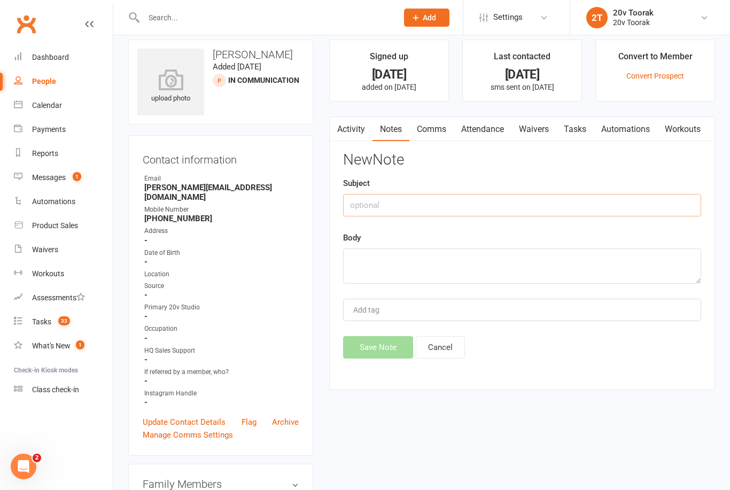
click at [409, 213] on input "text" at bounding box center [522, 205] width 358 height 22
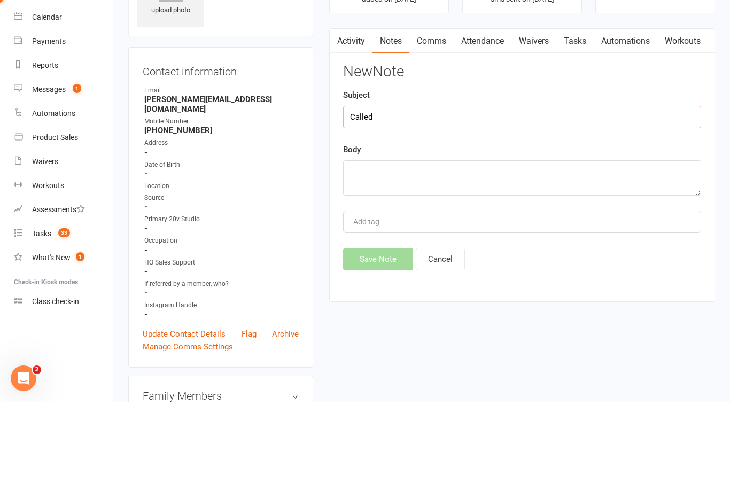
type input "Called"
click at [411, 248] on textarea at bounding box center [522, 265] width 358 height 35
type textarea "R"
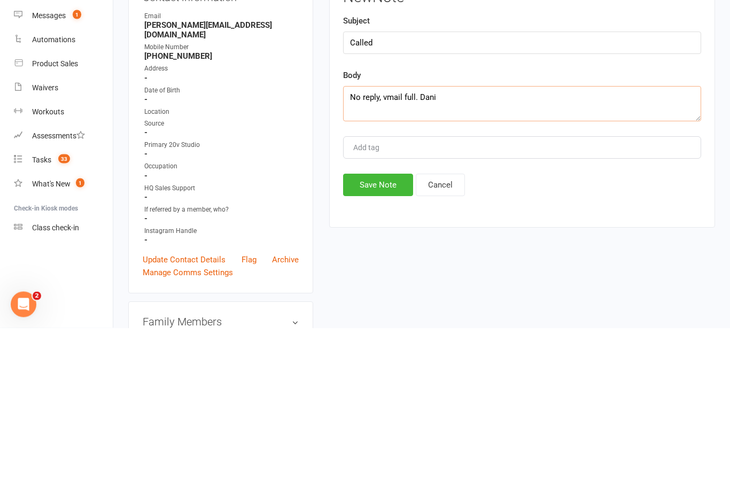
type textarea "No reply, vmail full. Dani"
click at [380, 336] on button "Save Note" at bounding box center [378, 347] width 70 height 22
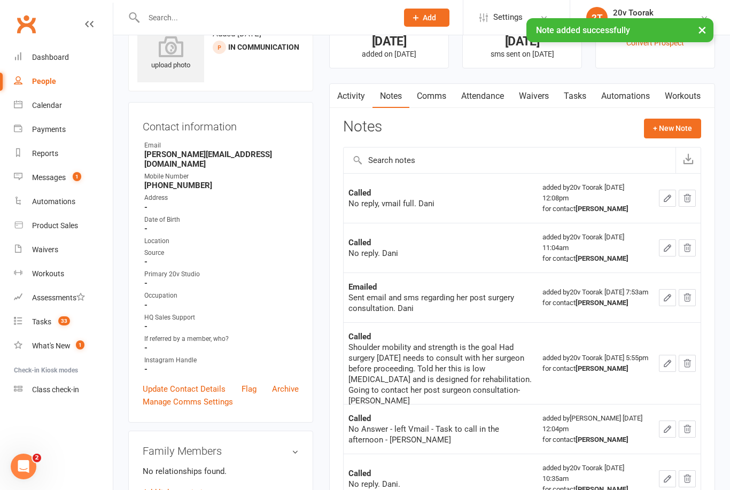
scroll to position [42, 0]
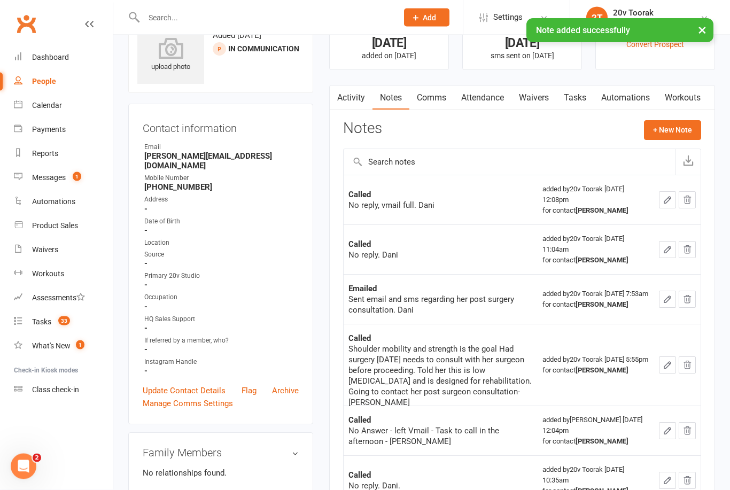
click at [580, 100] on link "Tasks" at bounding box center [574, 98] width 37 height 25
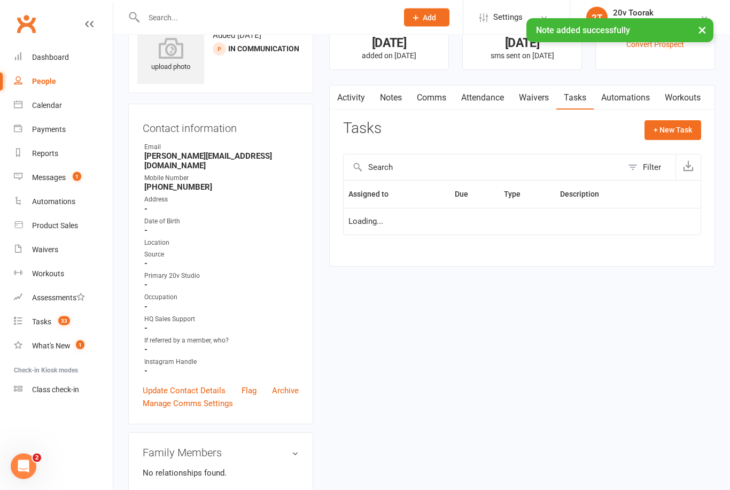
scroll to position [76, 0]
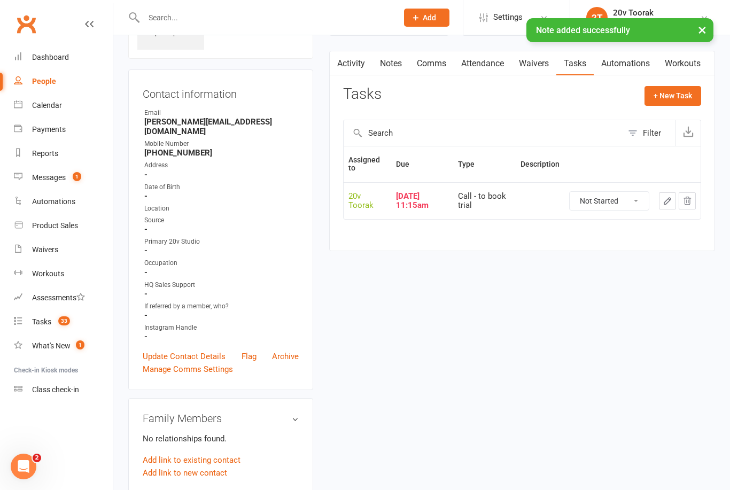
click at [627, 202] on select "Not Started In Progress Waiting Complete" at bounding box center [608, 201] width 79 height 18
select select "unstarted"
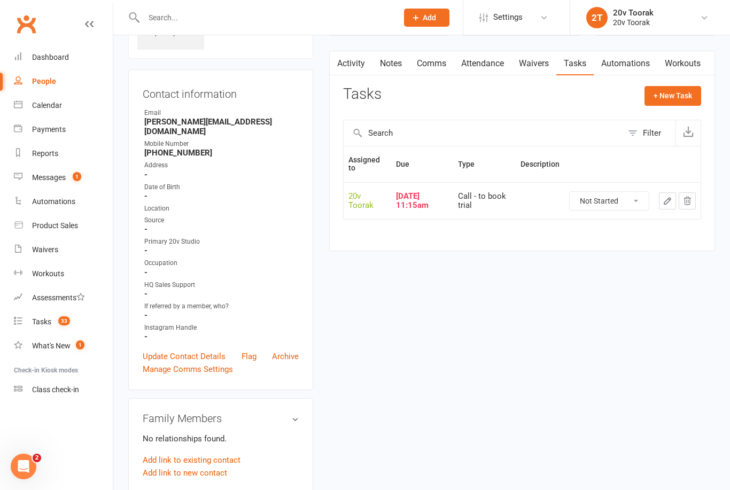
click at [678, 92] on button "+ New Task" at bounding box center [672, 95] width 57 height 19
select select "45736"
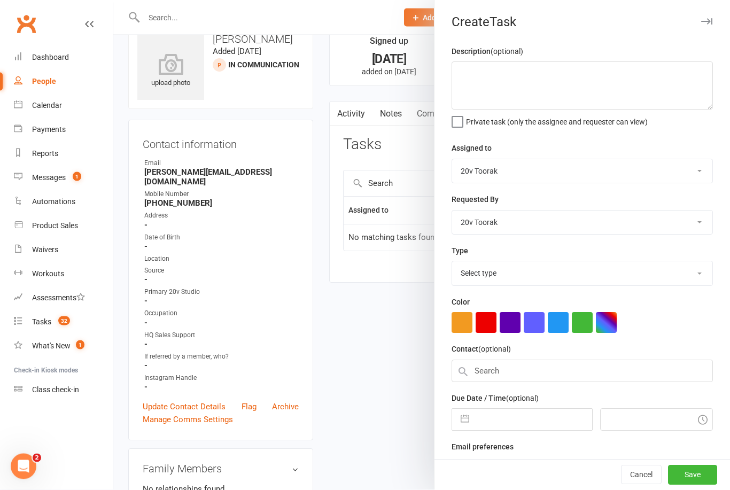
scroll to position [0, 0]
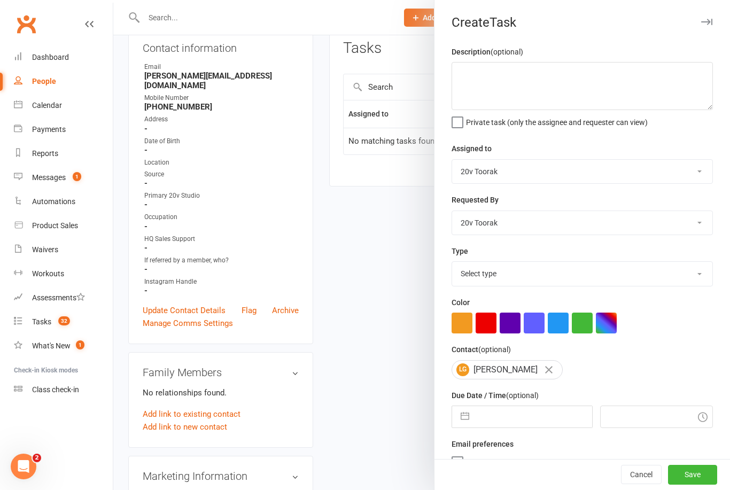
click at [512, 419] on input "text" at bounding box center [532, 416] width 117 height 21
select select "7"
select select "2025"
select select "8"
select select "2025"
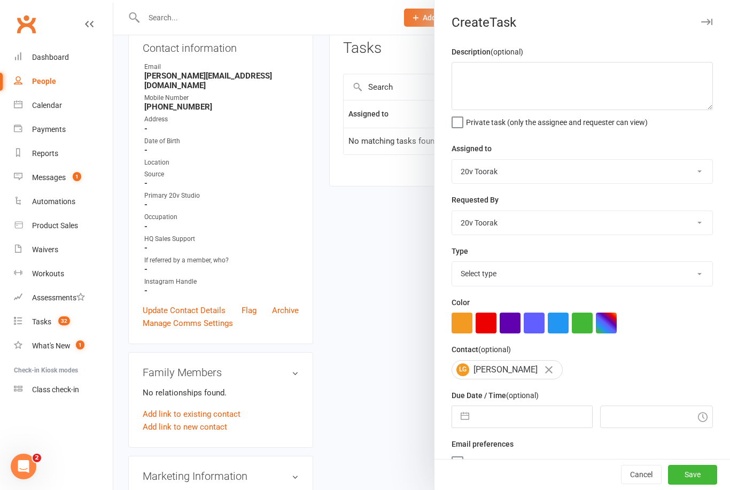
select select "9"
select select "2025"
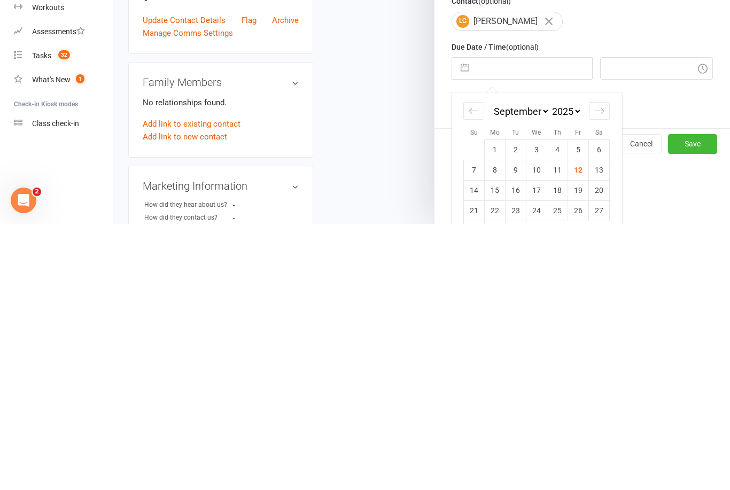
scroll to position [82, 0]
click at [604, 426] on td "13" at bounding box center [599, 436] width 21 height 20
type input "[DATE]"
type input "12:15pm"
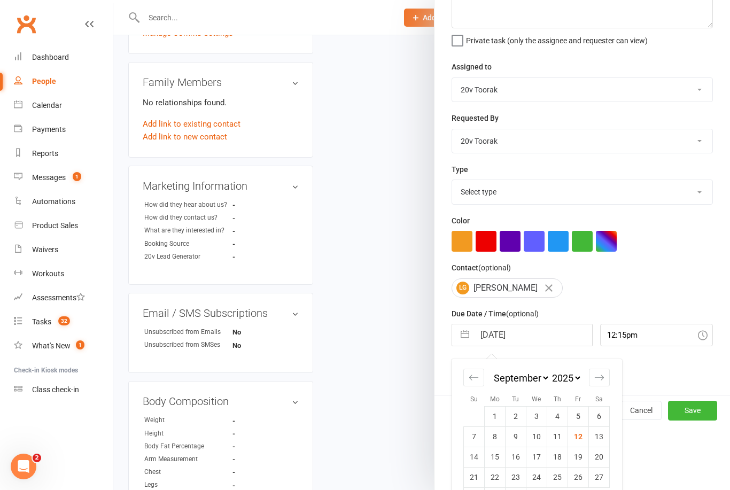
scroll to position [0, 0]
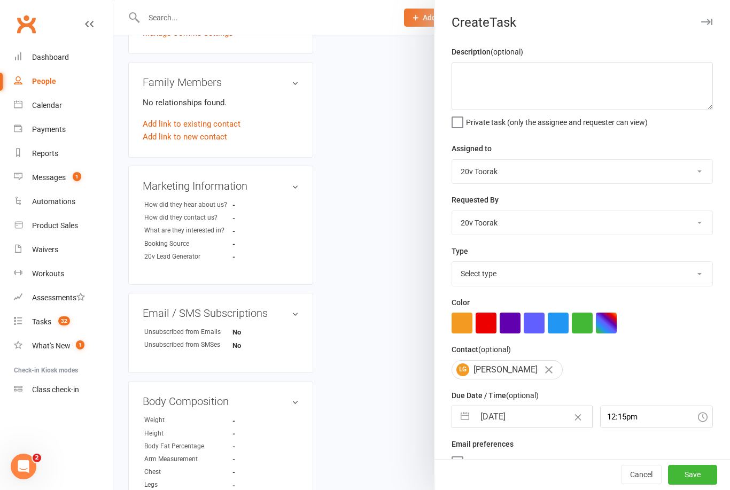
click at [714, 485] on button "Save" at bounding box center [692, 474] width 49 height 19
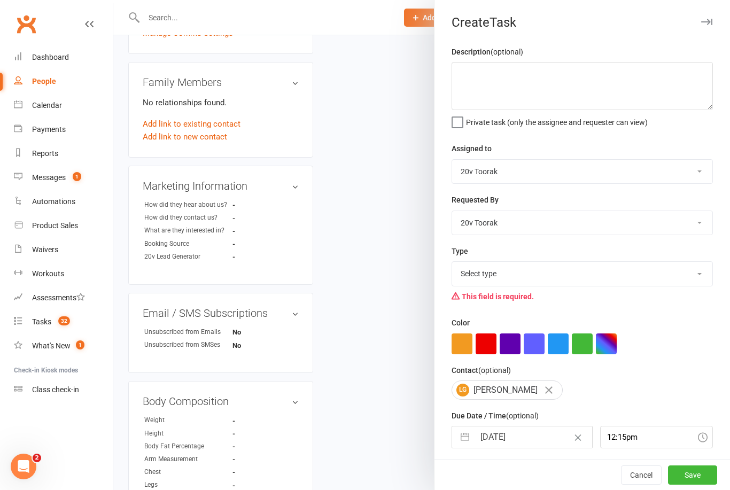
click at [672, 275] on select "Select type Call Call - to book trial Confirm session attendance Confirm trial …" at bounding box center [582, 274] width 260 height 24
select select "32301"
click at [705, 485] on button "Save" at bounding box center [692, 474] width 49 height 19
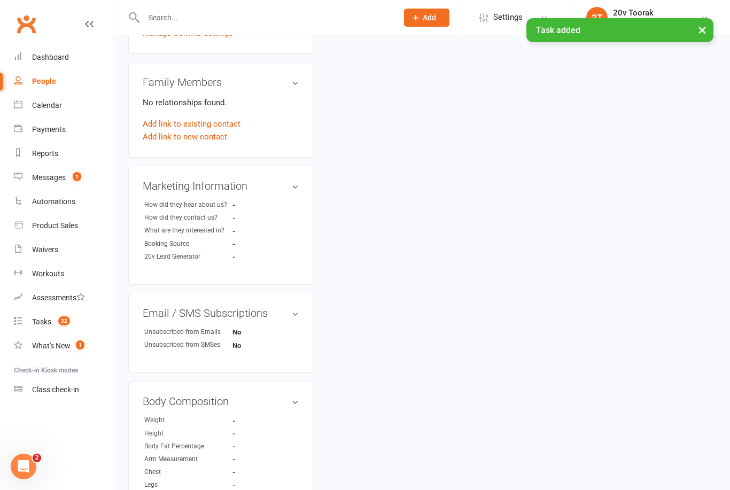
click at [41, 320] on div "Tasks" at bounding box center [41, 321] width 19 height 9
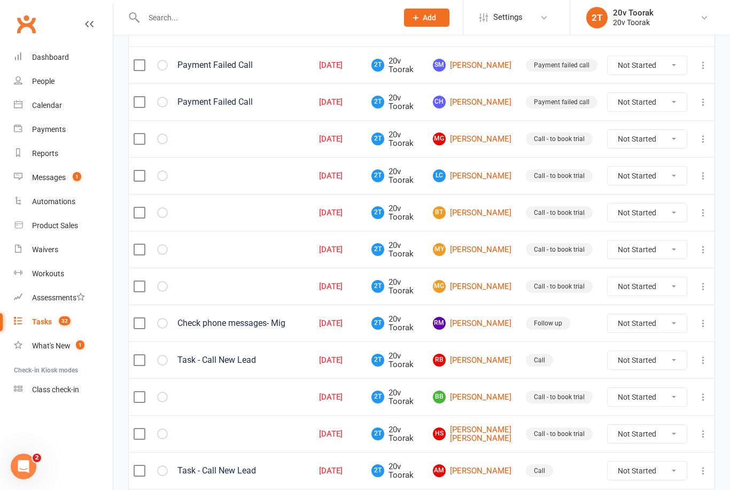
scroll to position [154, 0]
click at [483, 142] on link "MG Michael Glynn" at bounding box center [474, 139] width 83 height 13
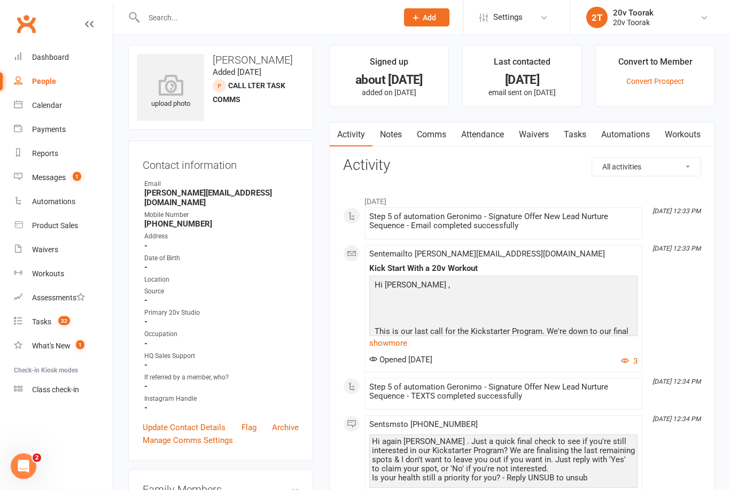
scroll to position [5, 0]
click at [393, 133] on link "Notes" at bounding box center [390, 134] width 37 height 25
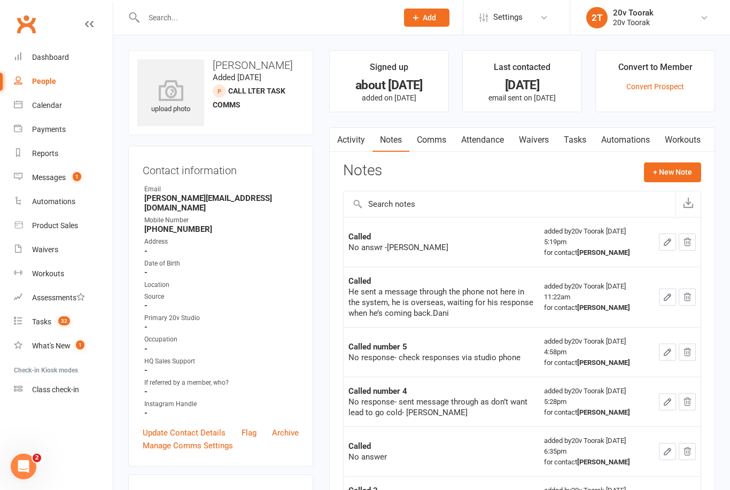
click at [571, 138] on link "Tasks" at bounding box center [574, 140] width 37 height 25
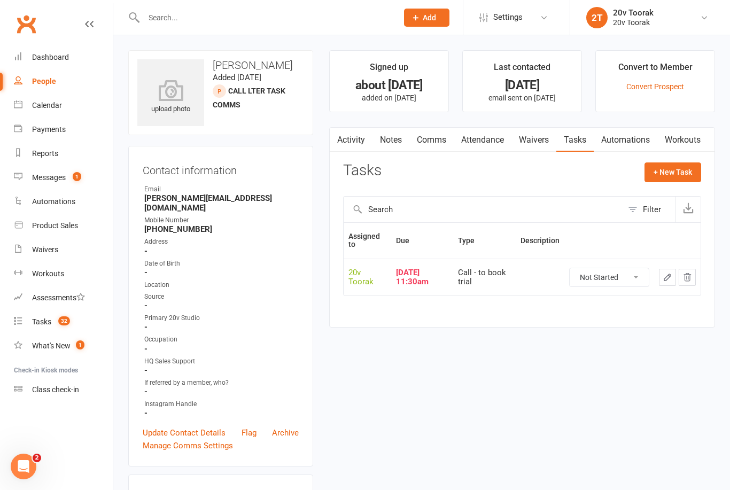
click at [624, 277] on select "Not Started In Progress Waiting Complete" at bounding box center [608, 277] width 79 height 18
select select "unstarted"
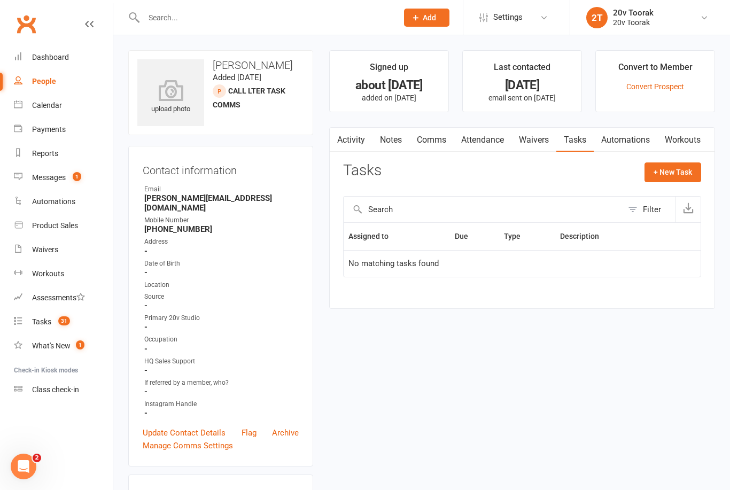
click at [669, 172] on button "+ New Task" at bounding box center [672, 171] width 57 height 19
select select "45736"
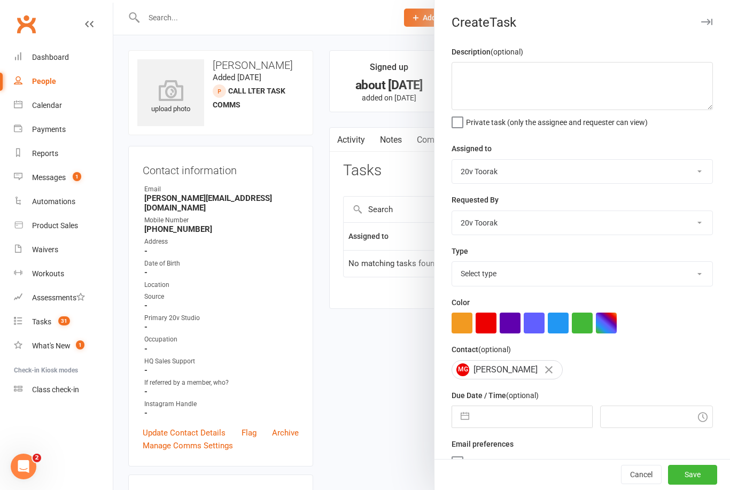
click at [384, 329] on div at bounding box center [421, 245] width 616 height 490
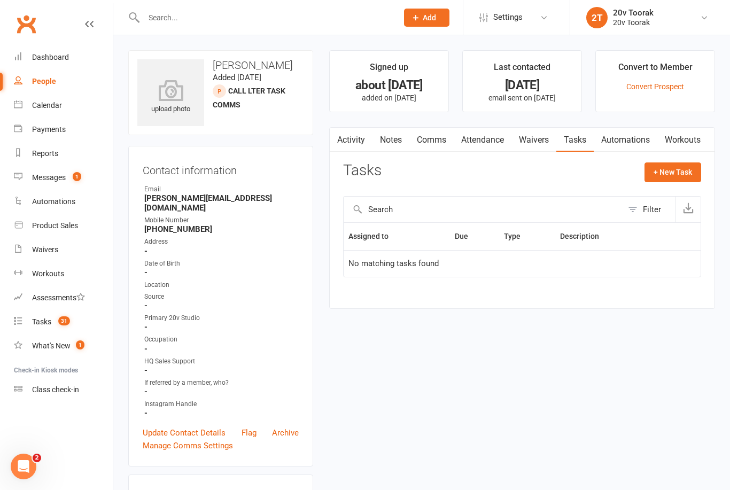
click at [674, 170] on button "+ New Task" at bounding box center [672, 171] width 57 height 19
select select "45736"
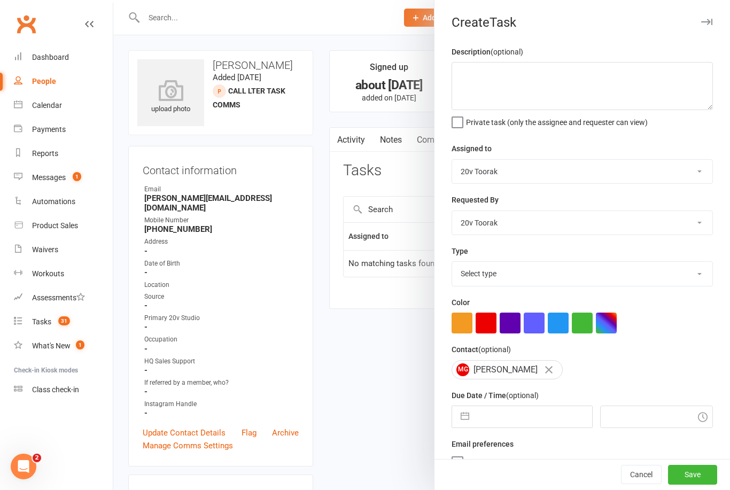
click at [372, 369] on div at bounding box center [421, 245] width 616 height 490
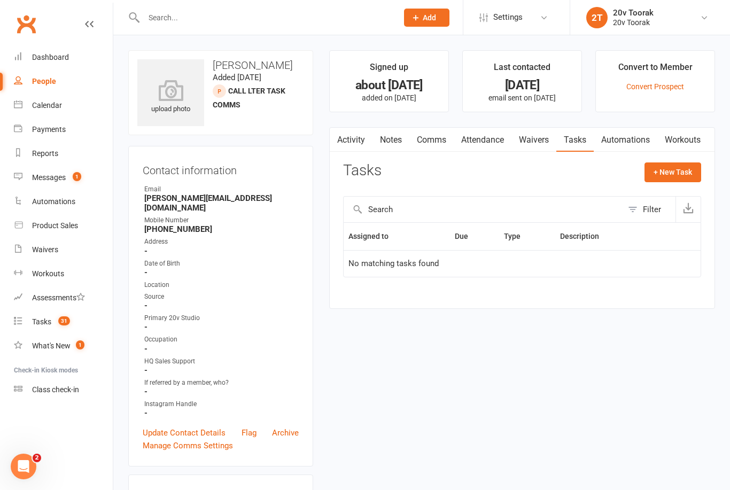
click at [394, 145] on link "Notes" at bounding box center [390, 140] width 37 height 25
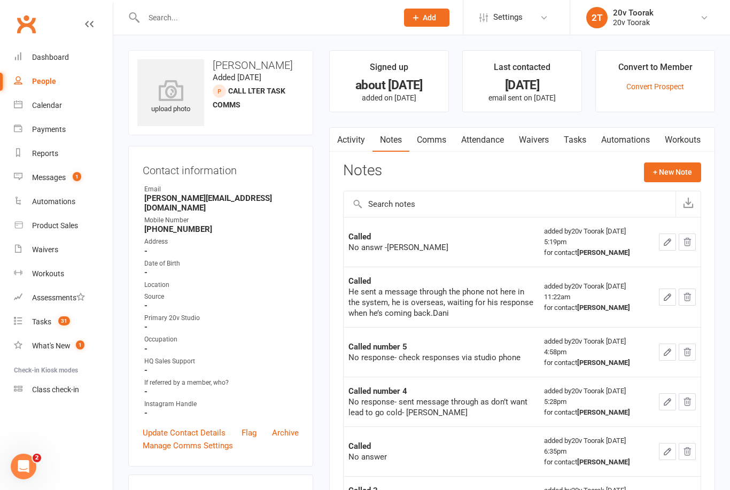
click at [679, 170] on button "+ New Note" at bounding box center [672, 171] width 57 height 19
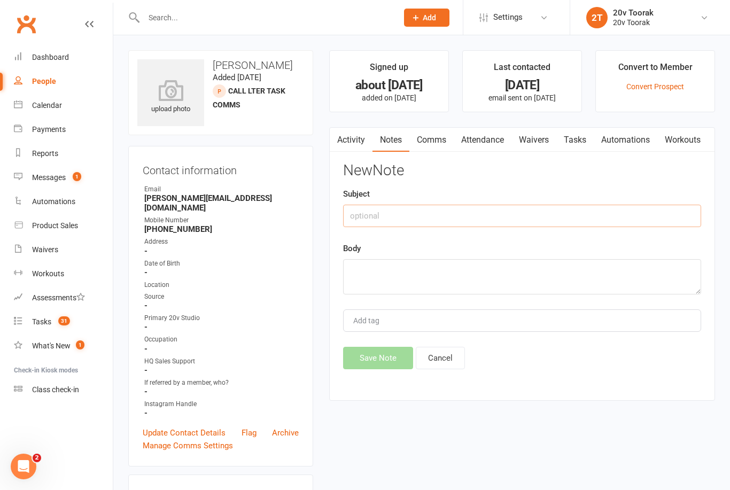
click at [471, 212] on input "text" at bounding box center [522, 216] width 358 height 22
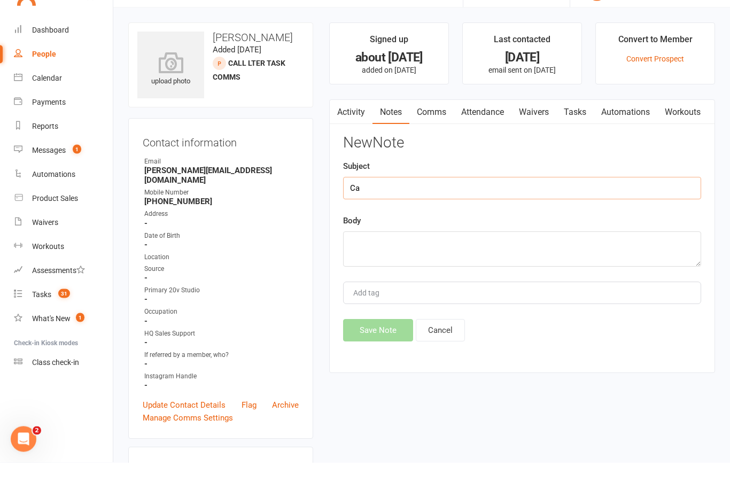
type input "C"
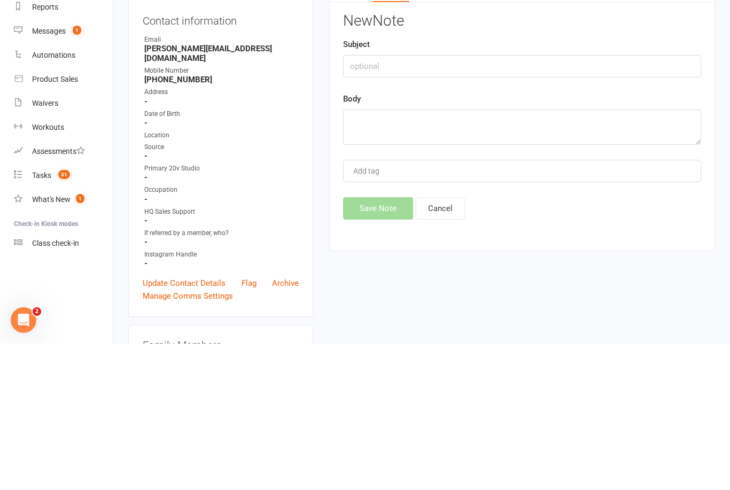
scroll to position [5, 0]
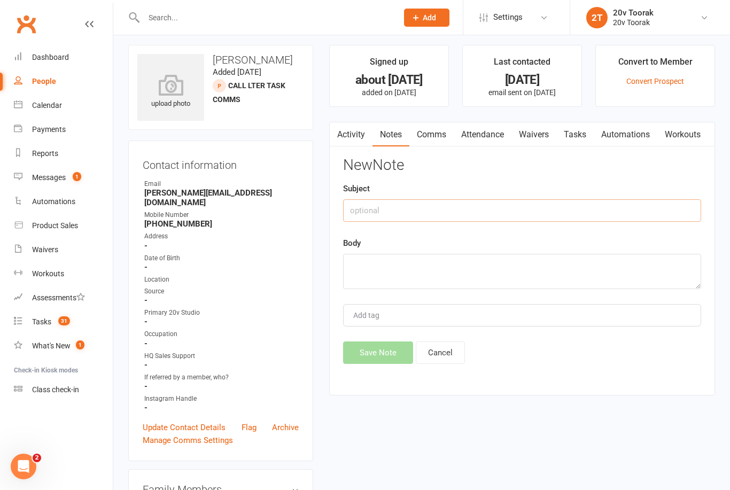
click at [358, 144] on link "Activity" at bounding box center [351, 134] width 43 height 25
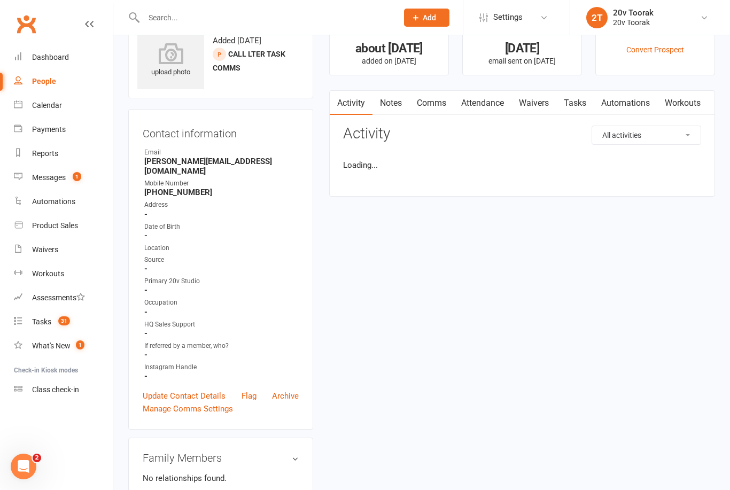
scroll to position [40, 0]
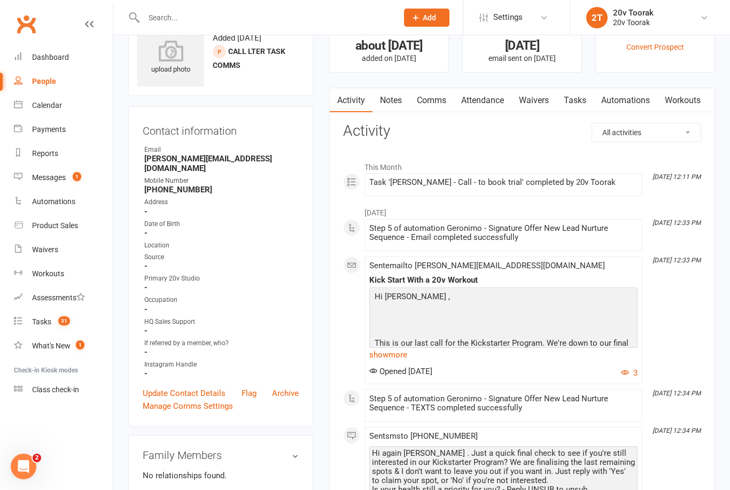
click at [385, 102] on link "Notes" at bounding box center [390, 100] width 37 height 25
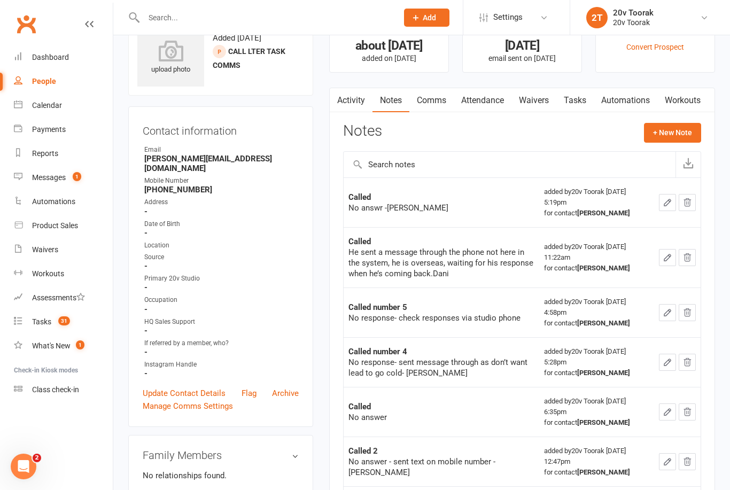
click at [684, 131] on button "+ New Note" at bounding box center [672, 132] width 57 height 19
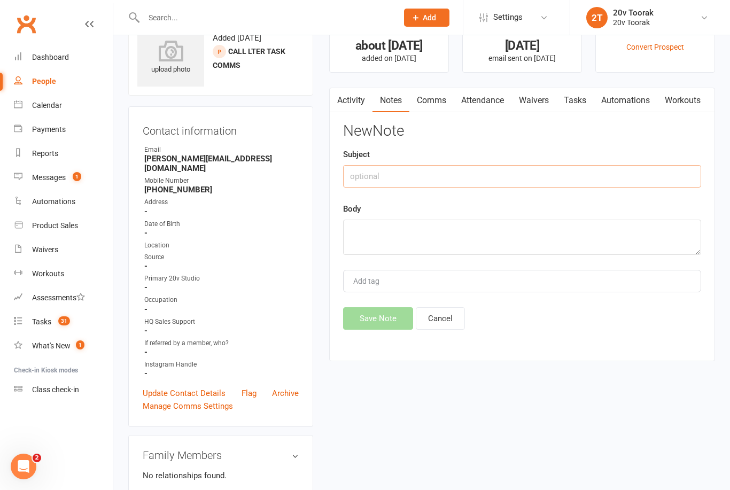
click at [409, 165] on input "text" at bounding box center [522, 176] width 358 height 22
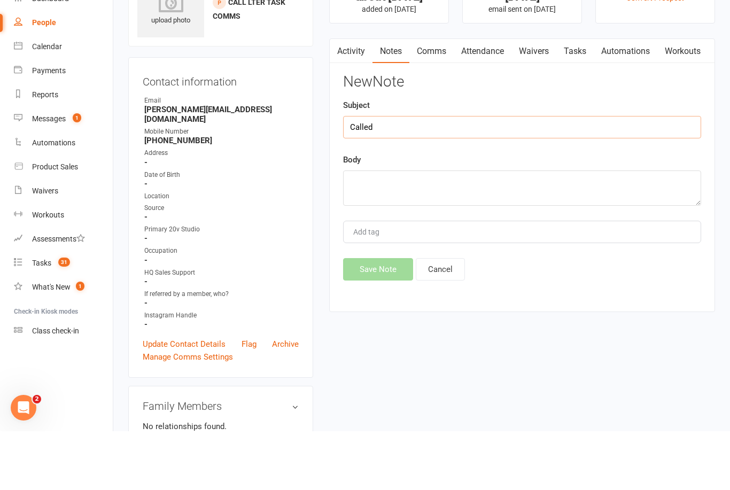
type input "Called"
click at [431, 229] on textarea at bounding box center [522, 246] width 358 height 35
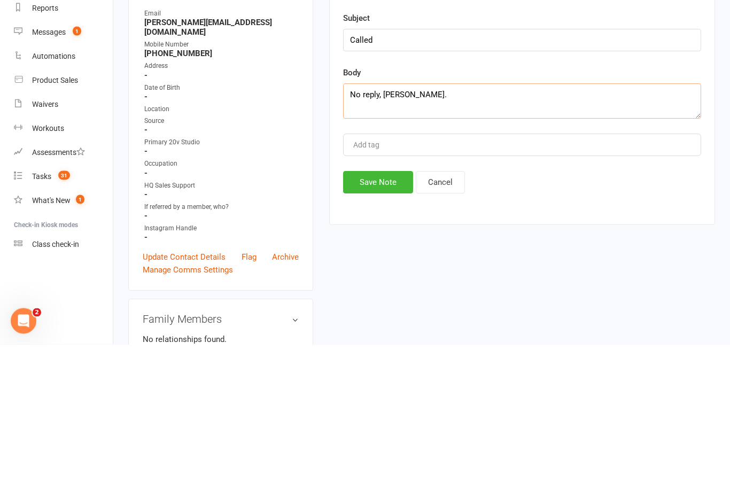
type textarea "No reply, [PERSON_NAME]."
click at [386, 317] on button "Save Note" at bounding box center [378, 328] width 70 height 22
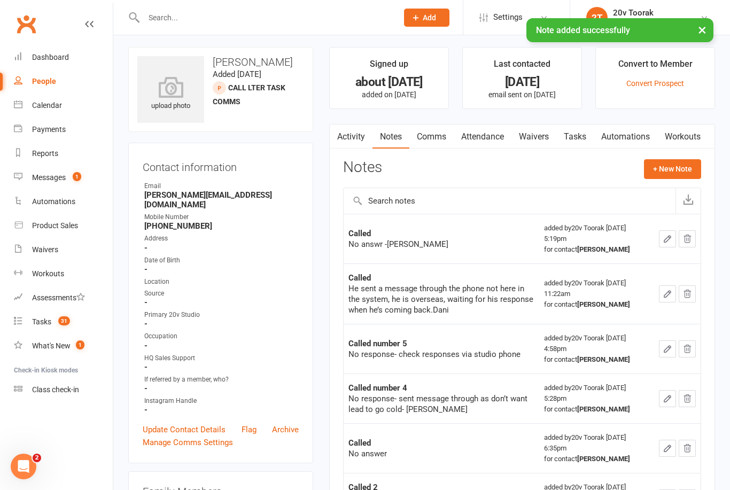
scroll to position [0, 0]
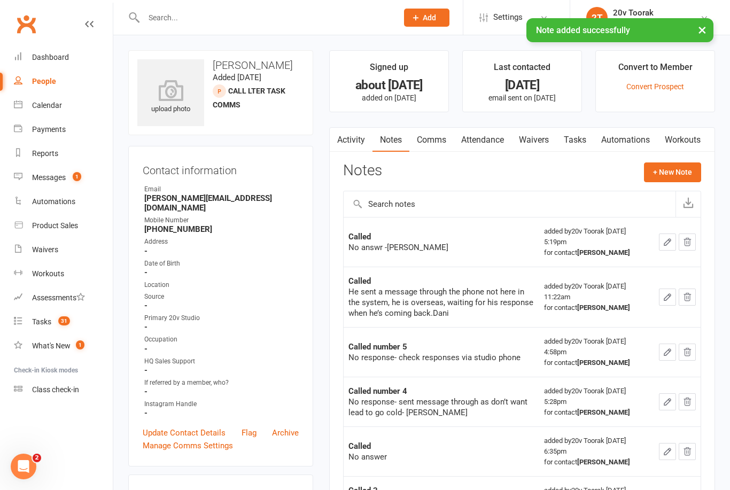
click at [587, 139] on link "Tasks" at bounding box center [574, 140] width 37 height 25
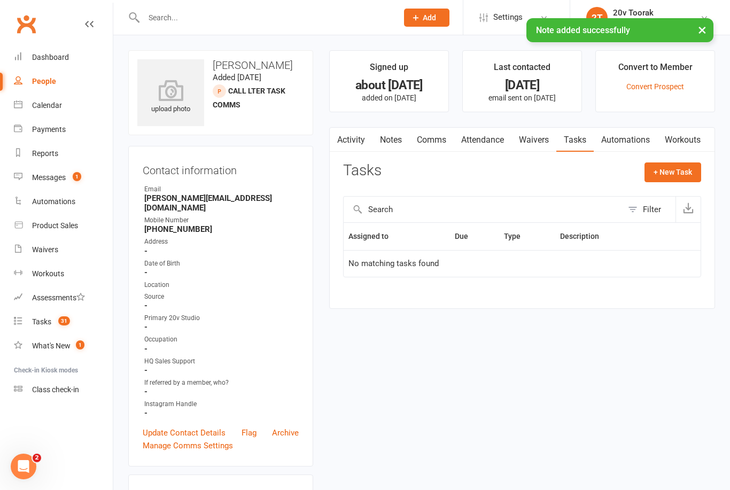
click at [673, 173] on button "+ New Task" at bounding box center [672, 171] width 57 height 19
select select "45736"
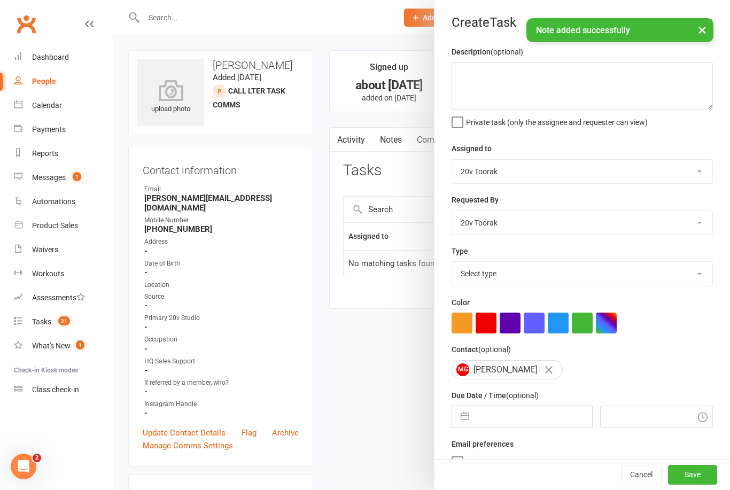
click at [666, 269] on select "Select type Call Call - to book trial Confirm session attendance Confirm trial …" at bounding box center [582, 274] width 260 height 24
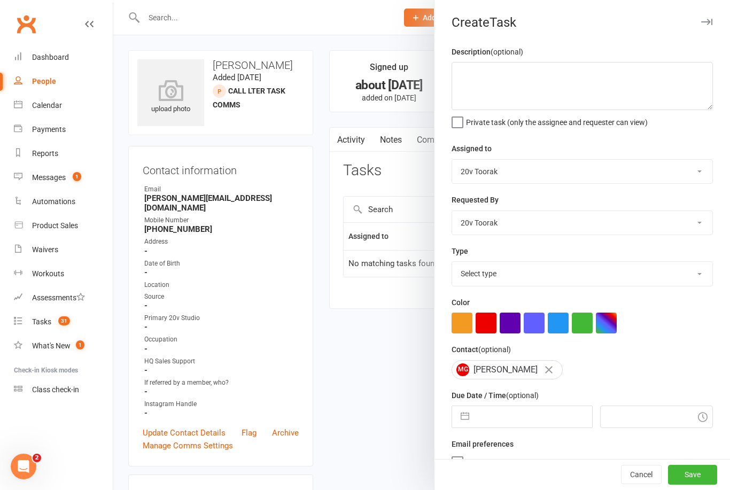
select select "32301"
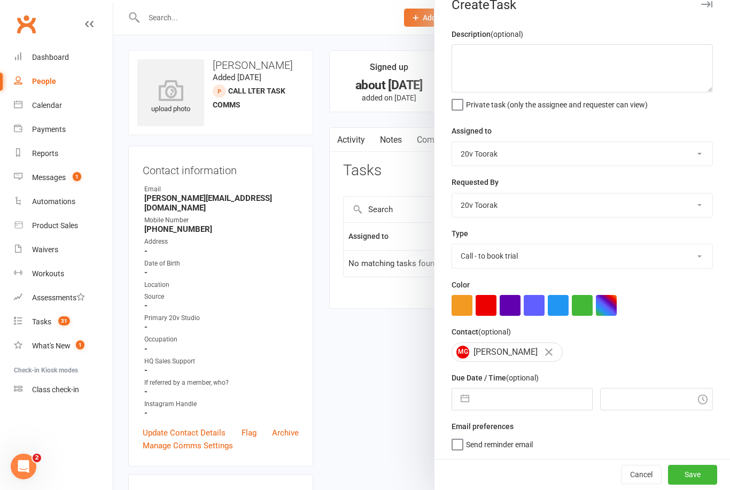
scroll to position [20, 0]
click at [526, 401] on input "text" at bounding box center [532, 398] width 117 height 21
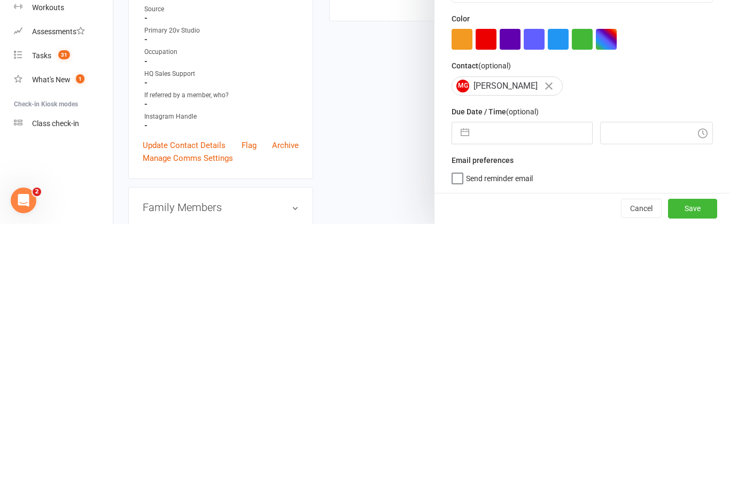
select select "7"
select select "2025"
select select "8"
select select "2025"
select select "9"
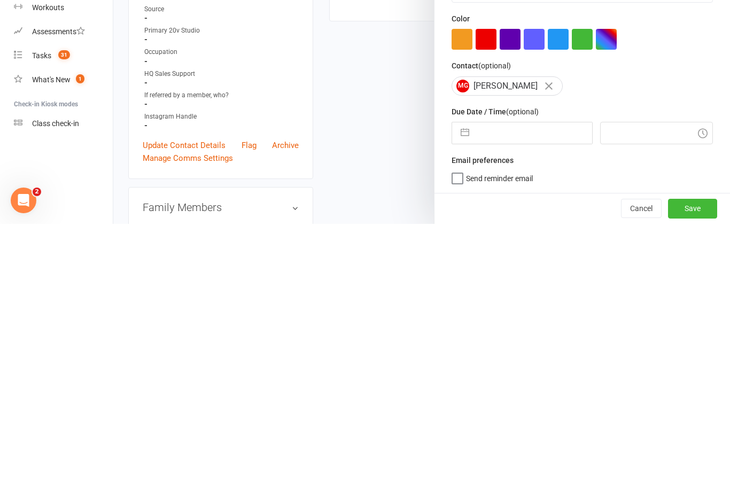
select select "2025"
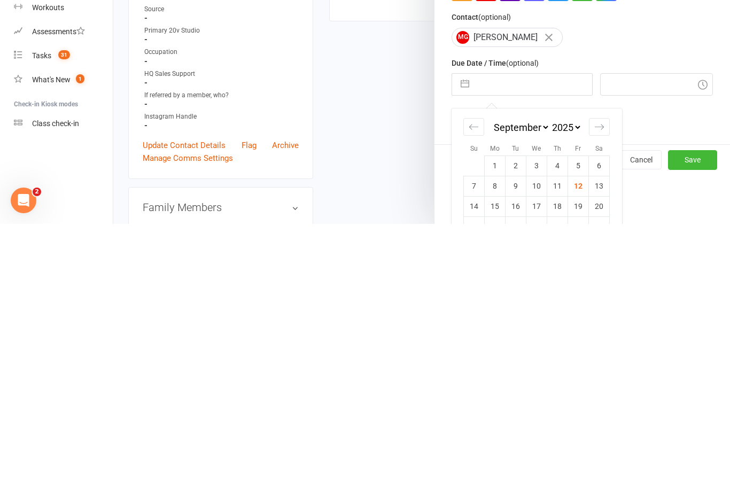
scroll to position [102, 0]
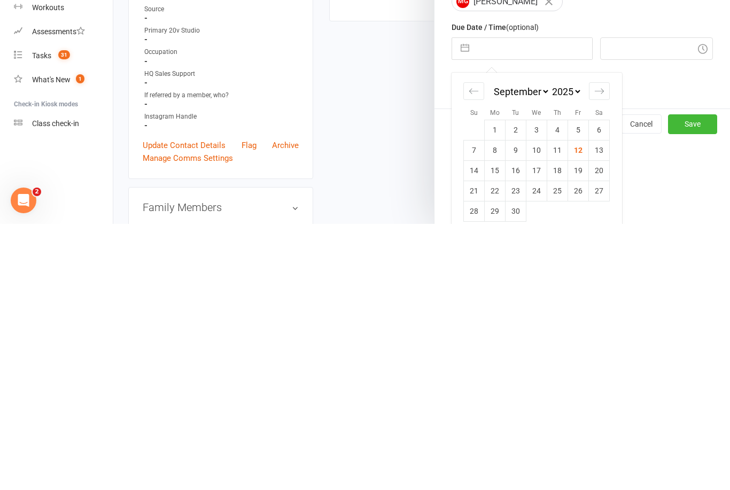
click at [600, 406] on td "13" at bounding box center [599, 416] width 21 height 20
type input "[DATE]"
type input "12:15pm"
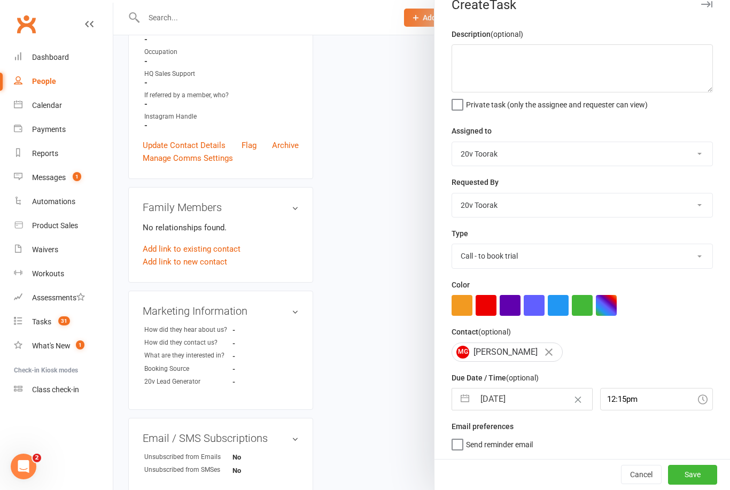
scroll to position [20, 0]
click at [716, 481] on button "Save" at bounding box center [692, 474] width 49 height 19
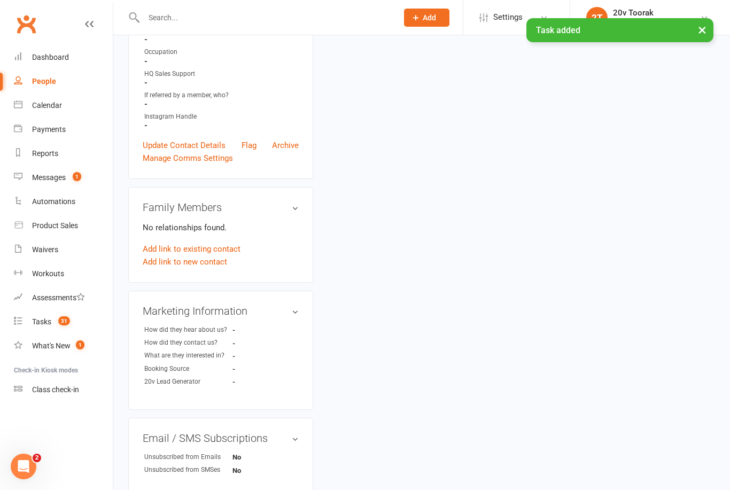
click at [707, 474] on div "upload photo Michael Glynn Added 6 August, 2025 Call Lter Task Comms prospect C…" at bounding box center [421, 345] width 603 height 1165
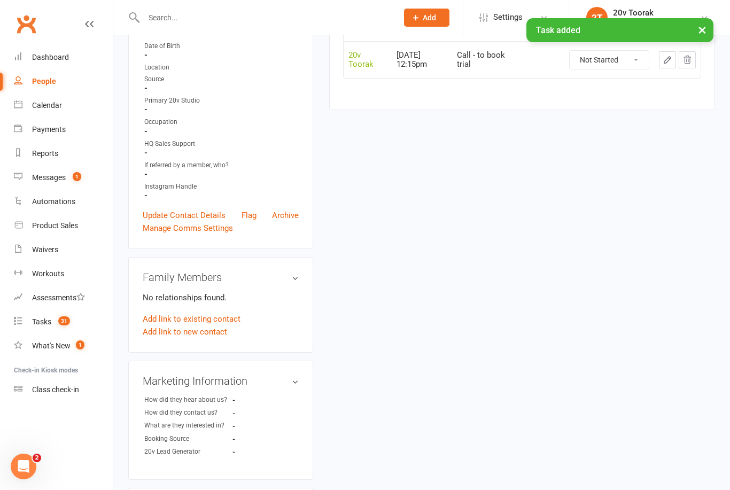
scroll to position [0, 0]
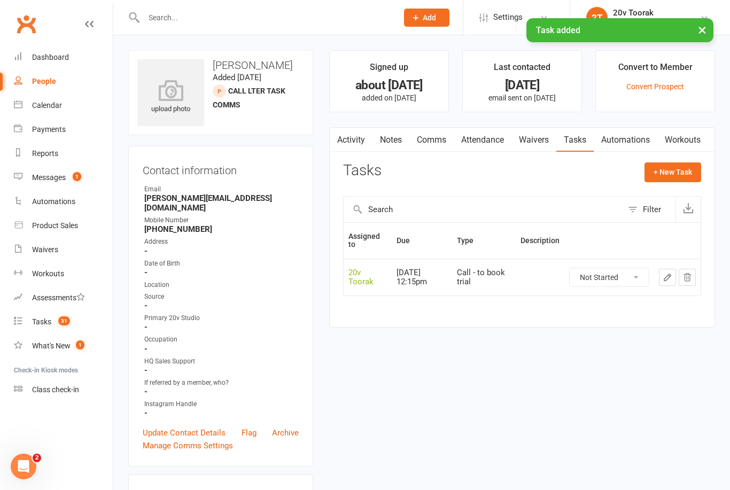
click at [44, 320] on div "Tasks" at bounding box center [41, 321] width 19 height 9
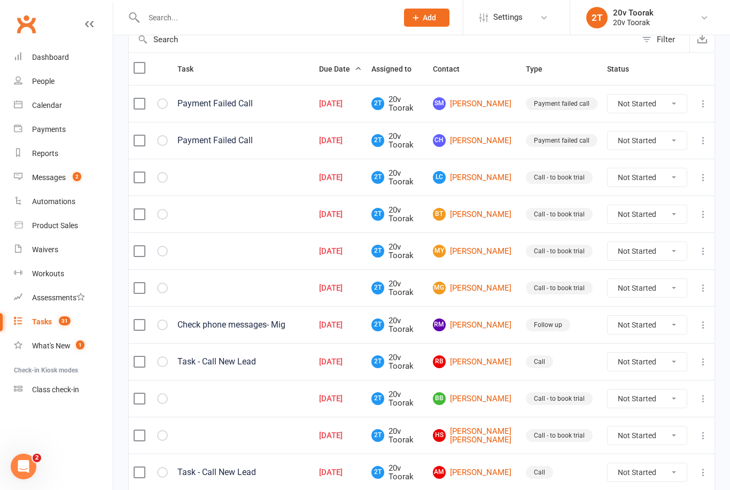
scroll to position [115, 0]
click at [491, 181] on link "LC [PERSON_NAME]" at bounding box center [474, 177] width 83 height 13
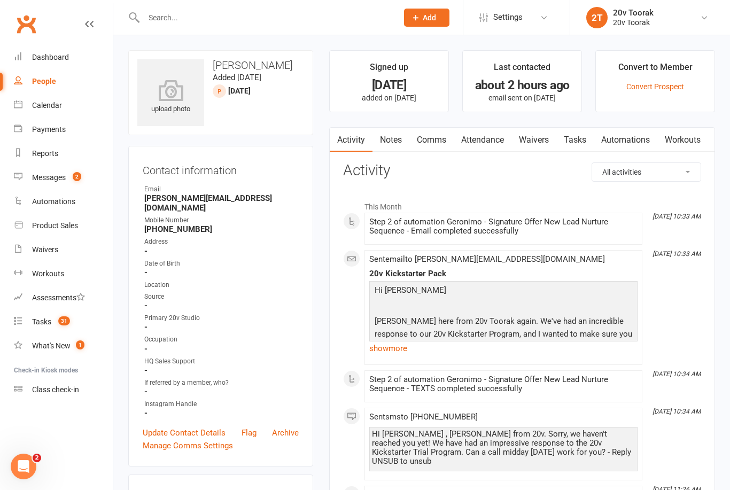
click at [400, 142] on link "Notes" at bounding box center [390, 140] width 37 height 25
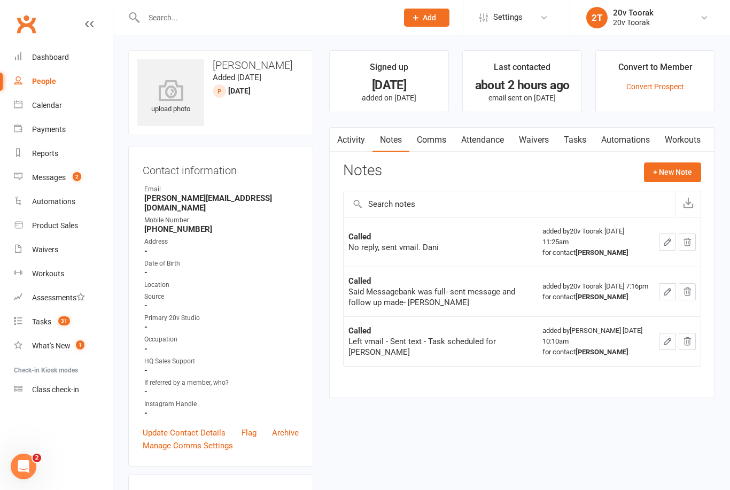
click at [671, 176] on button "+ New Note" at bounding box center [672, 171] width 57 height 19
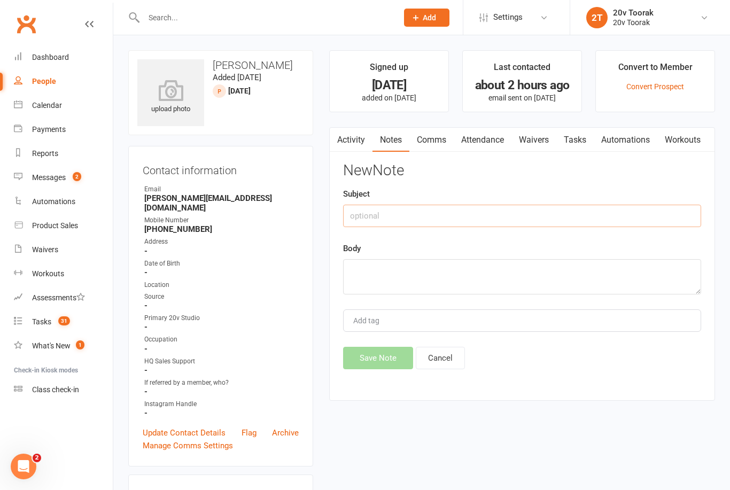
click at [452, 217] on input "text" at bounding box center [522, 216] width 358 height 22
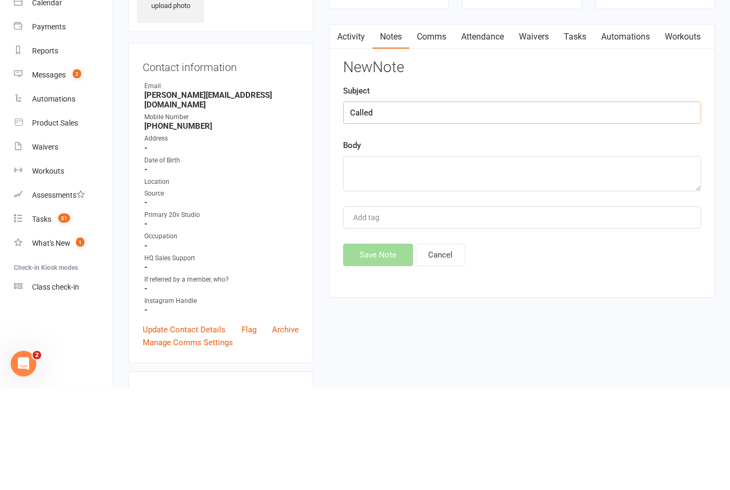
type input "Called"
click at [412, 259] on textarea at bounding box center [522, 276] width 358 height 35
click at [418, 259] on textarea "No reply," at bounding box center [522, 276] width 358 height 35
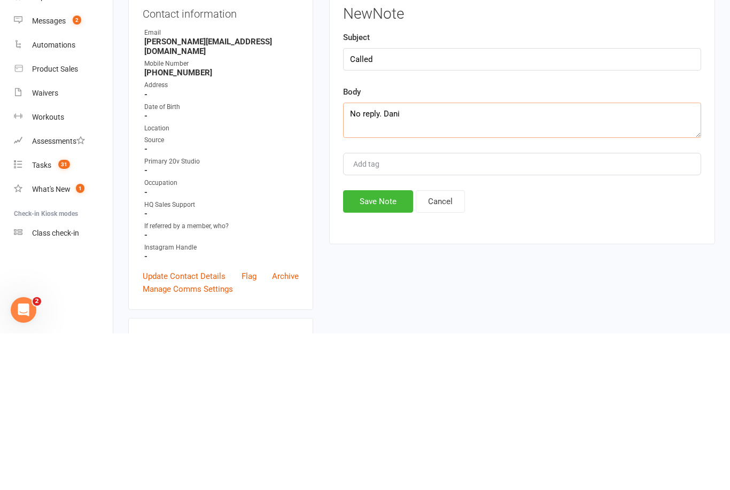
type textarea "No reply. Dani"
click at [377, 347] on button "Save Note" at bounding box center [378, 358] width 70 height 22
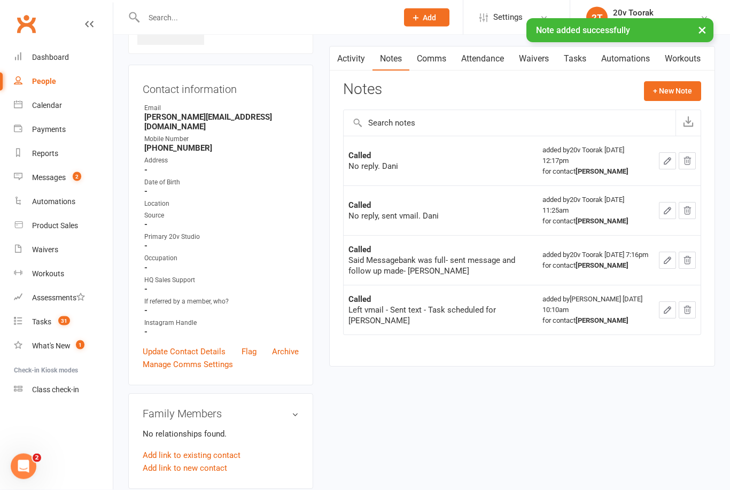
click at [659, 161] on button "button" at bounding box center [667, 161] width 17 height 17
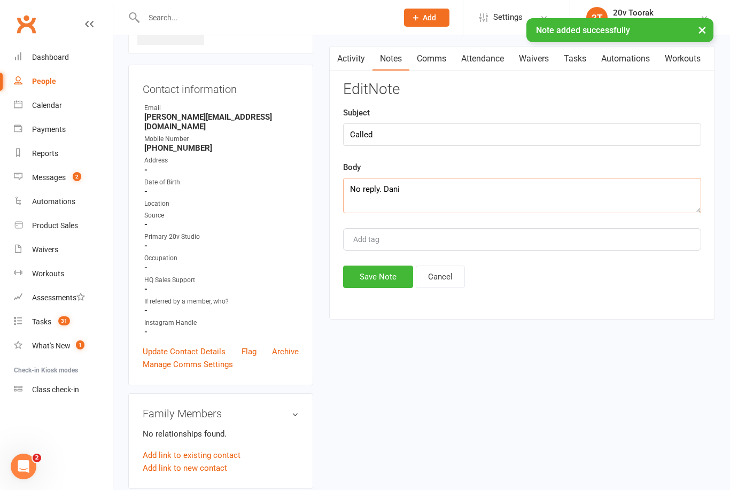
click at [381, 189] on textarea "No reply. Dani" at bounding box center [522, 195] width 358 height 35
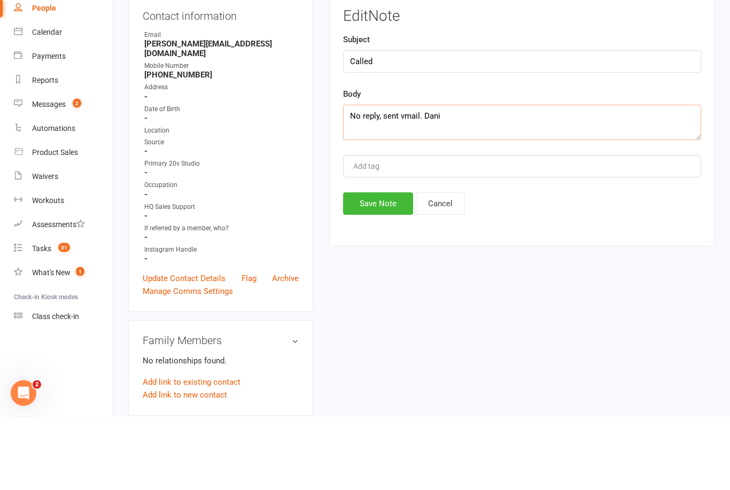
type textarea "No reply, sent vmail. Dani"
click at [384, 266] on button "Save Note" at bounding box center [378, 277] width 70 height 22
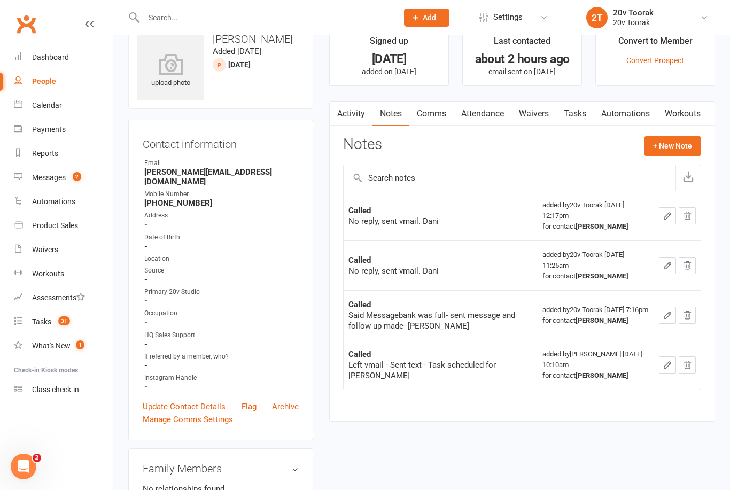
scroll to position [25, 0]
click at [584, 119] on link "Tasks" at bounding box center [574, 114] width 37 height 25
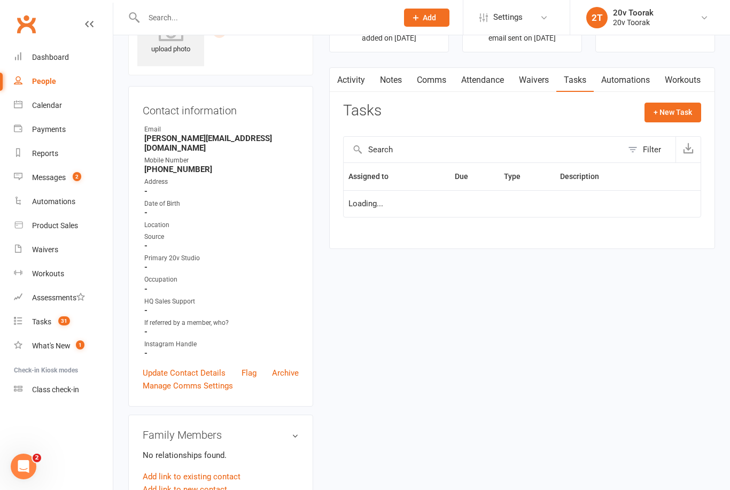
scroll to position [60, 0]
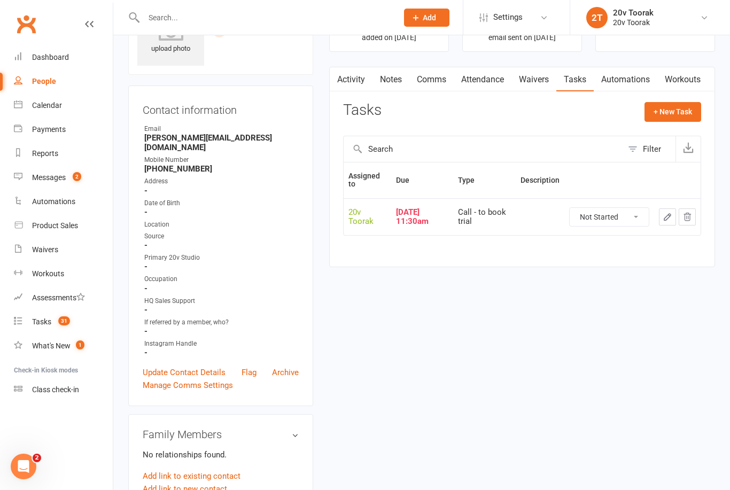
click at [620, 216] on select "Not Started In Progress Waiting Complete" at bounding box center [608, 217] width 79 height 18
select select "unstarted"
click at [678, 109] on button "+ New Task" at bounding box center [672, 111] width 57 height 19
select select "45736"
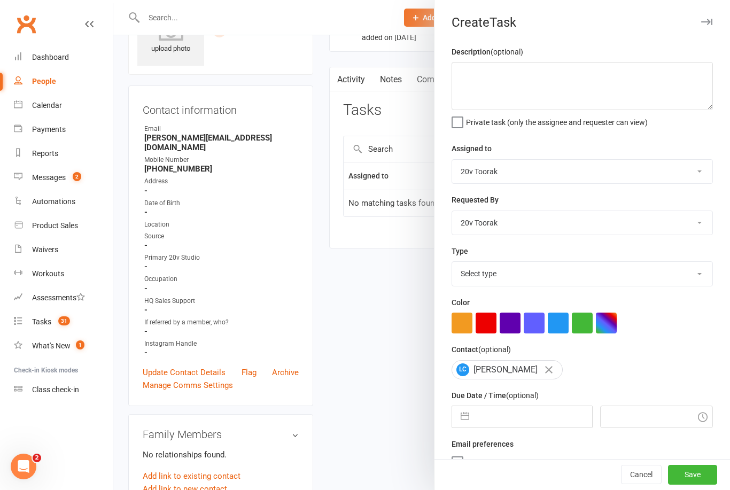
click at [520, 427] on input "text" at bounding box center [532, 416] width 117 height 21
select select "7"
select select "2025"
select select "8"
select select "2025"
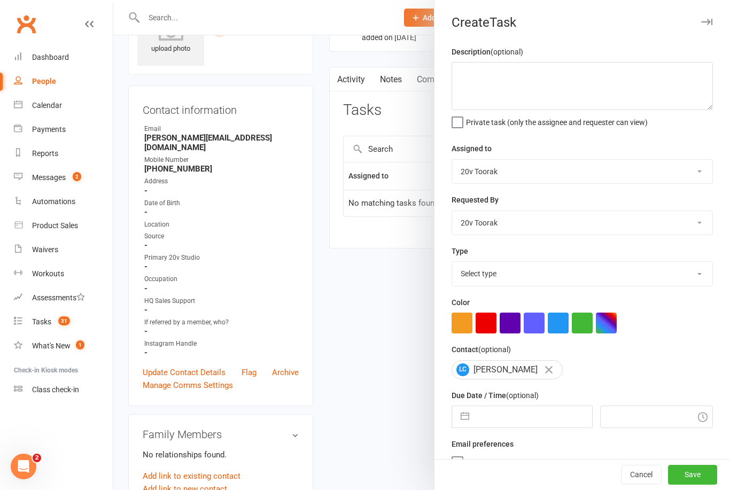
select select "9"
select select "2025"
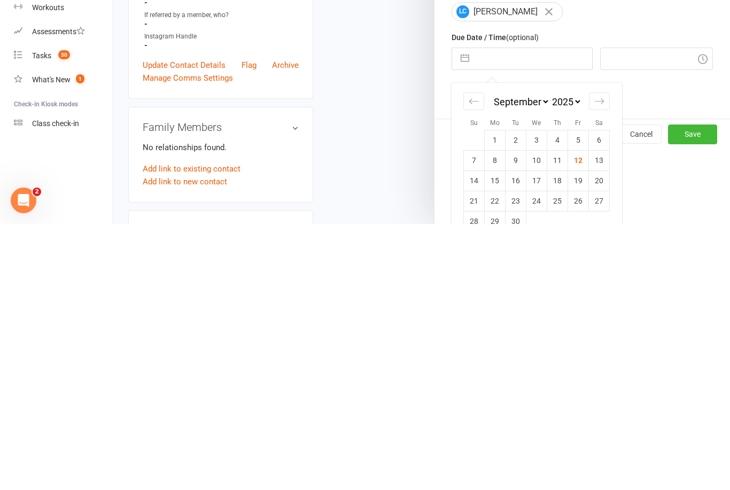
scroll to position [108, 0]
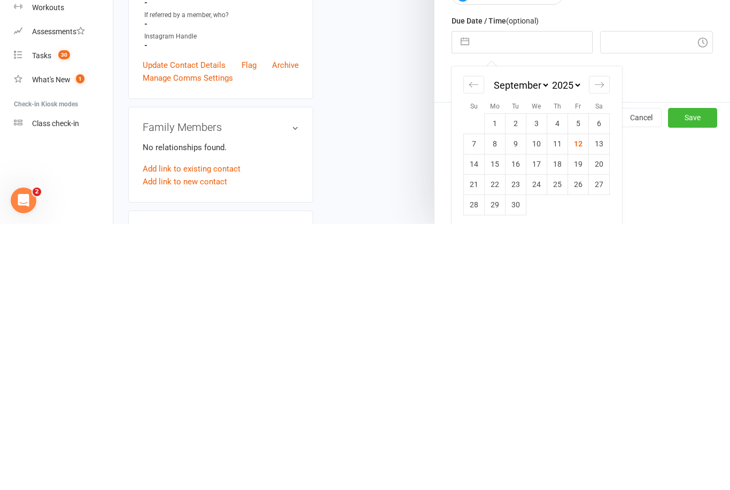
click at [602, 400] on td "13" at bounding box center [599, 410] width 21 height 20
type input "[DATE]"
type input "12:30pm"
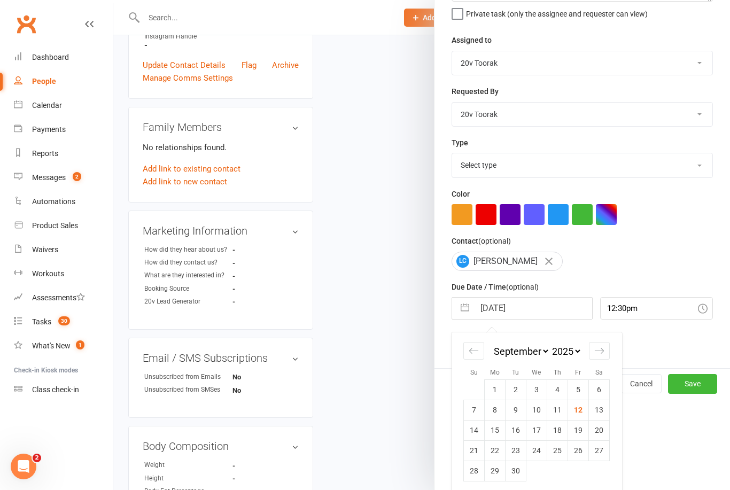
scroll to position [20, 0]
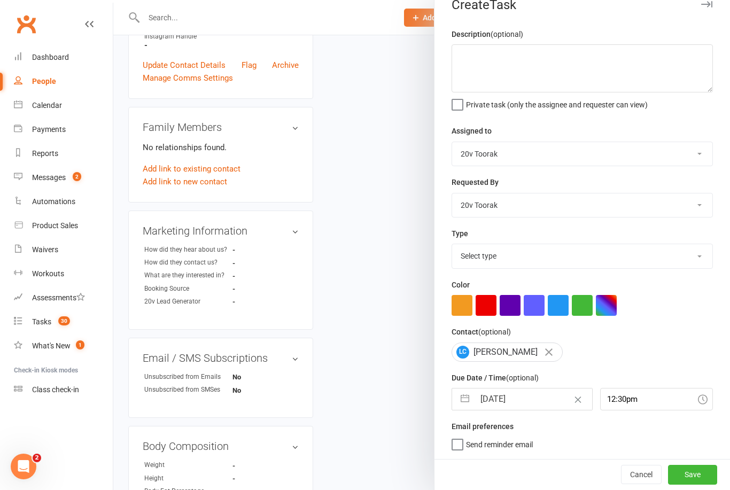
click at [708, 472] on button "Save" at bounding box center [692, 474] width 49 height 19
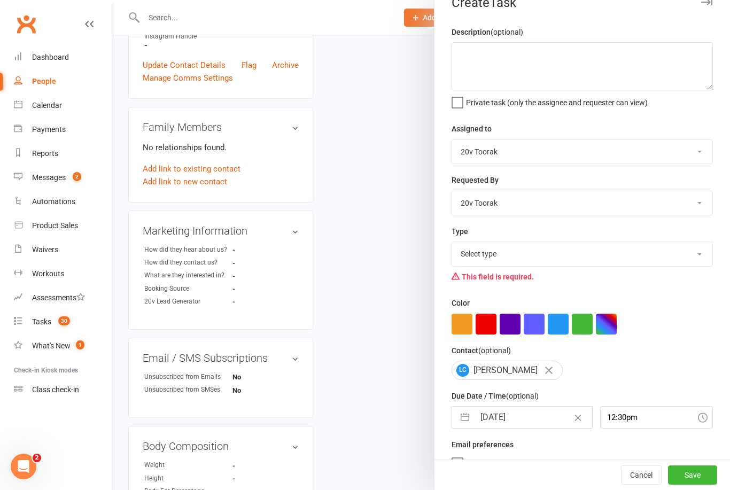
click at [688, 263] on select "Select type Call Call - to book trial Confirm session attendance Confirm trial …" at bounding box center [582, 254] width 260 height 24
select select "32301"
click at [698, 482] on button "Save" at bounding box center [692, 474] width 49 height 19
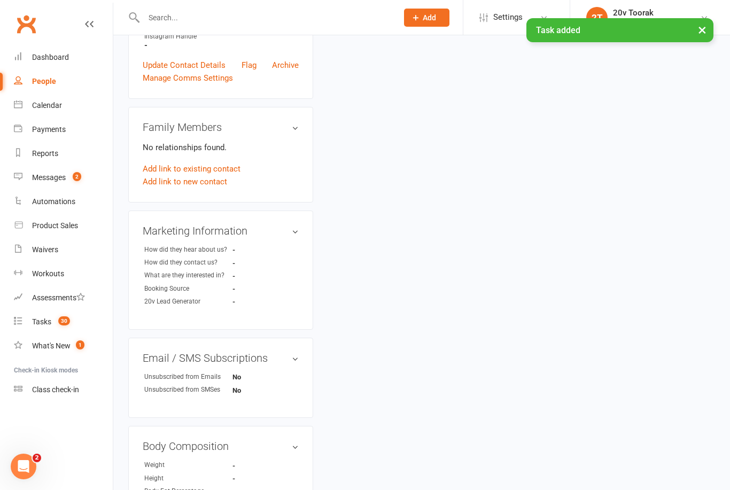
click at [41, 324] on div "Tasks" at bounding box center [41, 321] width 19 height 9
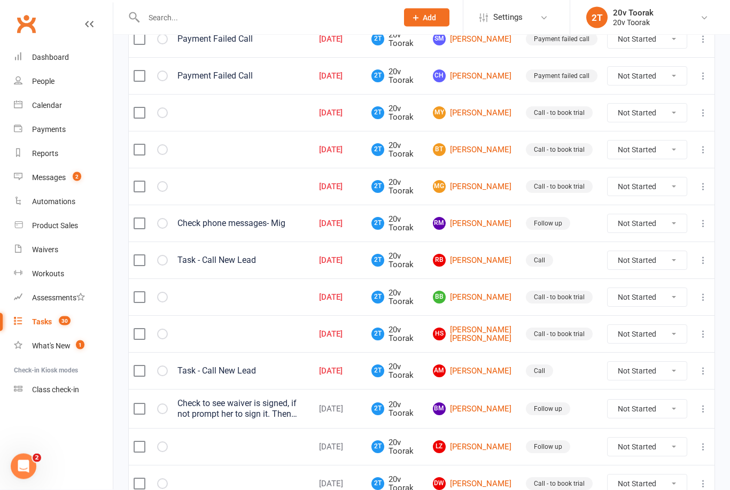
scroll to position [180, 0]
click at [494, 111] on link "MY Marie Yarakk" at bounding box center [474, 113] width 83 height 13
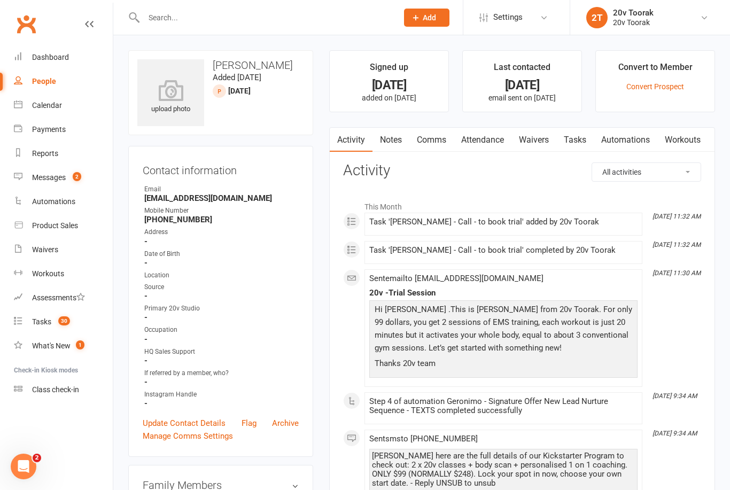
click at [393, 147] on link "Notes" at bounding box center [390, 140] width 37 height 25
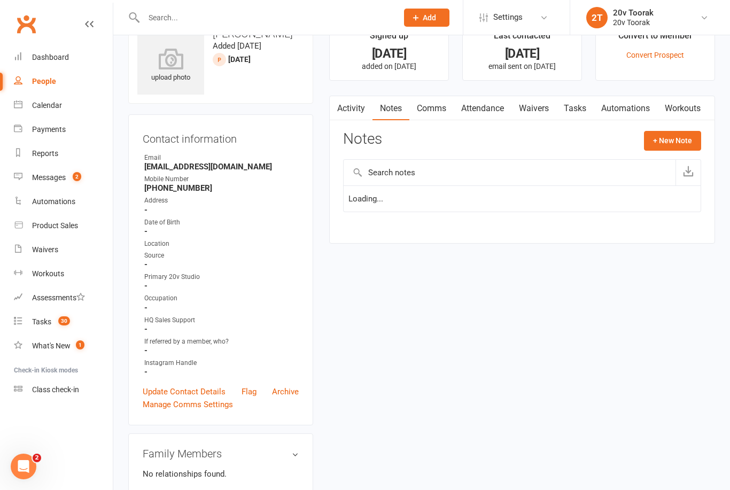
scroll to position [34, 0]
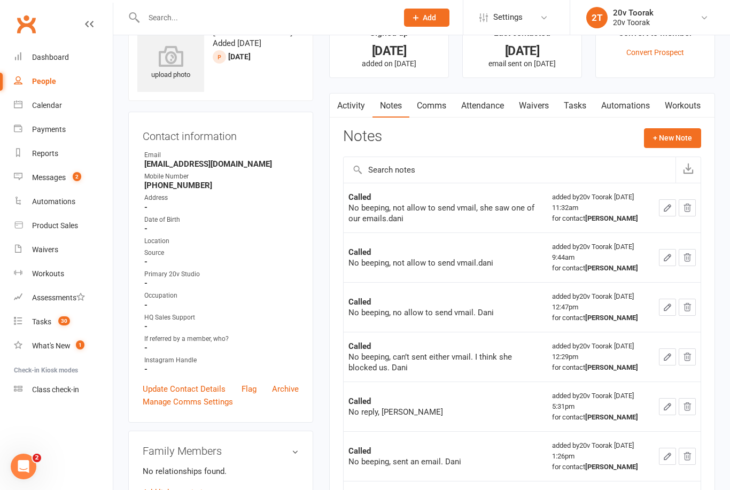
click at [674, 137] on button "+ New Note" at bounding box center [672, 137] width 57 height 19
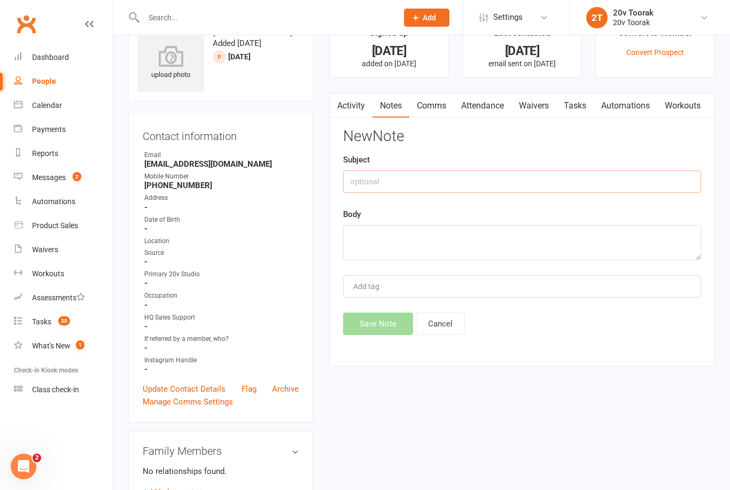
click at [438, 173] on input "text" at bounding box center [522, 181] width 358 height 22
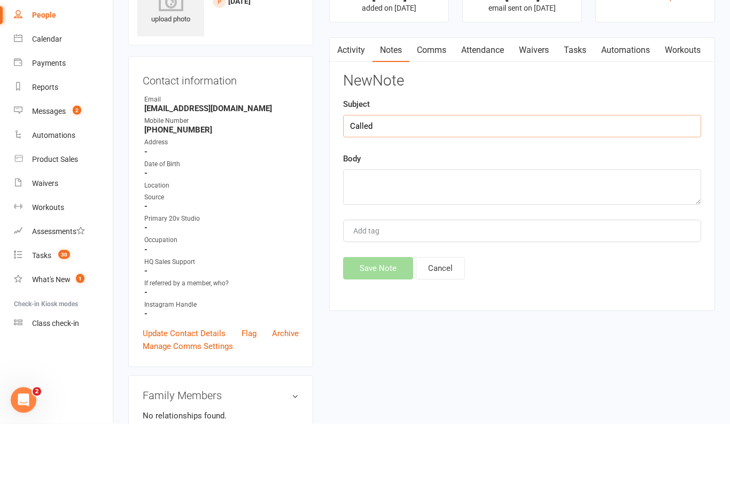
type input "Called"
click at [434, 236] on textarea at bounding box center [522, 253] width 358 height 35
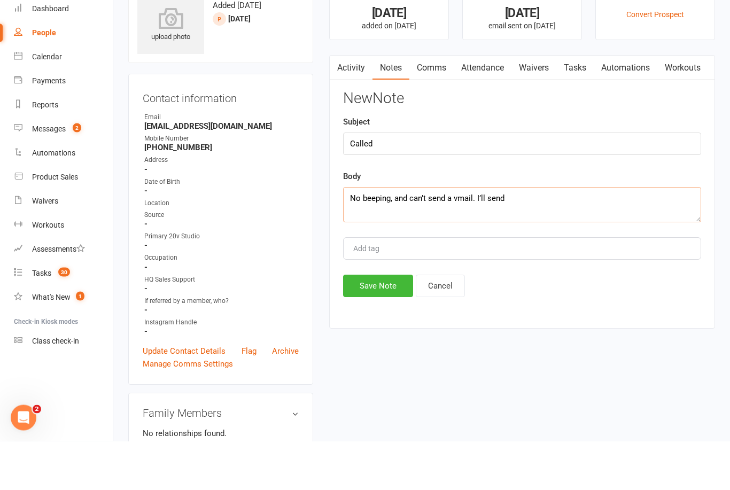
scroll to position [18, 0]
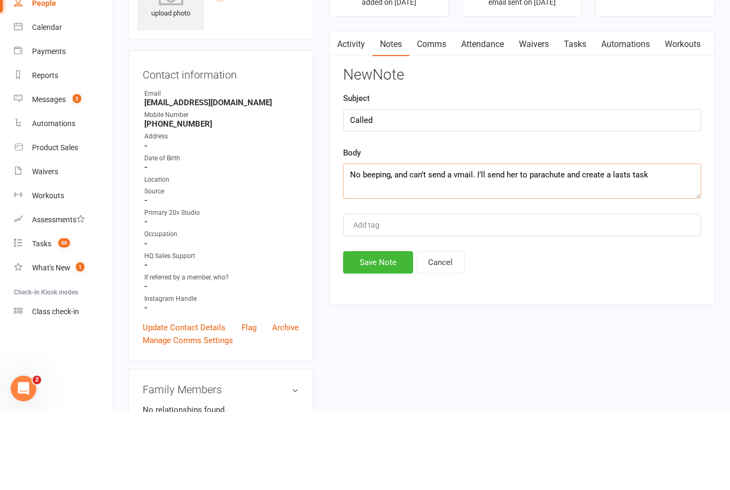
click at [622, 241] on textarea "No beeping, and can’t send a vmail. I’ll send her to parachute and create a las…" at bounding box center [522, 258] width 358 height 35
click at [663, 241] on textarea "No beeping, and can’t send a vmail. I’ll send her to parachute and create last …" at bounding box center [522, 258] width 358 height 35
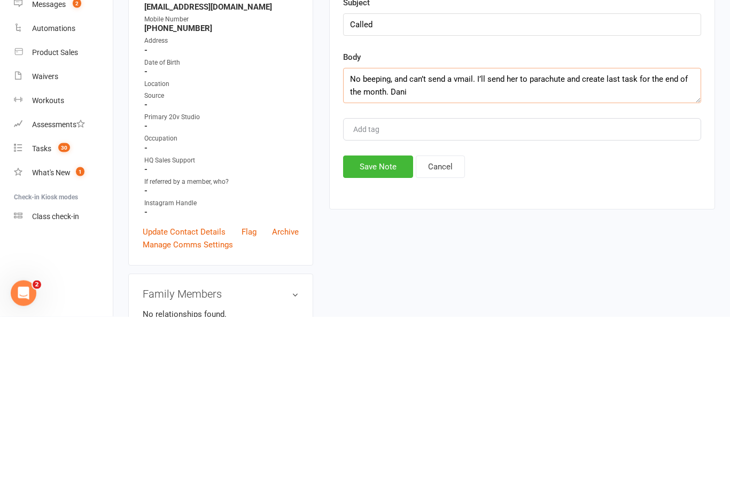
type textarea "No beeping, and can’t send a vmail. I’ll send her to parachute and create last …"
click at [384, 329] on button "Save Note" at bounding box center [378, 340] width 70 height 22
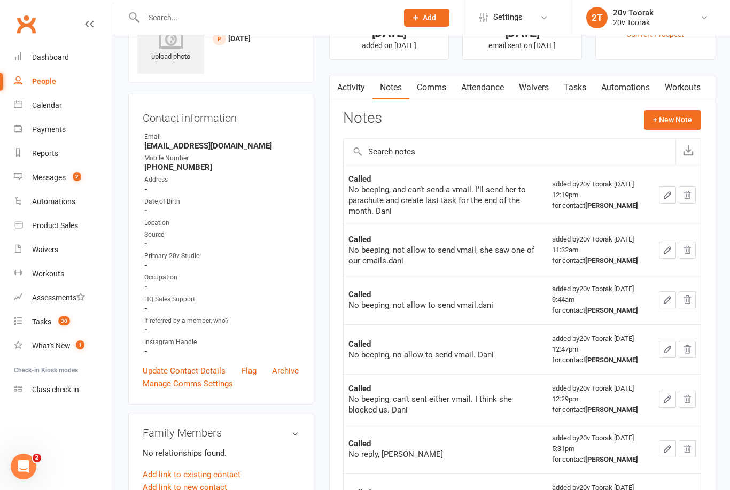
scroll to position [49, 0]
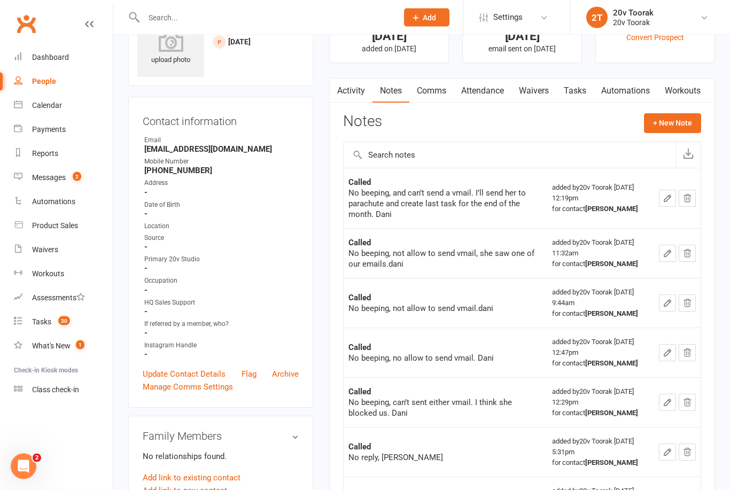
click at [584, 92] on link "Tasks" at bounding box center [574, 91] width 37 height 25
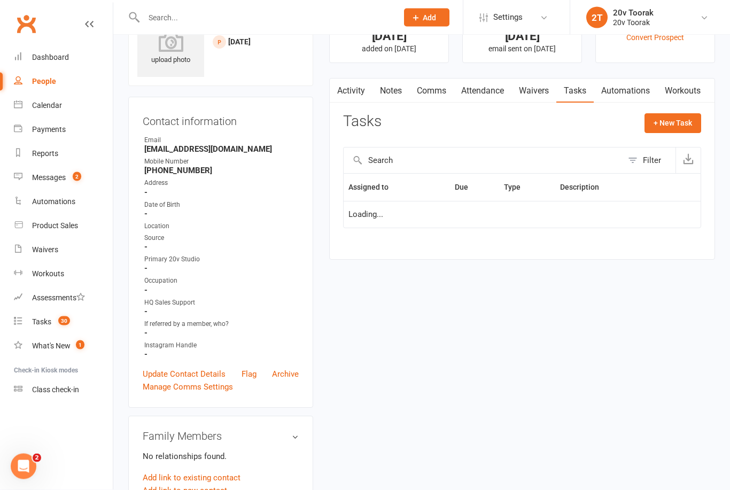
scroll to position [83, 0]
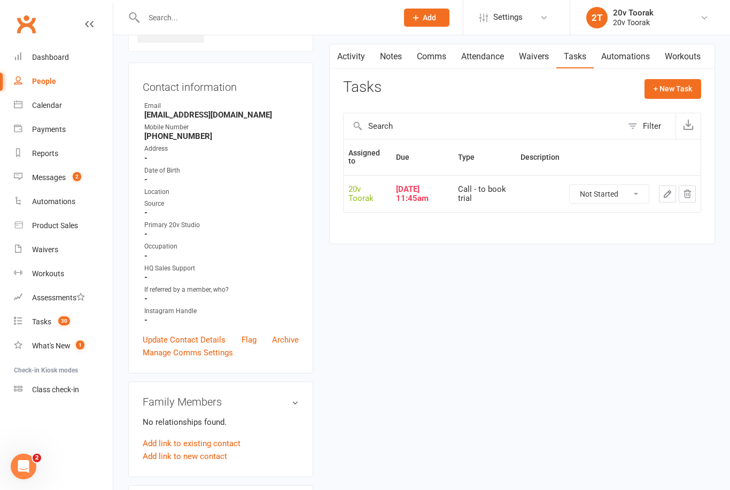
click at [627, 192] on select "Not Started In Progress Waiting Complete" at bounding box center [608, 194] width 79 height 18
select select "unstarted"
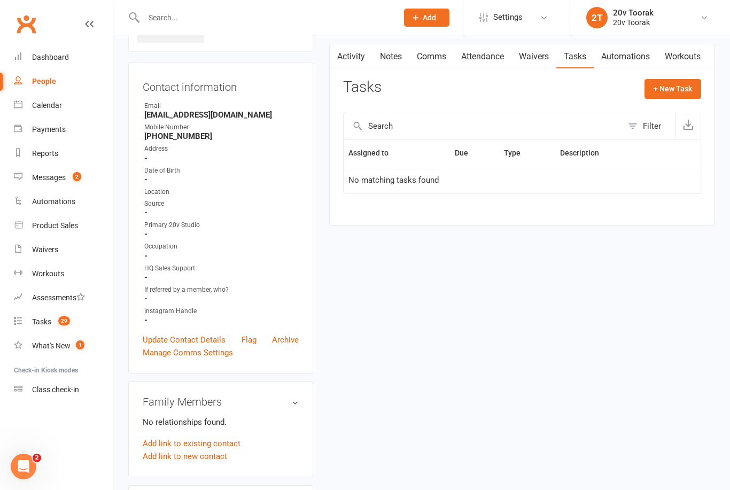
click at [681, 84] on button "+ New Task" at bounding box center [672, 88] width 57 height 19
select select "45736"
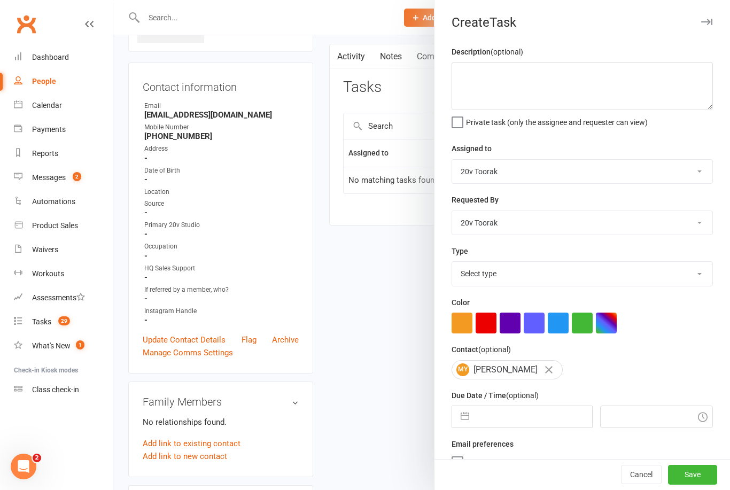
click at [697, 226] on select "Monique Coelho 20v HQ Yu Wang 20v Toorak Byron Kruger Graham Pearson" at bounding box center [582, 223] width 260 height 24
click at [700, 275] on select "Select type Call Call - to book trial Confirm session attendance Confirm trial …" at bounding box center [582, 274] width 260 height 24
select select "32301"
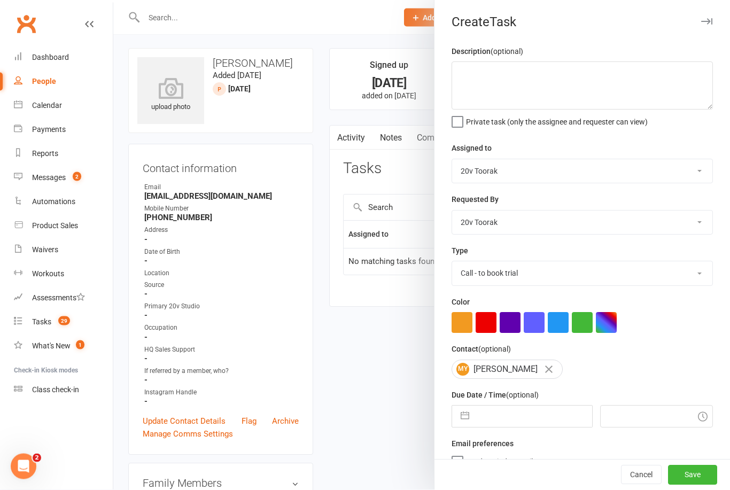
scroll to position [2, 0]
click at [540, 420] on input "text" at bounding box center [532, 416] width 117 height 21
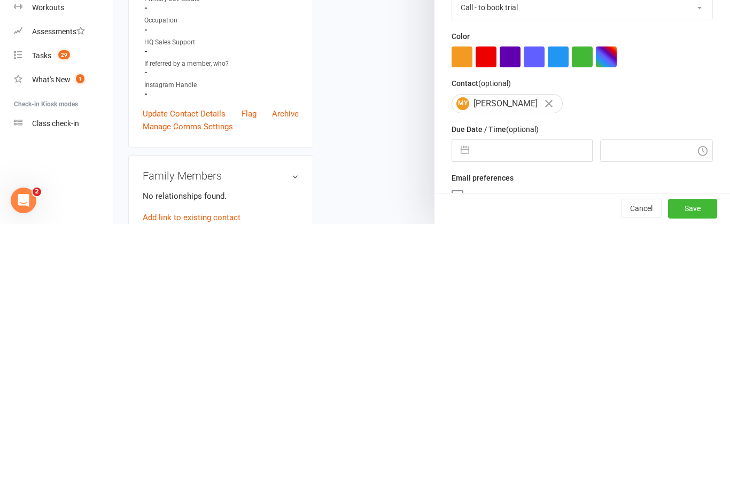
select select "7"
select select "2025"
select select "8"
select select "2025"
select select "9"
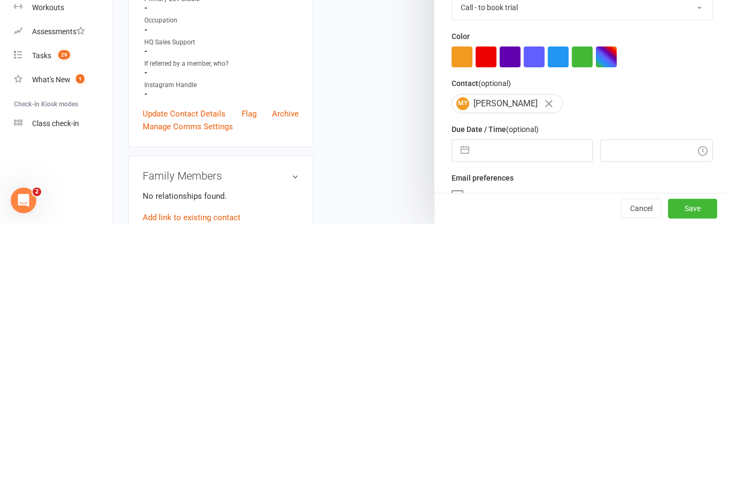
select select "2025"
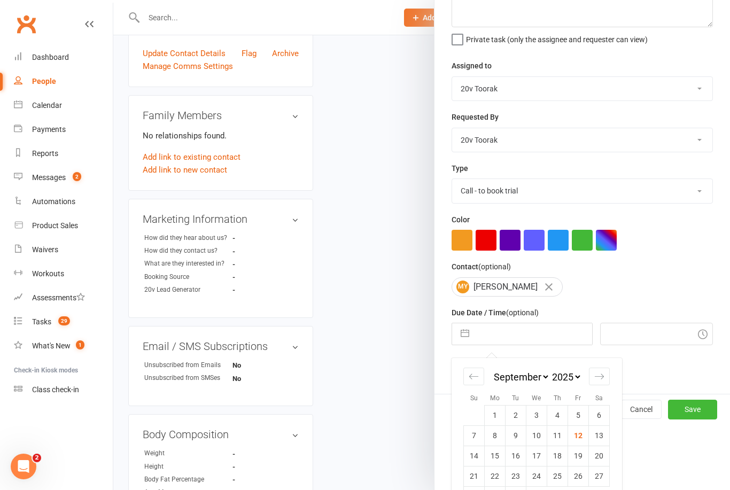
scroll to position [82, 0]
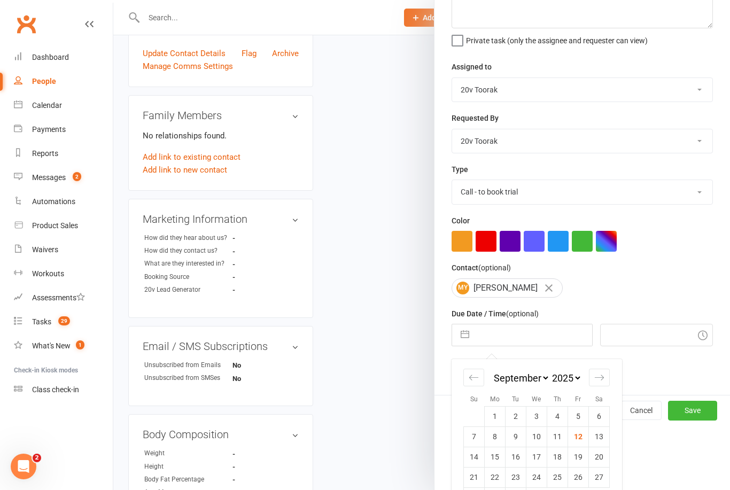
click at [523, 489] on td "30" at bounding box center [515, 497] width 21 height 20
type input "30 Sep 2025"
type input "12:30pm"
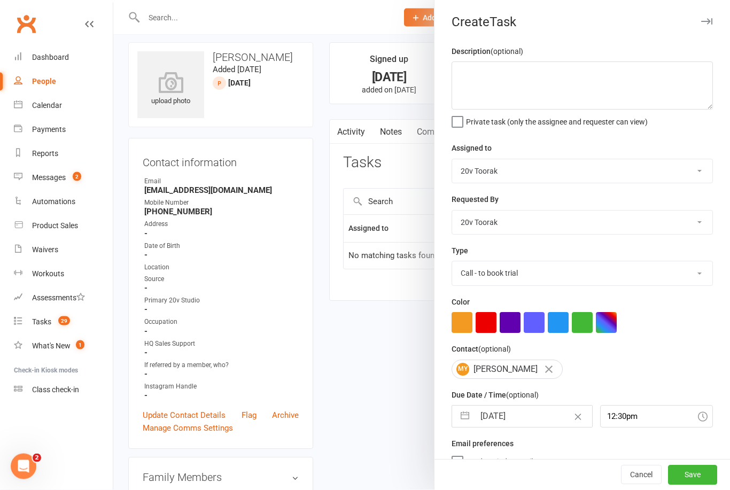
scroll to position [10, 0]
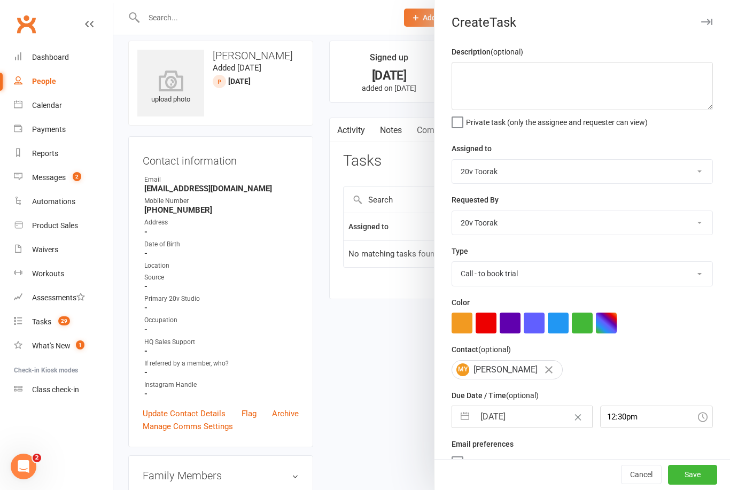
click at [697, 485] on button "Save" at bounding box center [692, 474] width 49 height 19
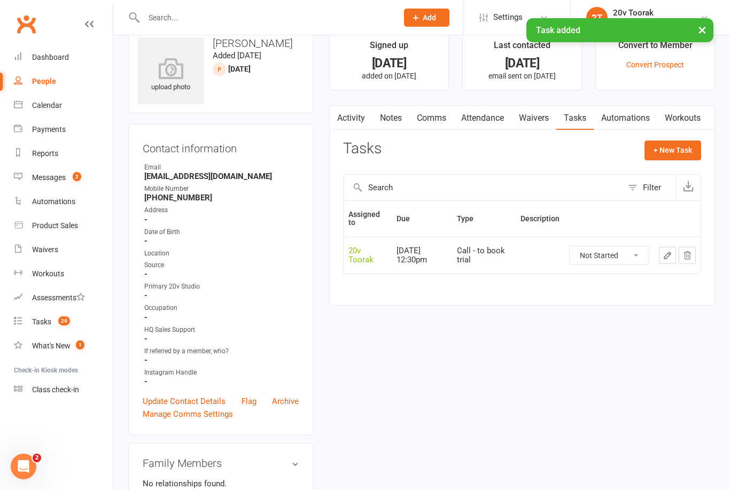
scroll to position [0, 0]
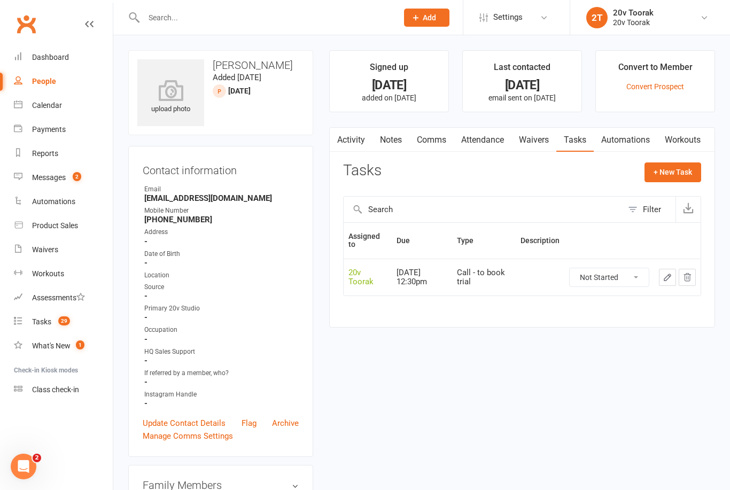
click at [59, 329] on link "Tasks 29" at bounding box center [63, 322] width 99 height 24
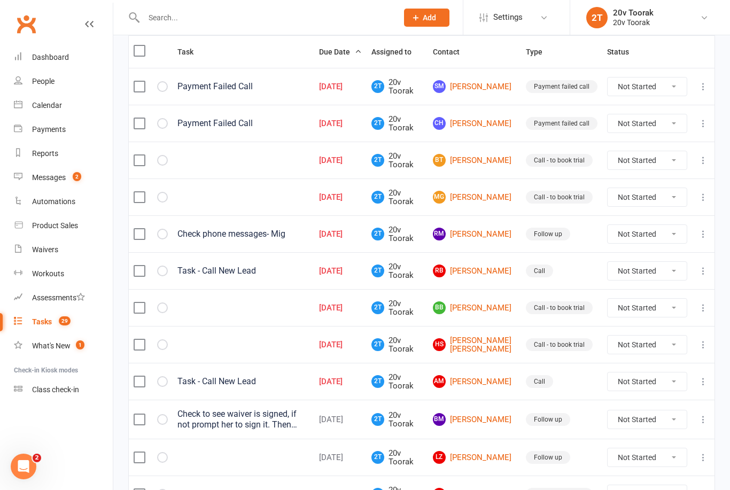
scroll to position [132, 0]
click at [479, 237] on link "RM Richard Murray" at bounding box center [474, 234] width 83 height 13
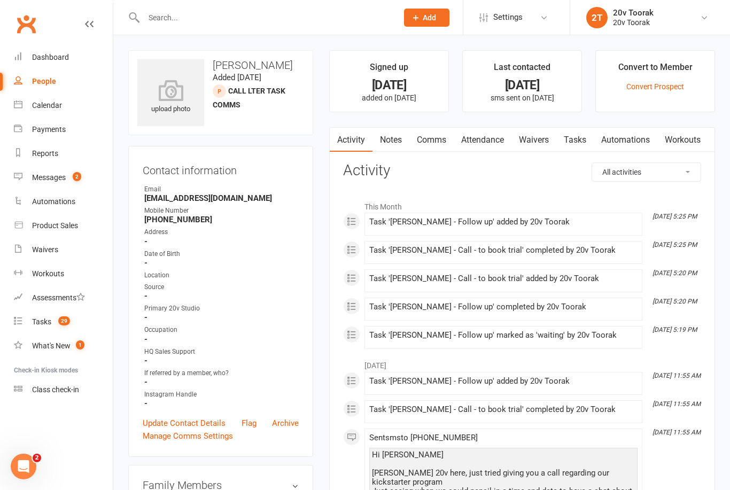
click at [391, 141] on link "Notes" at bounding box center [390, 140] width 37 height 25
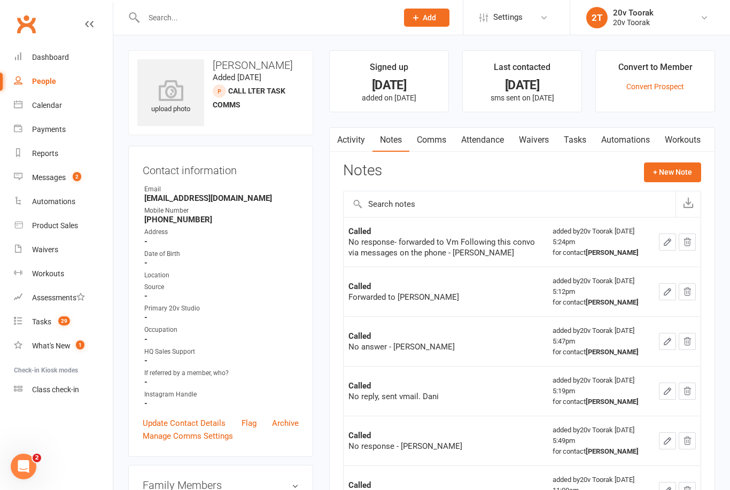
click at [681, 175] on button "+ New Note" at bounding box center [672, 171] width 57 height 19
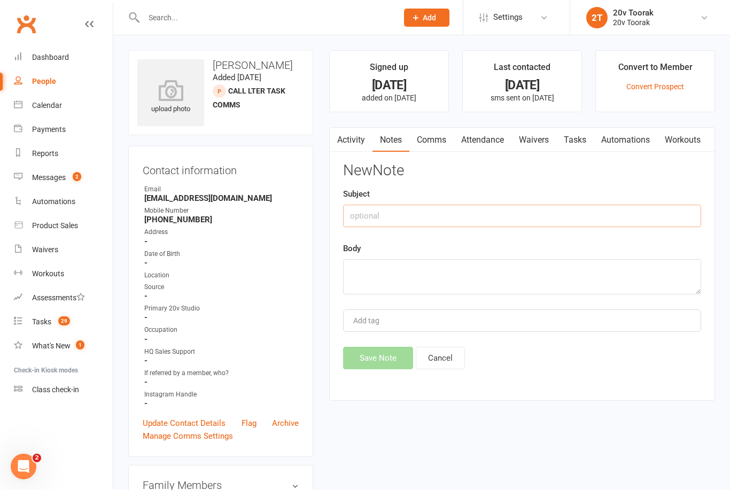
click at [459, 211] on input "text" at bounding box center [522, 216] width 358 height 22
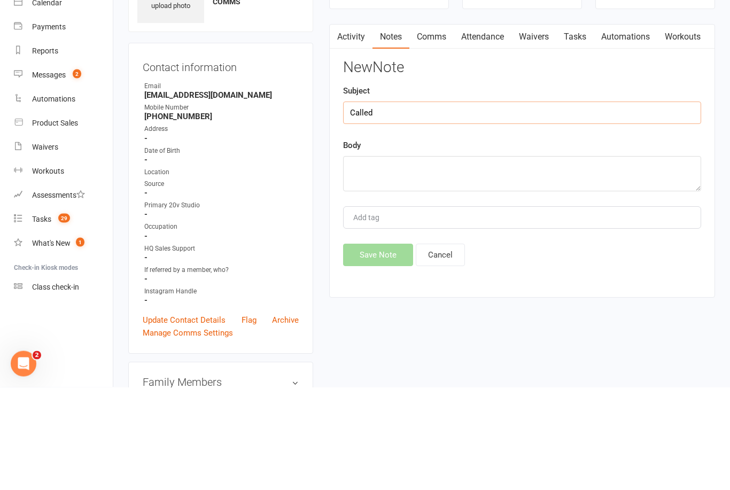
type input "Called"
click at [452, 259] on textarea at bounding box center [522, 276] width 358 height 35
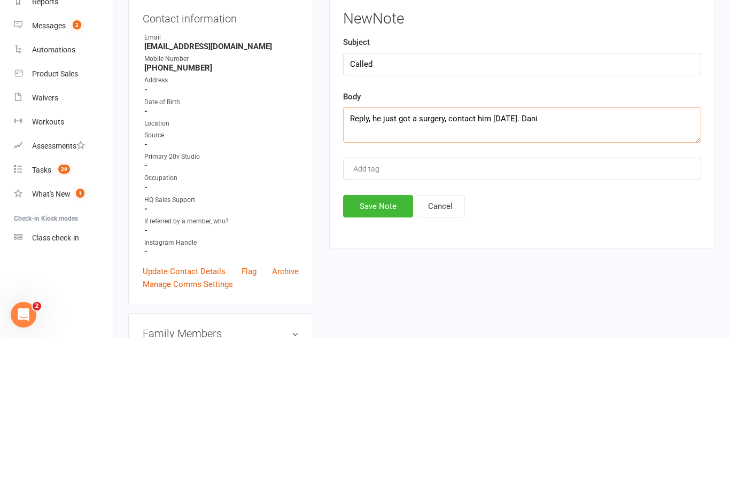
type textarea "Reply, he just got a surgery, contact him in 6 weeks. Dani"
click at [384, 347] on button "Save Note" at bounding box center [378, 358] width 70 height 22
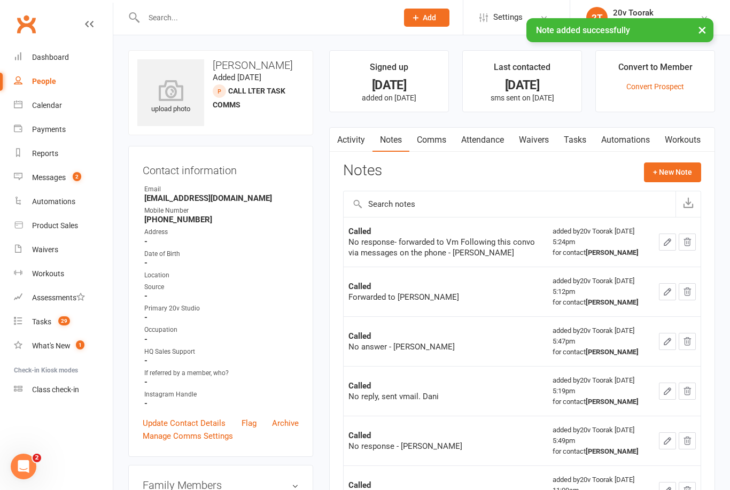
click at [581, 141] on link "Tasks" at bounding box center [574, 140] width 37 height 25
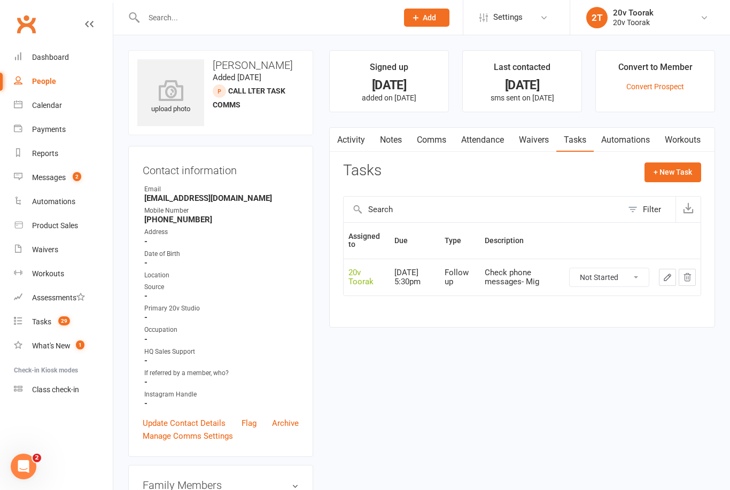
click at [613, 270] on select "Not Started In Progress Waiting Complete" at bounding box center [608, 277] width 79 height 18
select select "unstarted"
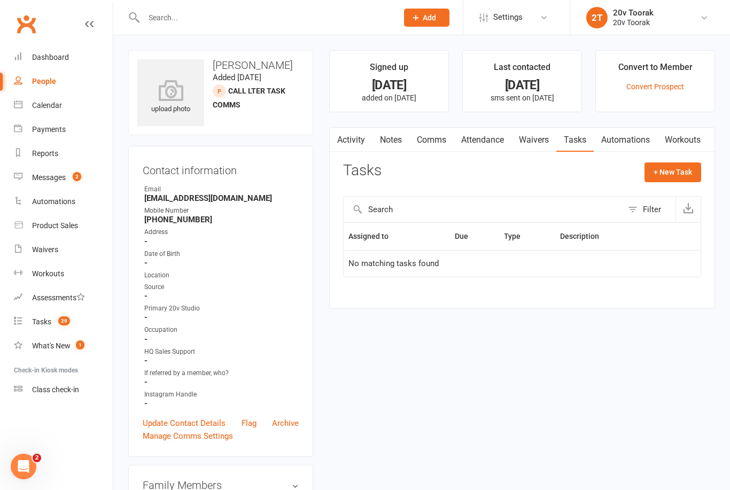
click at [677, 168] on button "+ New Task" at bounding box center [672, 171] width 57 height 19
select select "45736"
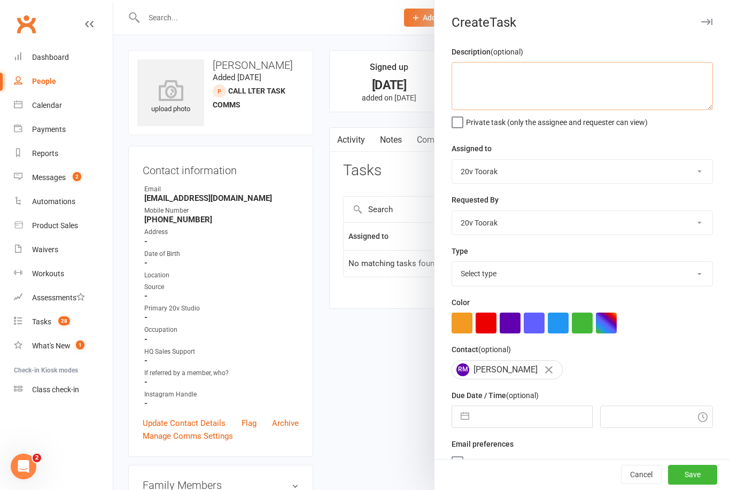
click at [548, 73] on textarea at bounding box center [581, 86] width 261 height 48
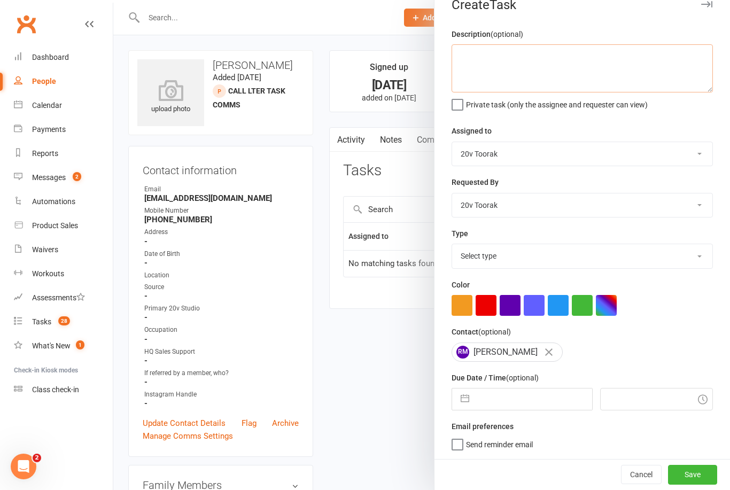
scroll to position [20, 0]
click at [523, 392] on input "text" at bounding box center [532, 398] width 117 height 21
select select "7"
select select "2025"
select select "8"
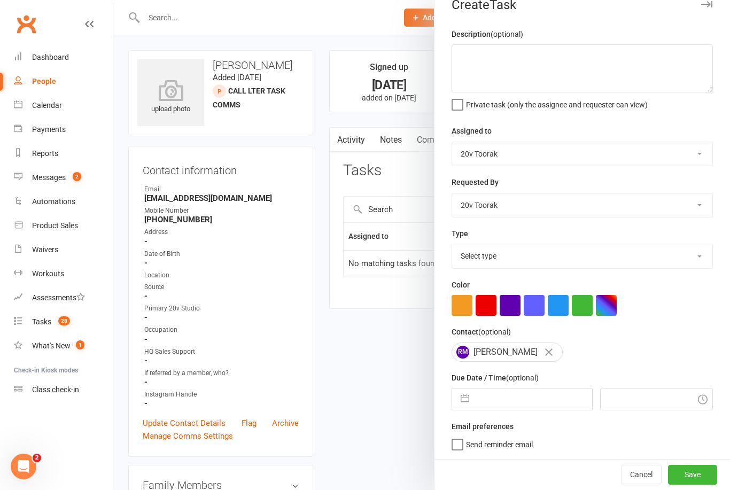
select select "2025"
select select "9"
select select "2025"
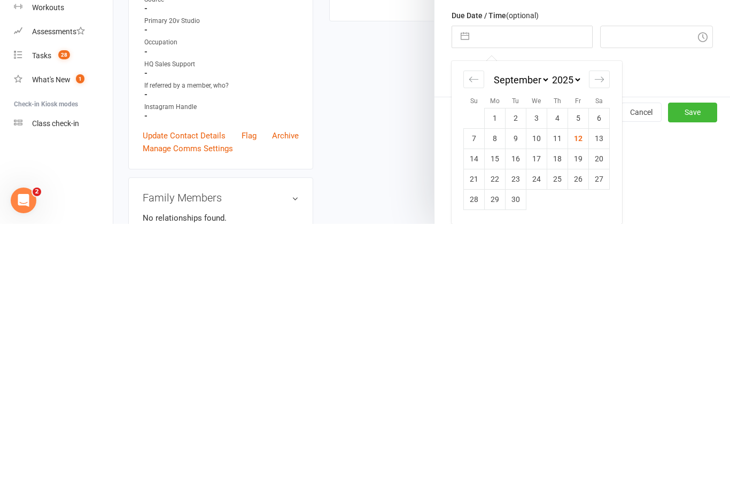
scroll to position [116, 0]
click at [600, 340] on icon "Move forward to switch to the next month." at bounding box center [599, 345] width 10 height 10
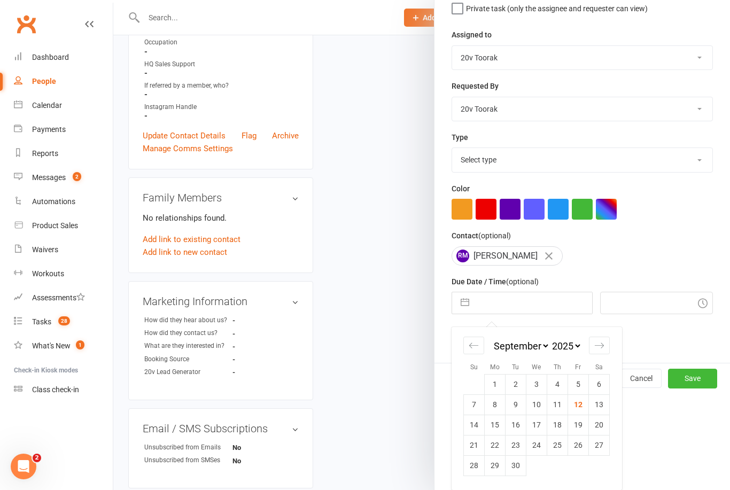
select select "10"
select select "2025"
click at [580, 446] on td "24" at bounding box center [578, 445] width 21 height 20
type input "24 Oct 2025"
type input "12:30pm"
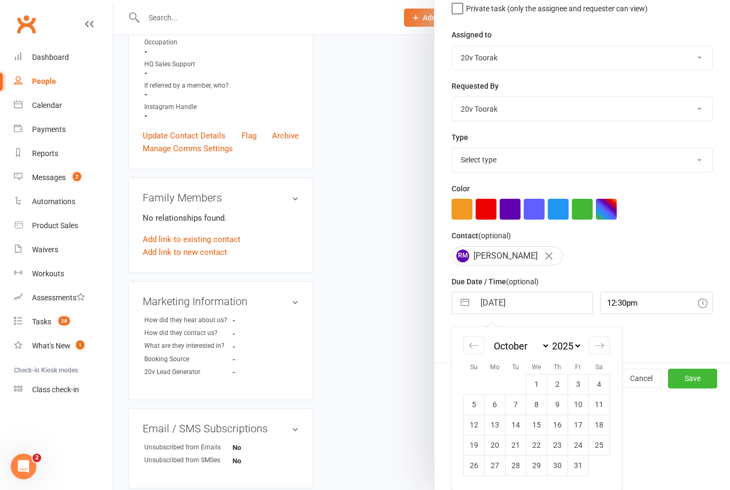
scroll to position [20, 0]
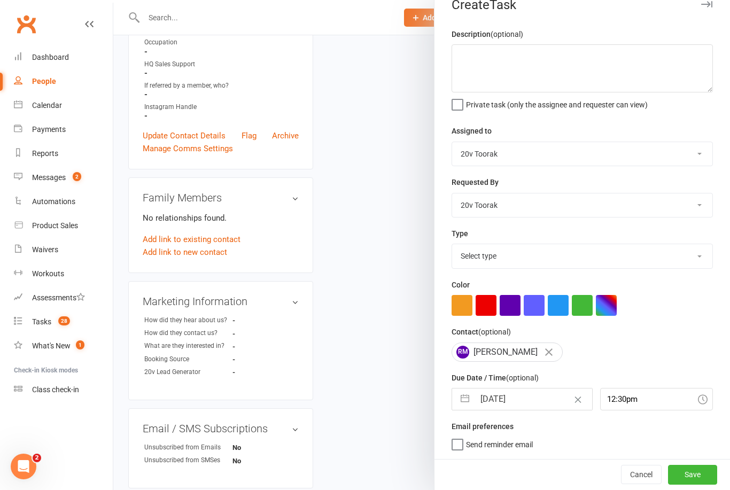
click at [517, 401] on input "24 Oct 2025" at bounding box center [532, 398] width 117 height 21
select select "8"
select select "2025"
select select "9"
select select "2025"
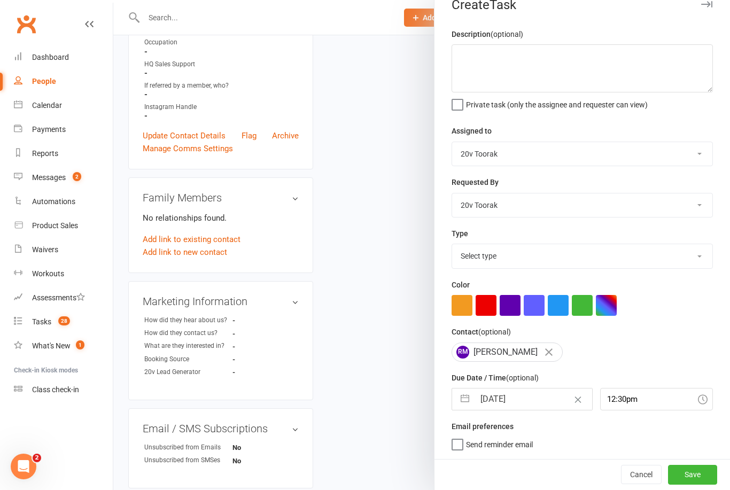
select select "10"
select select "2025"
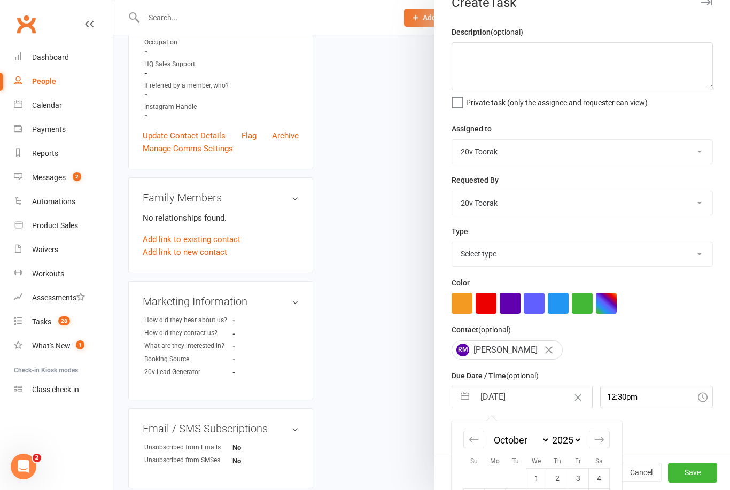
scroll to position [309, 0]
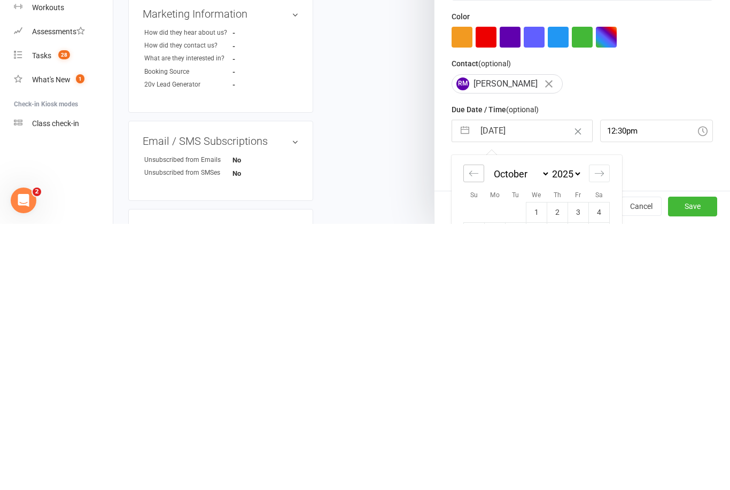
click at [474, 434] on icon "Move backward to switch to the previous month." at bounding box center [474, 439] width 10 height 10
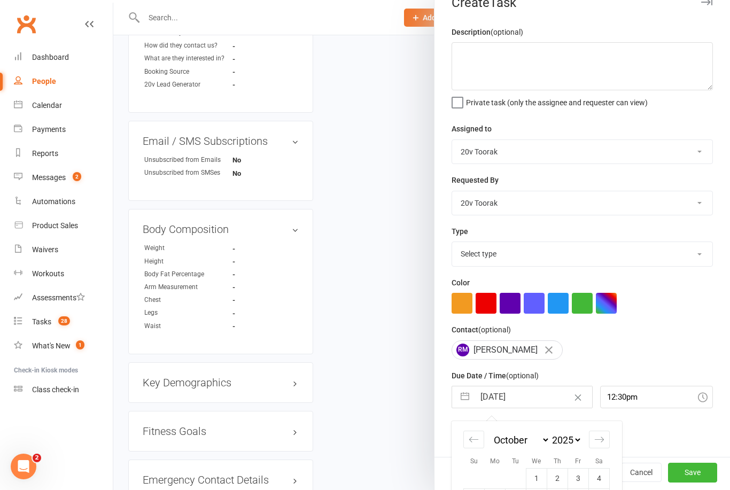
select select "7"
select select "2025"
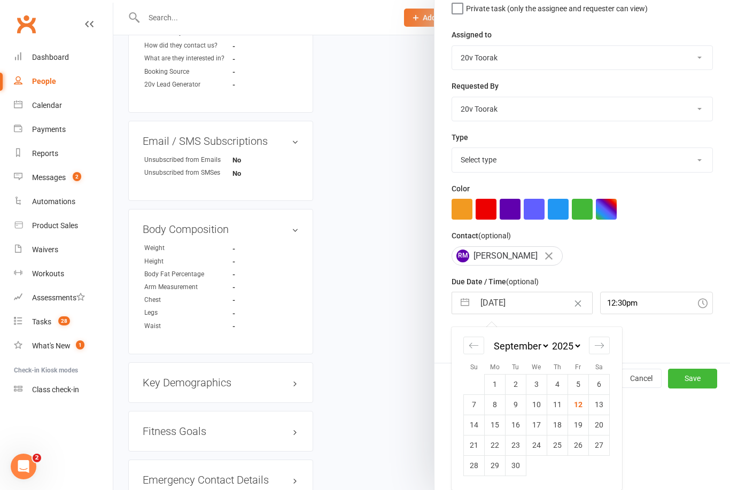
scroll to position [116, 0]
click at [599, 352] on div "Move forward to switch to the next month." at bounding box center [599, 346] width 21 height 18
select select "10"
select select "2025"
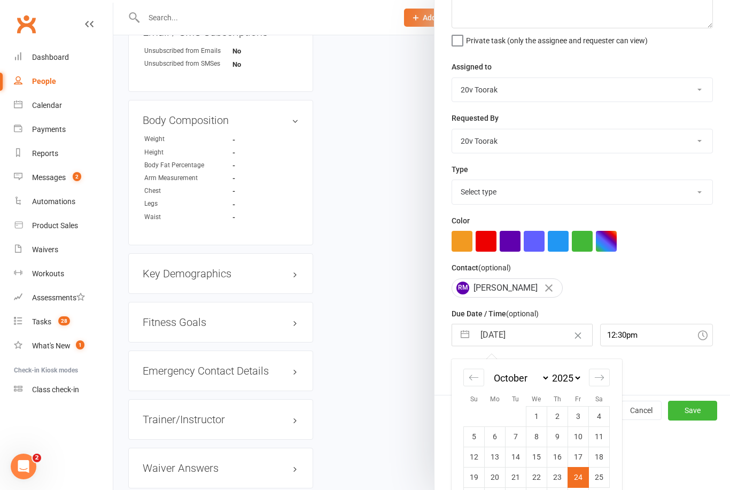
scroll to position [682, 0]
click at [472, 375] on icon "Move backward to switch to the previous month." at bounding box center [474, 377] width 10 height 10
select select "7"
select select "2025"
click at [602, 386] on div "Move forward to switch to the next month." at bounding box center [599, 378] width 21 height 18
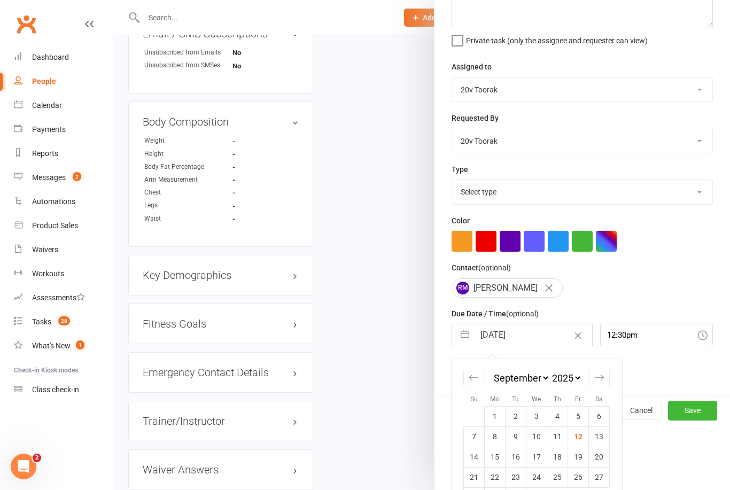
select select "10"
select select "2025"
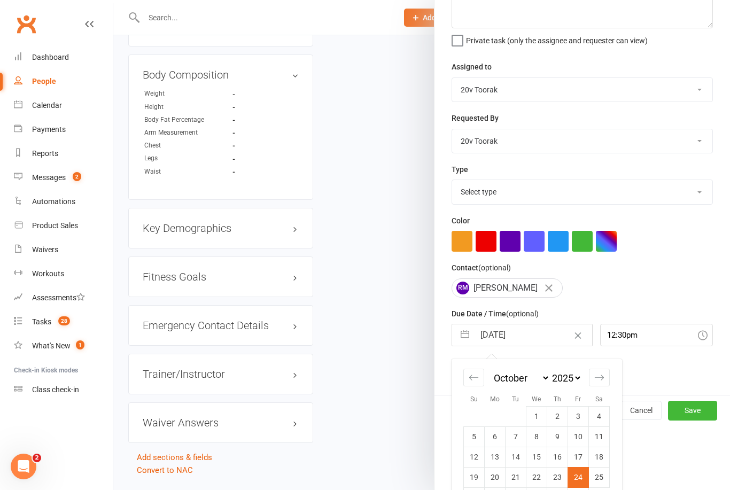
scroll to position [733, 0]
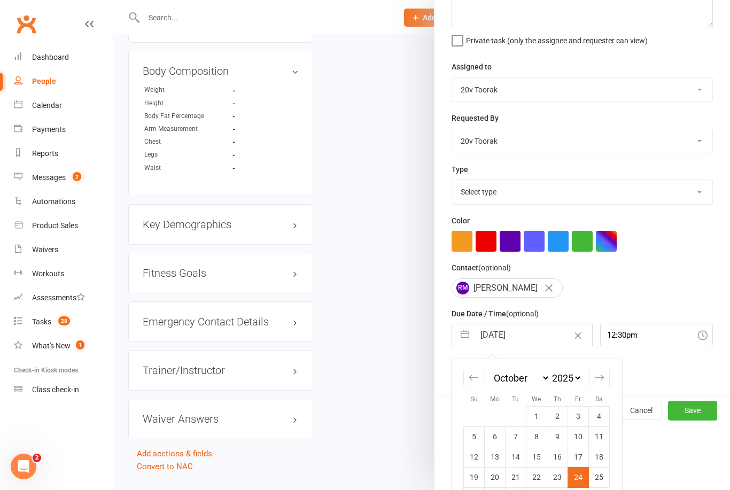
click at [699, 420] on button "Save" at bounding box center [692, 410] width 49 height 19
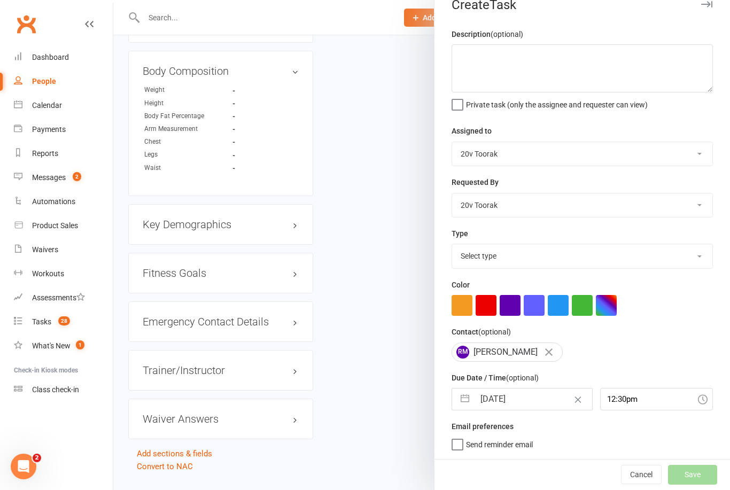
scroll to position [0, 0]
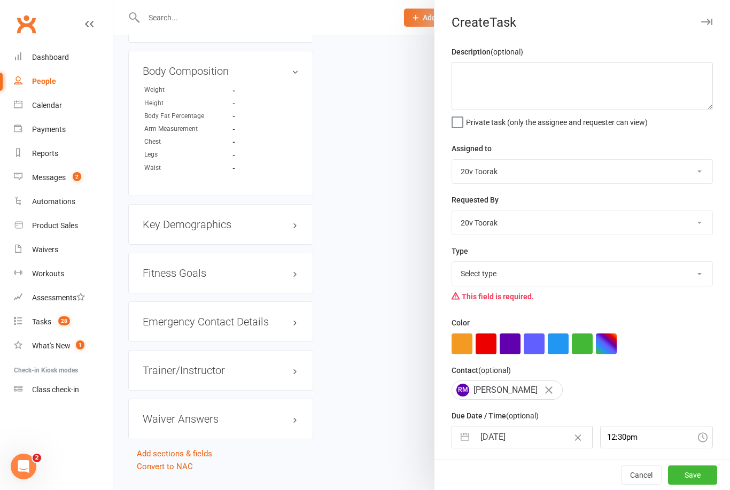
click at [689, 275] on select "Select type Call Call - to book trial Confirm session attendance Confirm trial …" at bounding box center [582, 274] width 260 height 24
select select "32301"
click at [697, 485] on button "Save" at bounding box center [692, 474] width 49 height 19
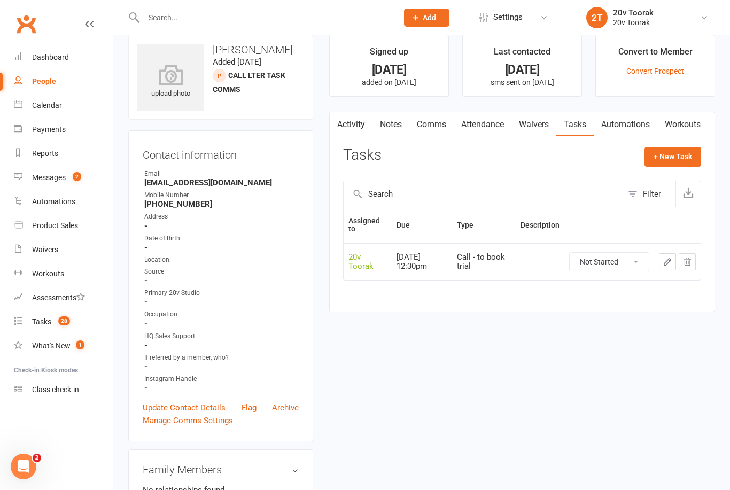
scroll to position [15, 0]
click at [54, 326] on link "Tasks 28" at bounding box center [63, 322] width 99 height 24
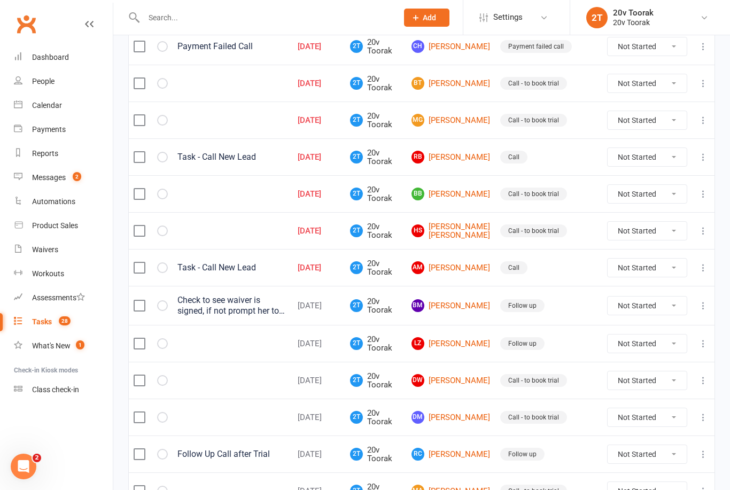
scroll to position [209, 0]
click at [526, 114] on div "Call - to book trial" at bounding box center [533, 120] width 67 height 13
click at [544, 120] on div "Call - to book trial" at bounding box center [533, 120] width 67 height 13
click at [535, 116] on div "Call - to book trial" at bounding box center [533, 120] width 67 height 13
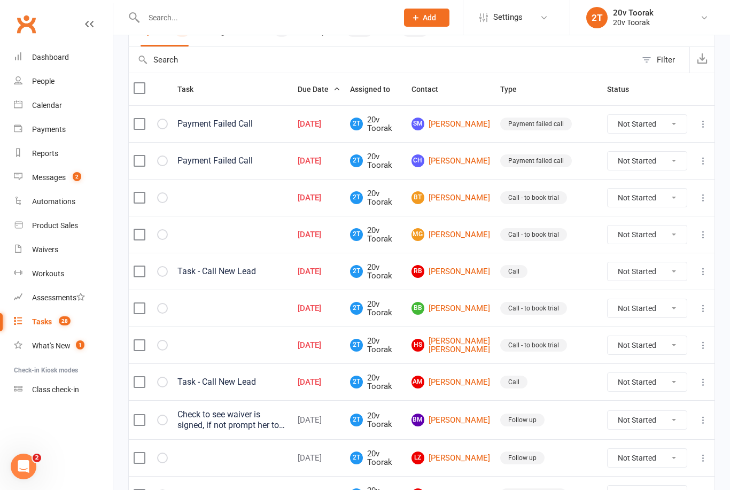
scroll to position [106, 0]
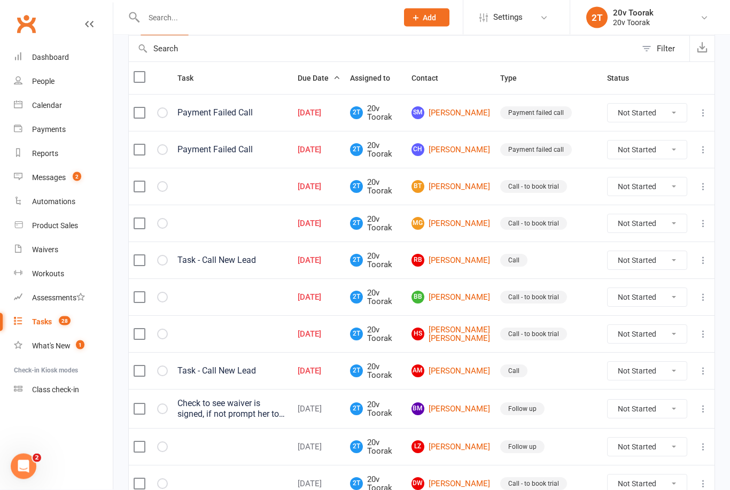
click at [536, 224] on div "Call - to book trial" at bounding box center [533, 223] width 67 height 13
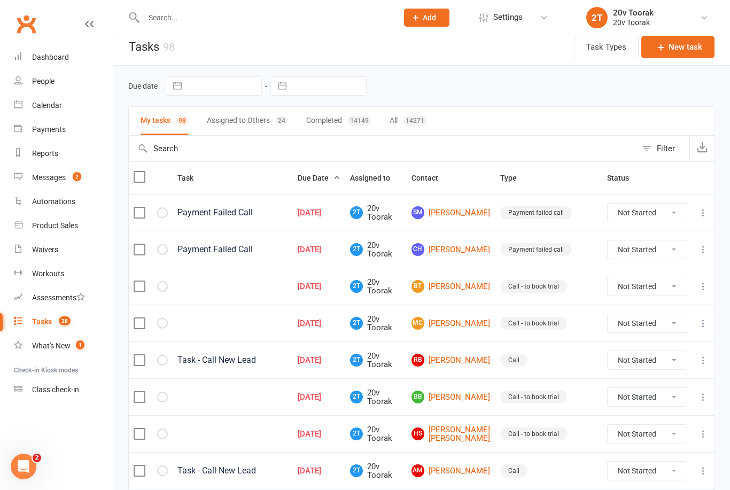
scroll to position [0, 0]
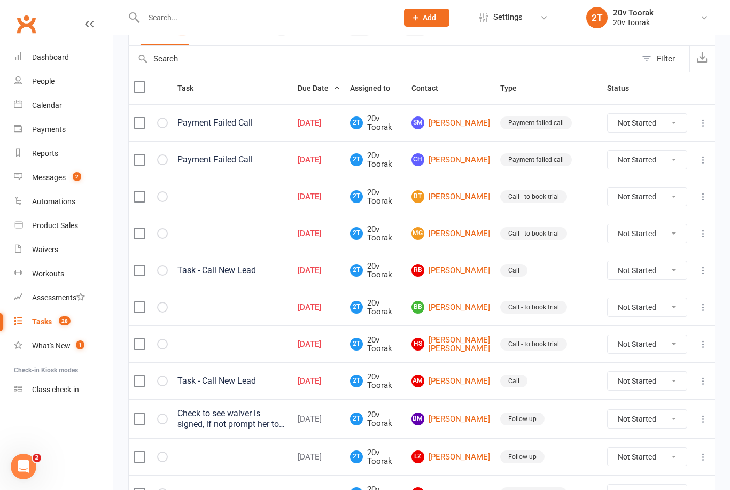
scroll to position [104, 0]
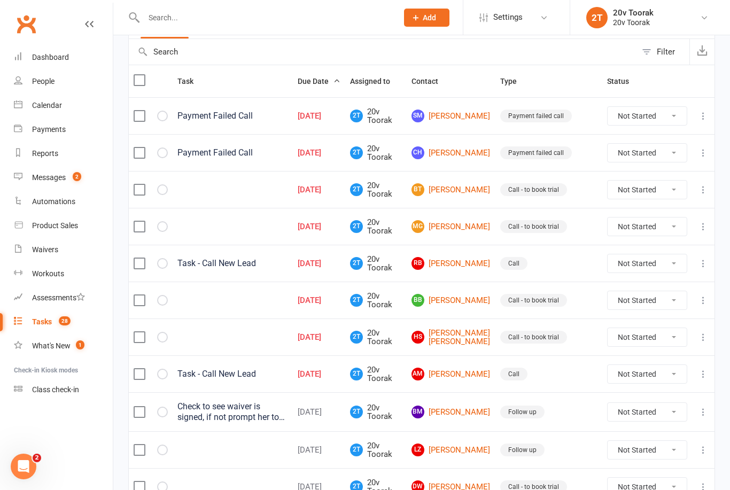
click at [528, 189] on div "Call - to book trial" at bounding box center [533, 189] width 67 height 13
click at [538, 190] on div "Call - to book trial" at bounding box center [533, 189] width 67 height 13
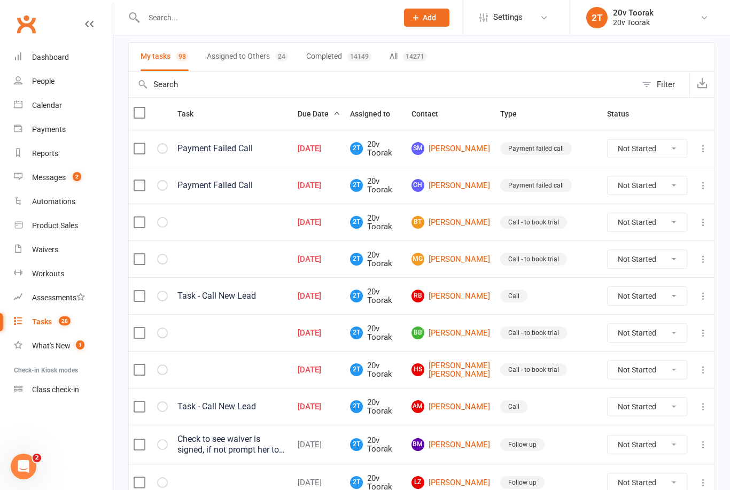
scroll to position [71, 0]
click at [533, 223] on div "Call - to book trial" at bounding box center [533, 222] width 67 height 13
click at [528, 220] on div "Call - to book trial" at bounding box center [533, 222] width 67 height 13
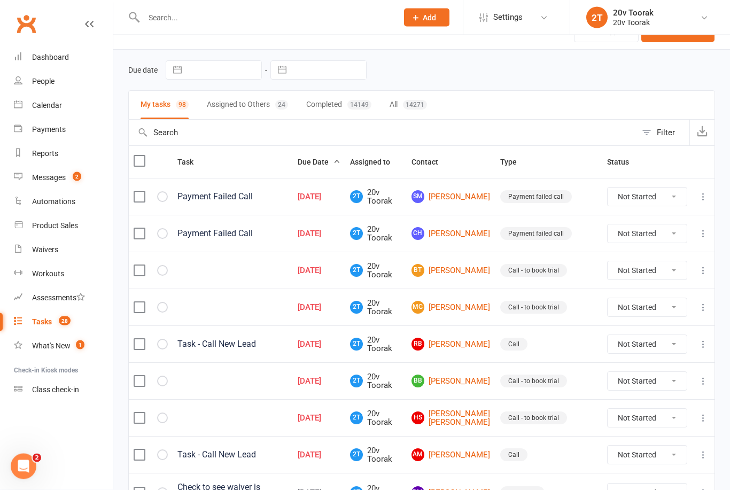
scroll to position [22, 0]
click at [543, 266] on div "Call - to book trial" at bounding box center [533, 271] width 67 height 13
click at [540, 271] on div "Call - to book trial" at bounding box center [533, 271] width 67 height 13
click at [546, 271] on div "Call - to book trial" at bounding box center [533, 271] width 67 height 13
click at [536, 274] on div "Call - to book trial" at bounding box center [533, 271] width 67 height 13
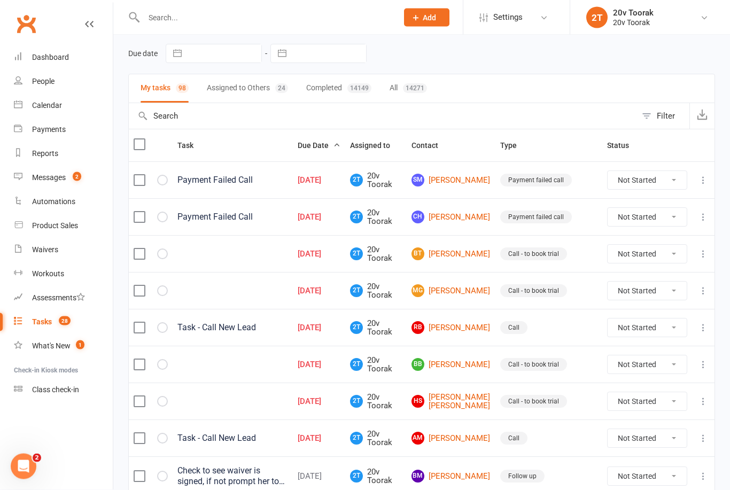
scroll to position [39, 0]
click at [537, 252] on div "Call - to book trial" at bounding box center [533, 254] width 67 height 13
click at [538, 251] on div "Call - to book trial" at bounding box center [533, 254] width 67 height 13
click at [547, 256] on div "Call - to book trial" at bounding box center [533, 254] width 67 height 13
click at [466, 253] on link "[PERSON_NAME]" at bounding box center [450, 254] width 79 height 13
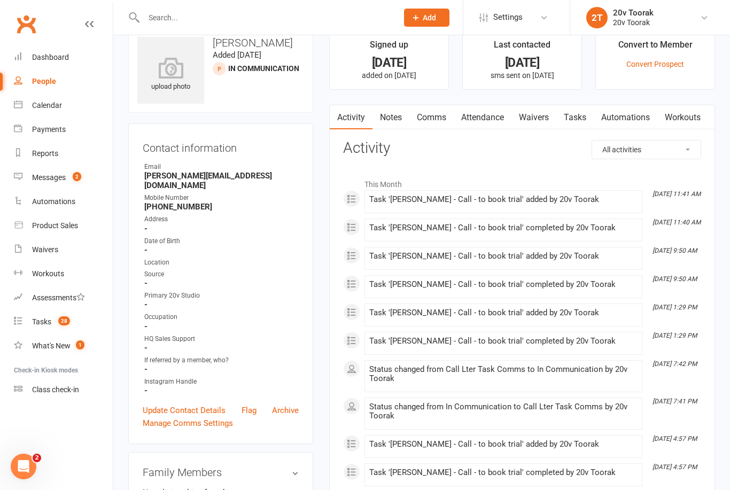
scroll to position [22, 0]
click at [392, 118] on link "Notes" at bounding box center [390, 117] width 37 height 25
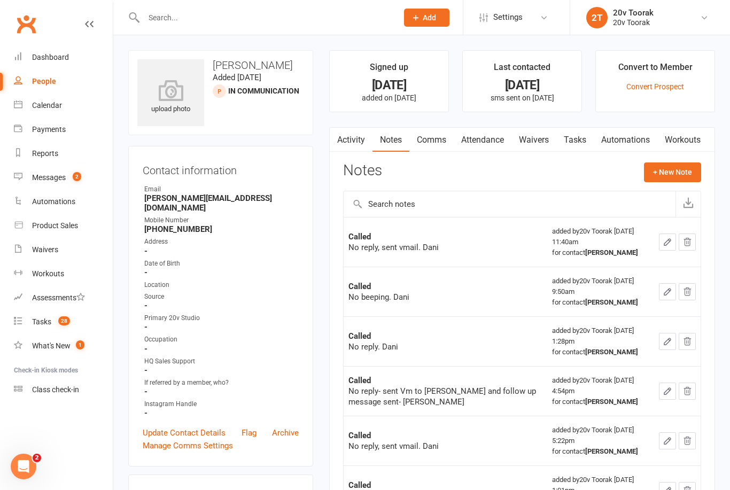
click at [668, 170] on button "+ New Note" at bounding box center [672, 171] width 57 height 19
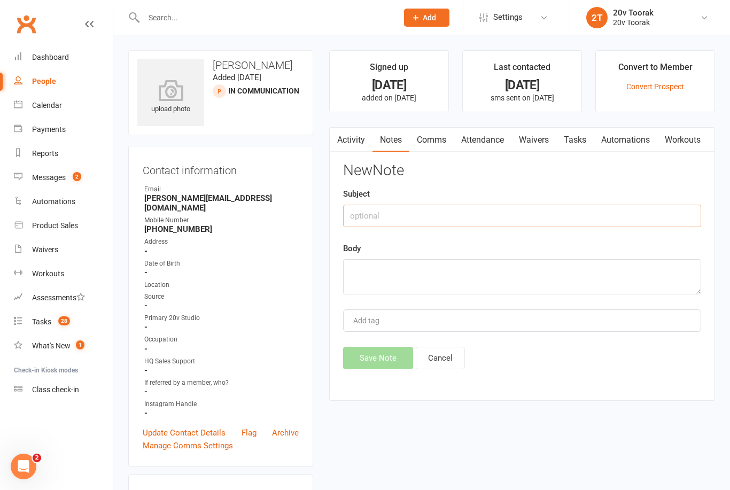
click at [420, 212] on input "text" at bounding box center [522, 216] width 358 height 22
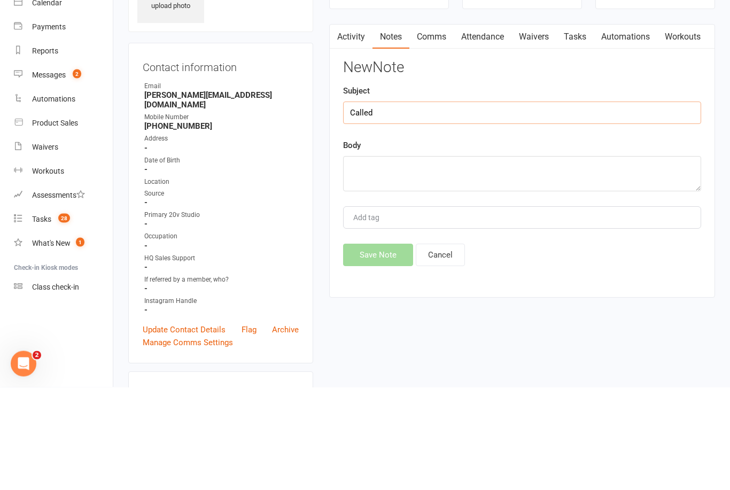
type input "Called"
click at [444, 259] on textarea at bounding box center [522, 276] width 358 height 35
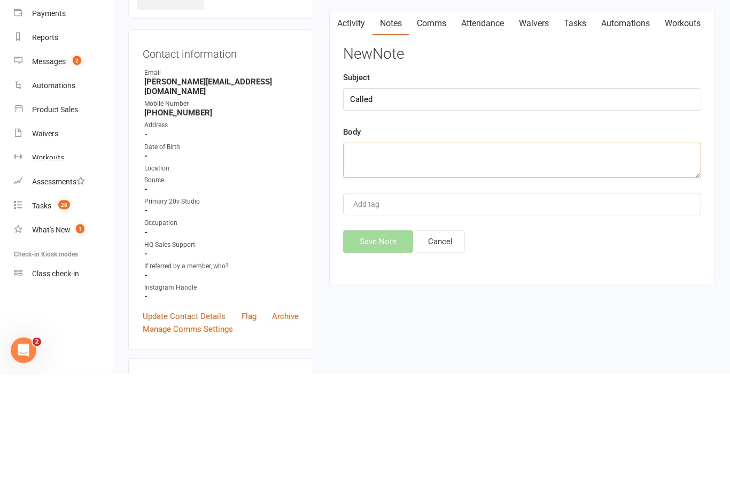
click at [401, 259] on textarea at bounding box center [522, 276] width 358 height 35
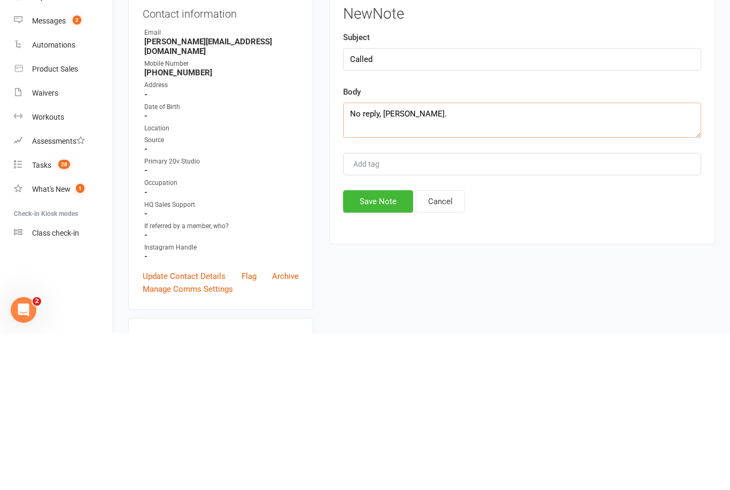
type textarea "No reply, [PERSON_NAME]."
click at [383, 347] on button "Save Note" at bounding box center [378, 358] width 70 height 22
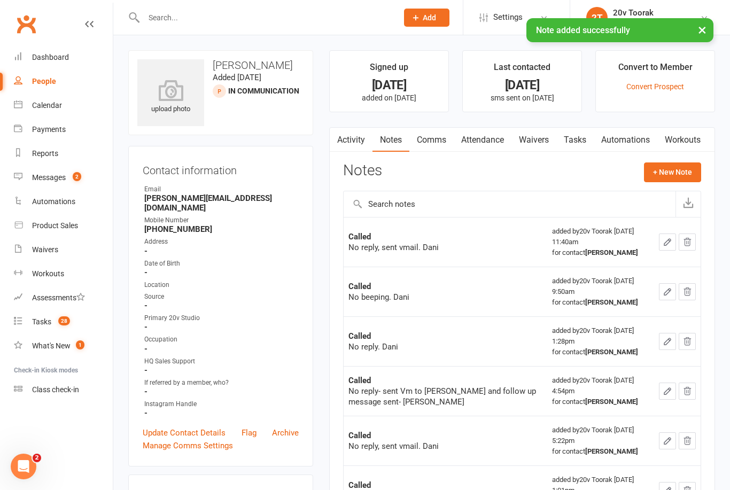
click at [579, 143] on link "Tasks" at bounding box center [574, 140] width 37 height 25
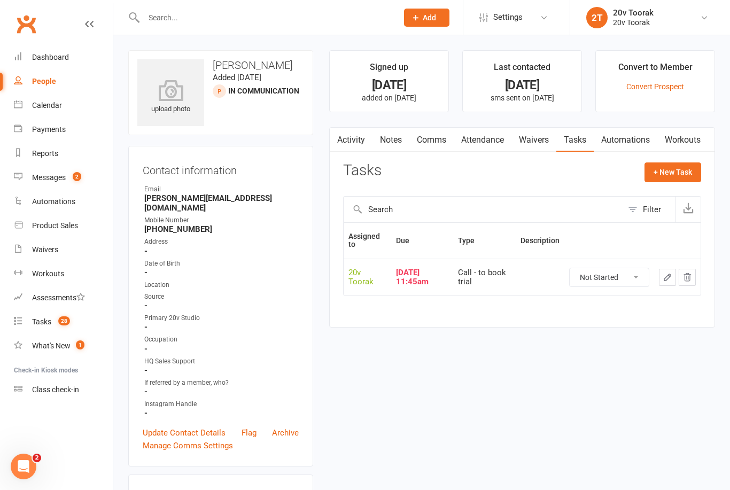
click at [629, 271] on select "Not Started In Progress Waiting Complete" at bounding box center [608, 277] width 79 height 18
select select "unstarted"
click at [691, 175] on button "+ New Task" at bounding box center [672, 171] width 57 height 19
select select "45736"
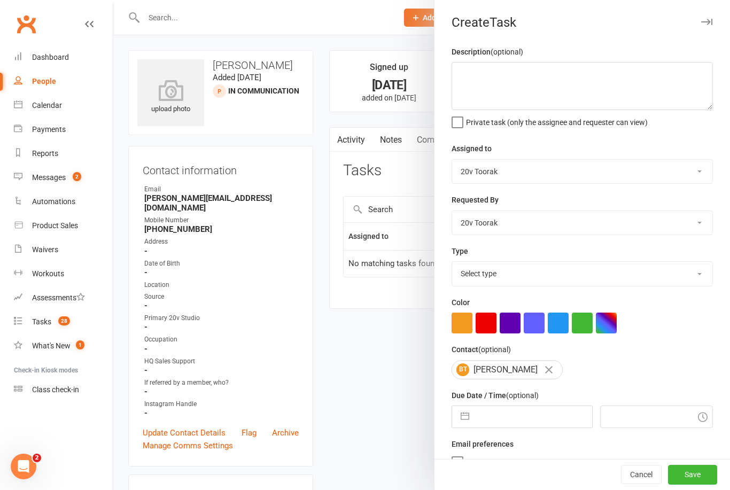
click at [703, 270] on select "Select type Call Call - to book trial Confirm session attendance Confirm trial …" at bounding box center [582, 274] width 260 height 24
click at [678, 267] on select "Call Call - to book trial Confirm session attendance Confirm trial Follow up Me…" at bounding box center [582, 274] width 260 height 24
select select "32301"
click at [551, 424] on input "text" at bounding box center [532, 416] width 117 height 21
select select "7"
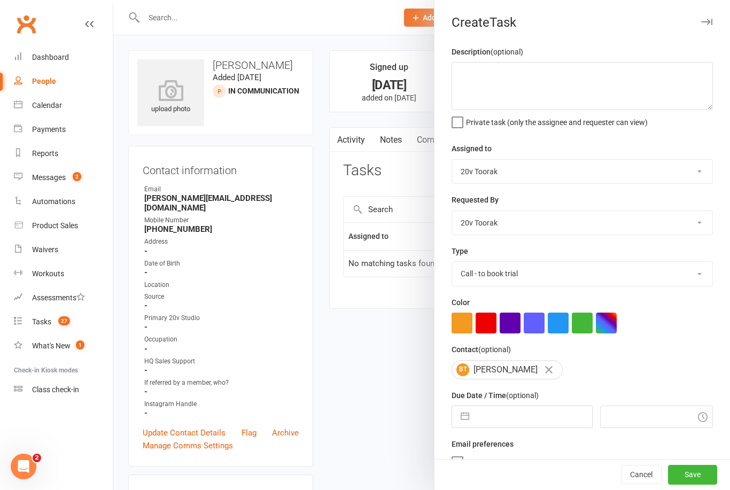
select select "2025"
select select "8"
select select "2025"
select select "9"
select select "2025"
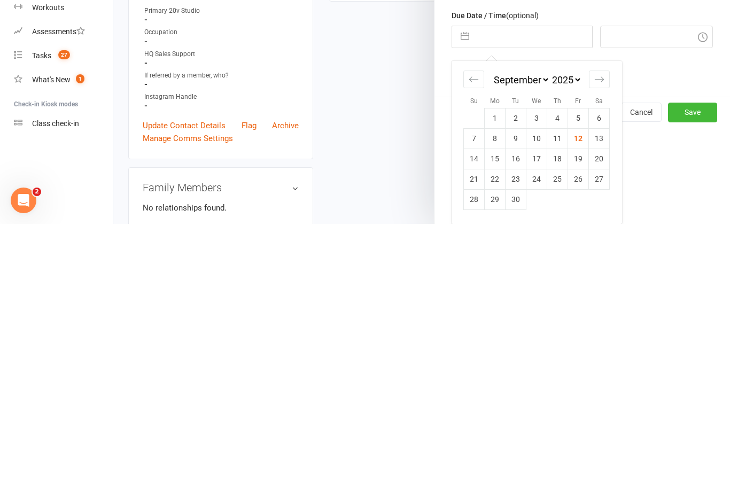
scroll to position [116, 0]
click at [601, 394] on td "13" at bounding box center [599, 404] width 21 height 20
type input "[DATE]"
type input "12:45pm"
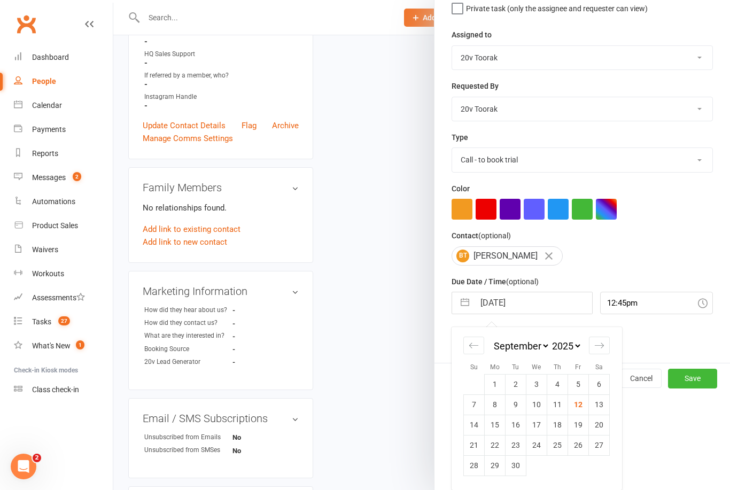
scroll to position [20, 0]
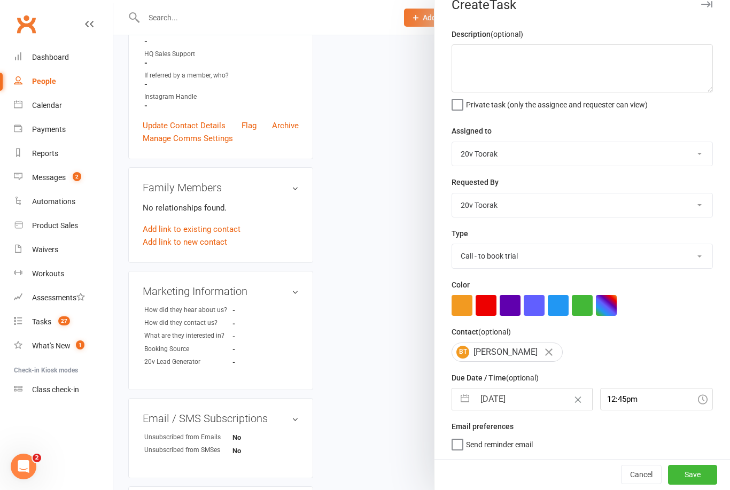
click at [697, 479] on button "Save" at bounding box center [692, 474] width 49 height 19
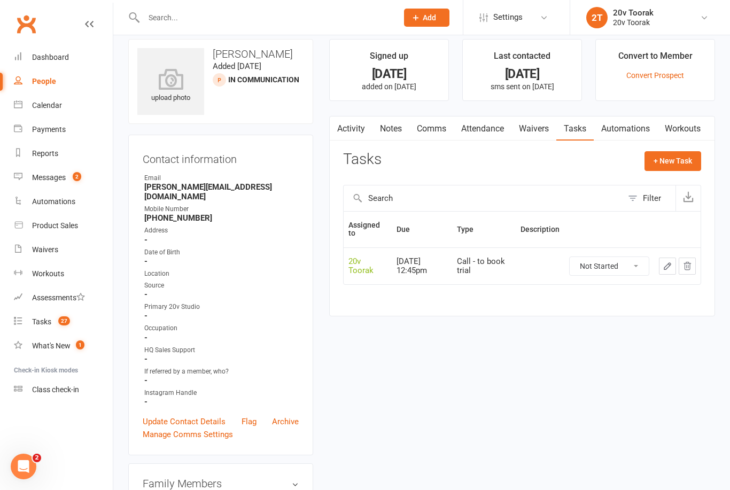
scroll to position [0, 0]
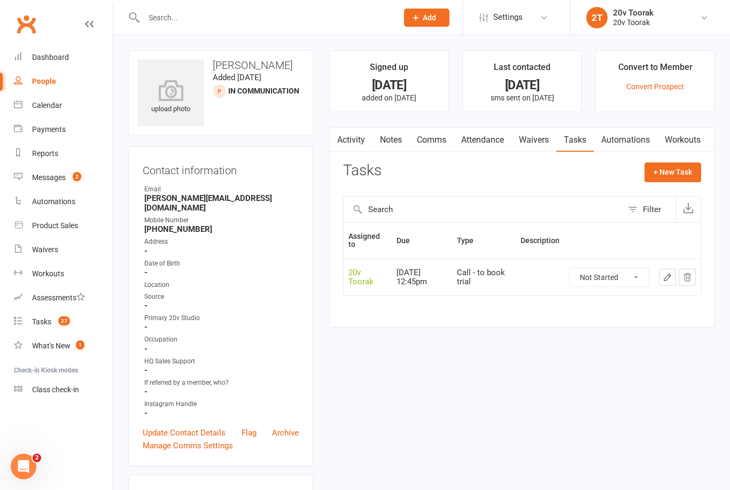
click at [59, 176] on div "Messages" at bounding box center [49, 177] width 34 height 9
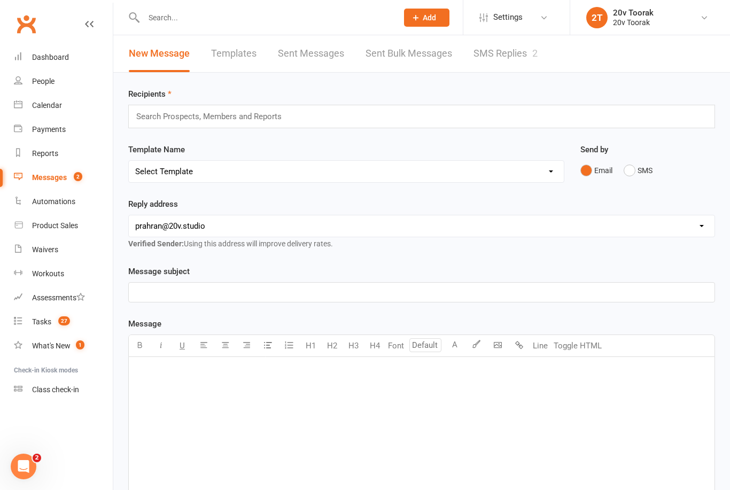
click at [519, 55] on link "SMS Replies 2" at bounding box center [505, 53] width 64 height 37
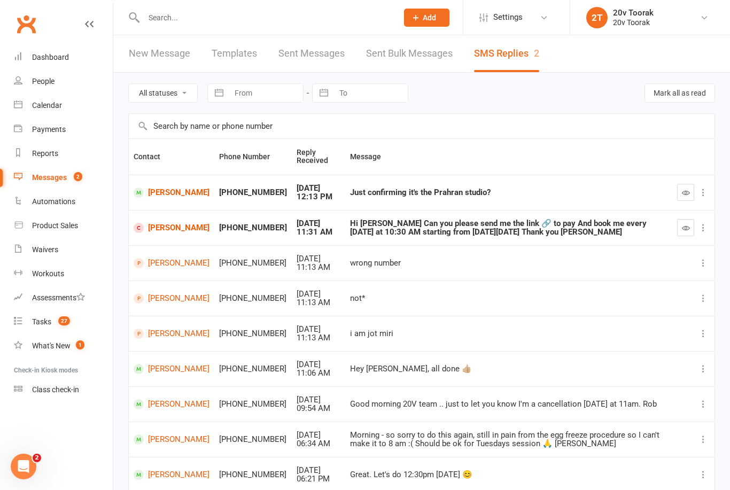
click at [157, 198] on link "[PERSON_NAME]" at bounding box center [172, 193] width 76 height 10
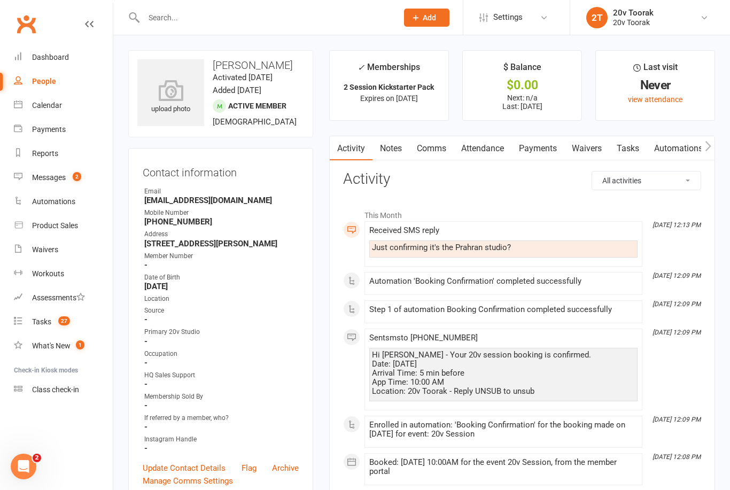
click at [51, 107] on div "Calendar" at bounding box center [47, 105] width 30 height 9
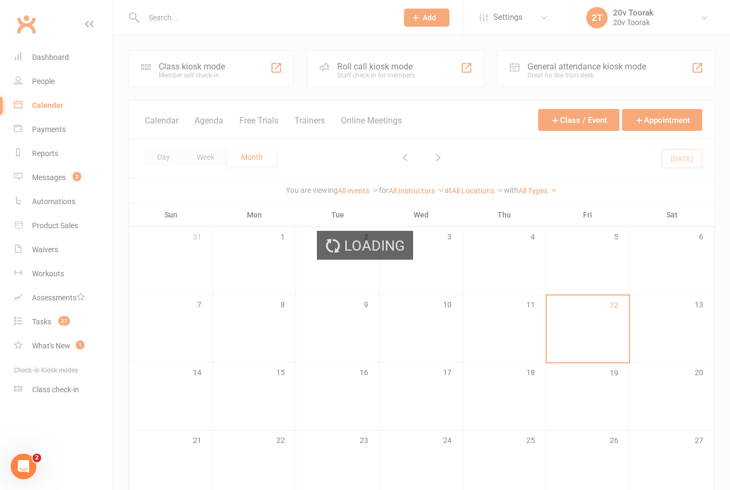
click at [47, 81] on div "Loading" at bounding box center [365, 245] width 730 height 490
click at [60, 80] on div "Loading" at bounding box center [365, 245] width 730 height 490
click at [59, 86] on div "Loading" at bounding box center [365, 245] width 730 height 490
click at [64, 82] on div "Loading" at bounding box center [365, 245] width 730 height 490
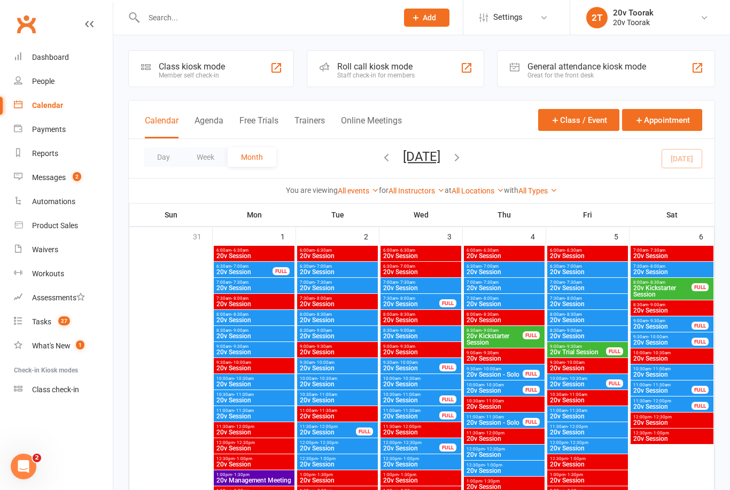
click at [54, 81] on div "People" at bounding box center [43, 81] width 22 height 9
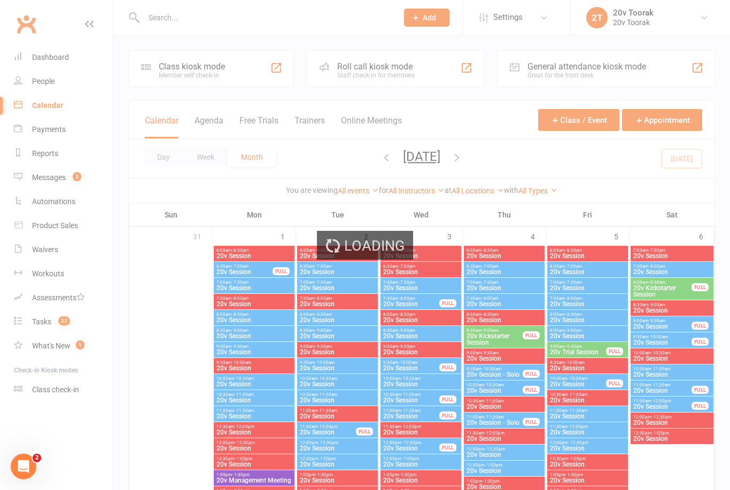
select select "100"
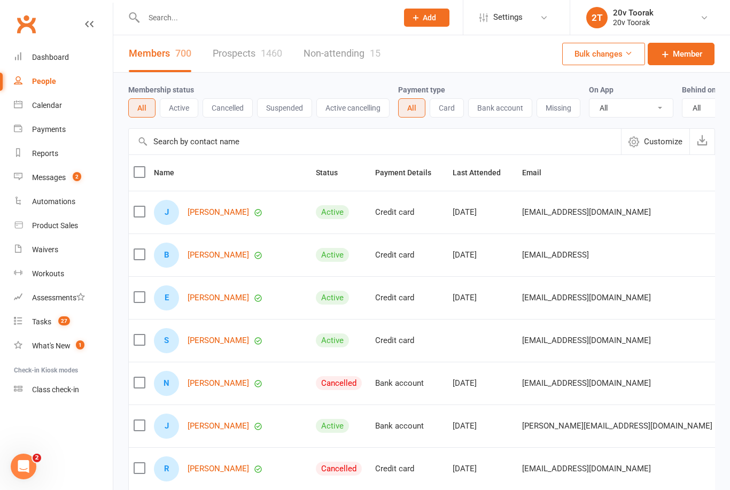
click at [254, 56] on link "Prospects 1460" at bounding box center [247, 53] width 69 height 37
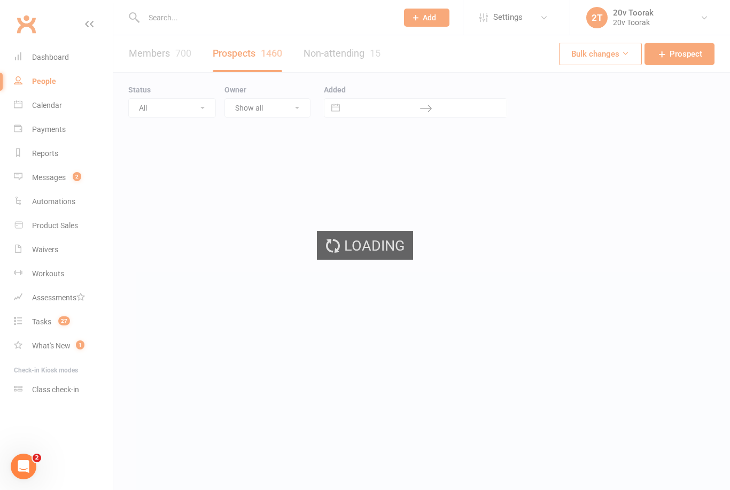
select select "100"
